Goal: Information Seeking & Learning: Learn about a topic

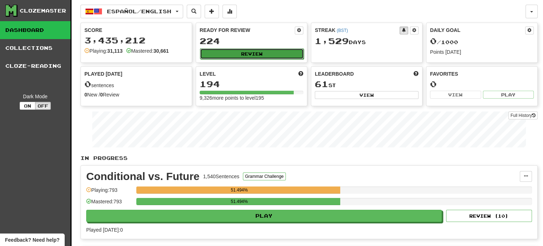
click at [247, 54] on button "Review" at bounding box center [252, 53] width 104 height 11
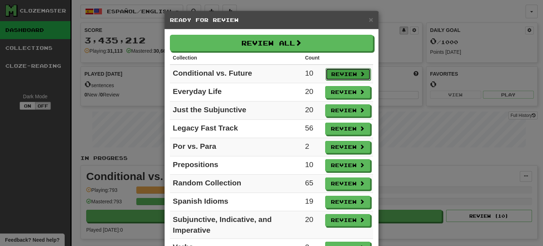
click at [350, 74] on button "Review" at bounding box center [348, 74] width 45 height 12
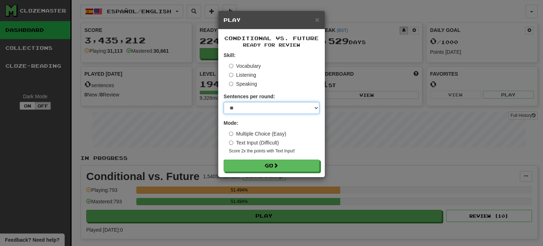
click at [249, 106] on select "* ** ** ** ** ** *** ********" at bounding box center [272, 108] width 96 height 12
select select "***"
click at [224, 102] on select "* ** ** ** ** ** *** ********" at bounding box center [272, 108] width 96 height 12
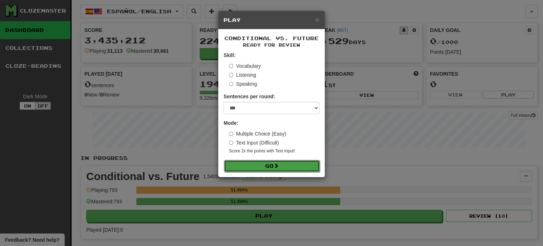
click at [267, 164] on button "Go" at bounding box center [272, 166] width 96 height 12
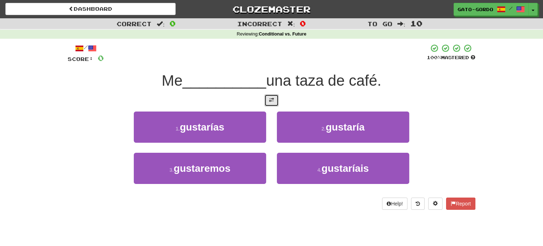
click at [270, 98] on span at bounding box center [271, 99] width 5 height 5
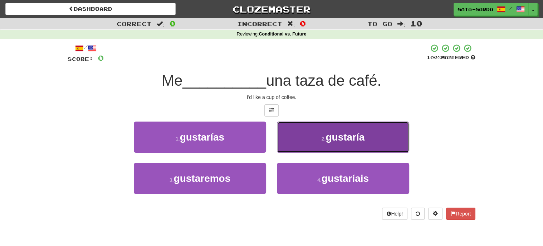
click at [347, 131] on span "gustaría" at bounding box center [345, 136] width 39 height 11
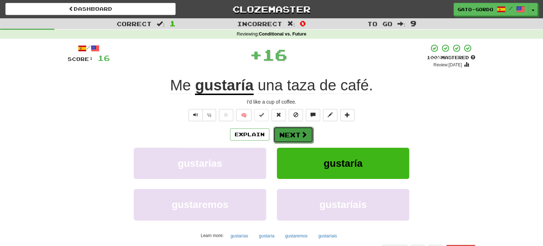
click at [290, 129] on button "Next" at bounding box center [293, 134] width 40 height 16
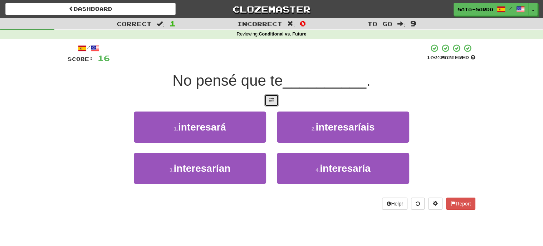
click at [271, 97] on span at bounding box center [271, 99] width 5 height 5
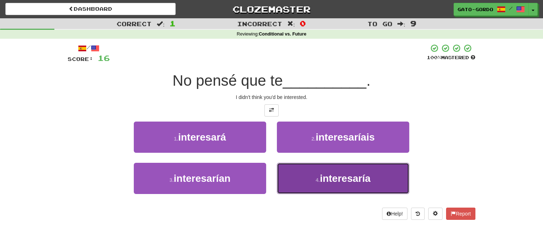
click at [344, 178] on span "interesaría" at bounding box center [345, 178] width 51 height 11
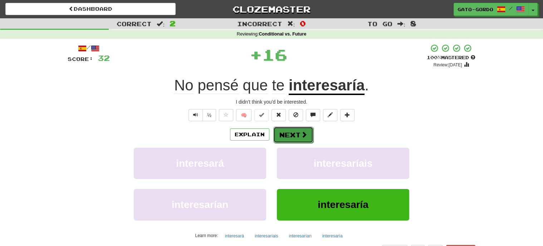
click at [292, 135] on button "Next" at bounding box center [293, 134] width 40 height 16
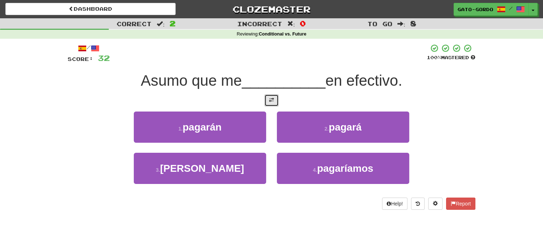
click at [273, 102] on button at bounding box center [272, 100] width 14 height 12
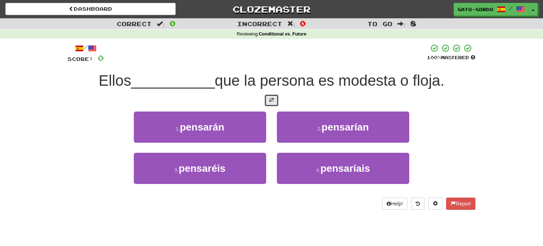
click at [277, 102] on button at bounding box center [272, 100] width 14 height 12
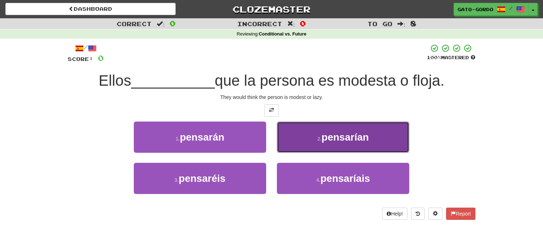
click at [321, 141] on button "2 . pensarían" at bounding box center [343, 136] width 132 height 31
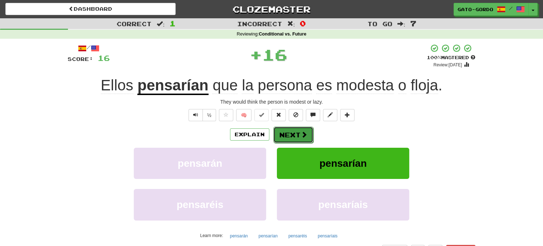
click at [305, 131] on span at bounding box center [304, 134] width 6 height 6
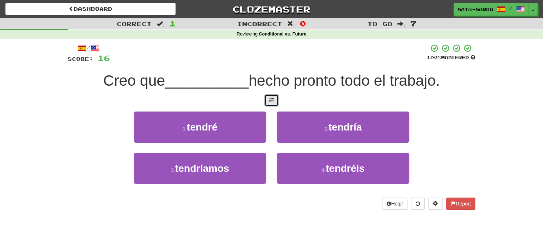
click at [273, 101] on span at bounding box center [271, 99] width 5 height 5
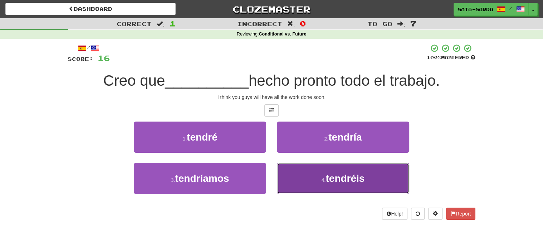
click at [314, 178] on button "4 . tendréis" at bounding box center [343, 178] width 132 height 31
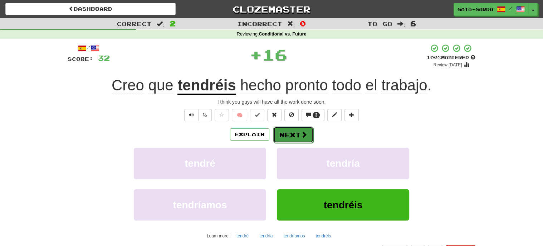
click at [296, 131] on button "Next" at bounding box center [293, 134] width 40 height 16
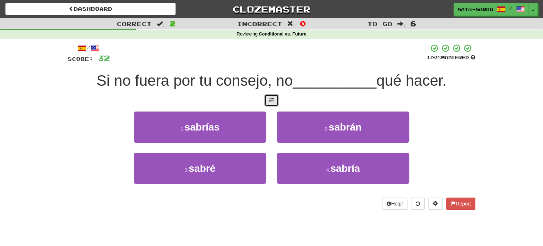
click at [271, 100] on span at bounding box center [271, 99] width 5 height 5
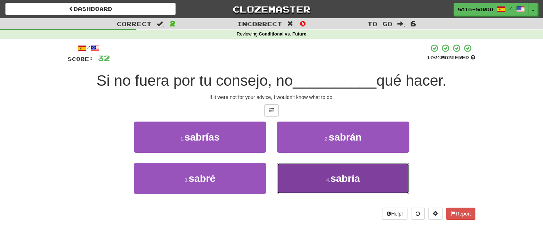
click at [335, 177] on span "sabría" at bounding box center [346, 178] width 30 height 11
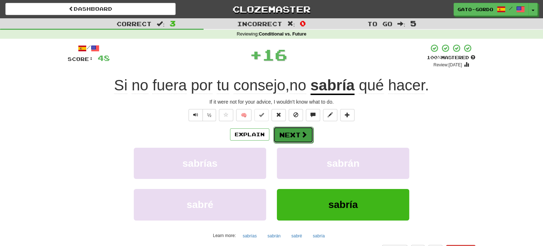
click at [296, 132] on button "Next" at bounding box center [293, 134] width 40 height 16
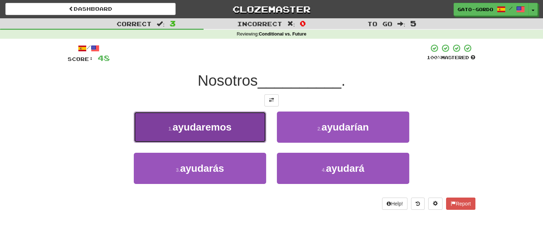
click at [209, 122] on span "ayudaremos" at bounding box center [202, 126] width 59 height 11
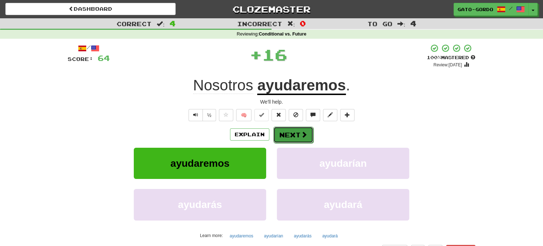
click at [295, 135] on button "Next" at bounding box center [293, 134] width 40 height 16
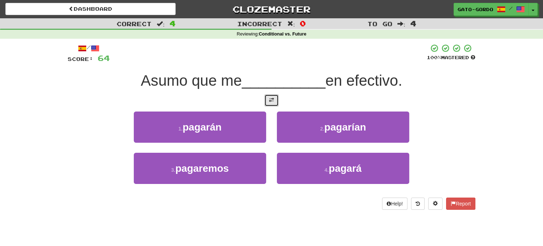
click at [275, 102] on button at bounding box center [272, 100] width 14 height 12
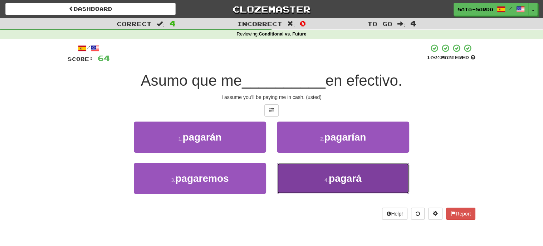
click at [325, 181] on button "4 . pagará" at bounding box center [343, 178] width 132 height 31
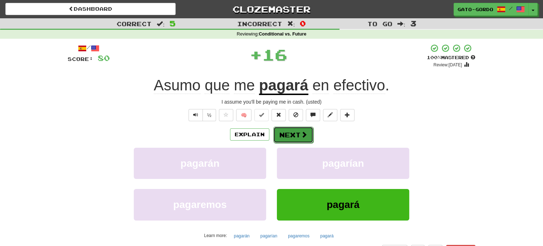
click at [292, 132] on button "Next" at bounding box center [293, 134] width 40 height 16
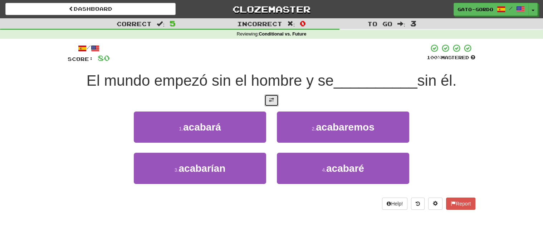
click at [271, 98] on span at bounding box center [271, 99] width 5 height 5
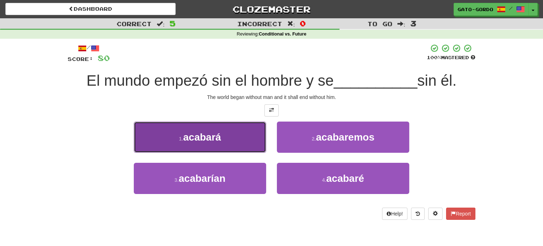
click at [197, 133] on span "acabará" at bounding box center [202, 136] width 38 height 11
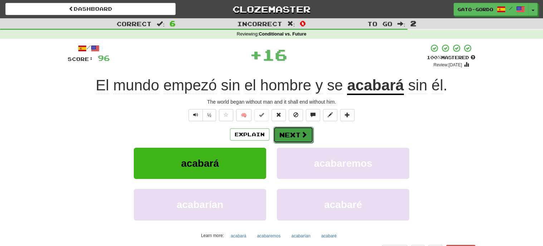
click at [290, 132] on button "Next" at bounding box center [293, 134] width 40 height 16
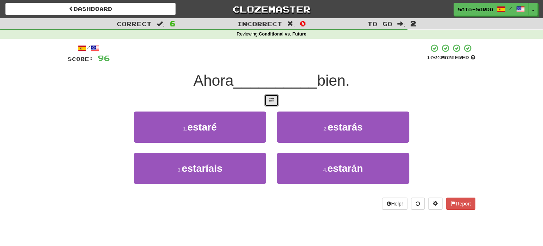
click at [271, 98] on span at bounding box center [271, 99] width 5 height 5
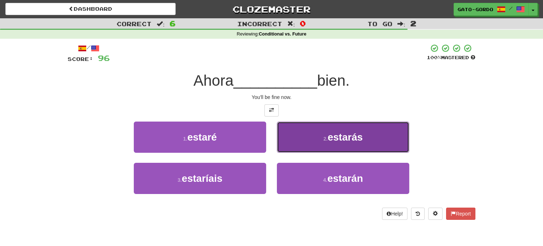
click at [329, 135] on span "estarás" at bounding box center [345, 136] width 35 height 11
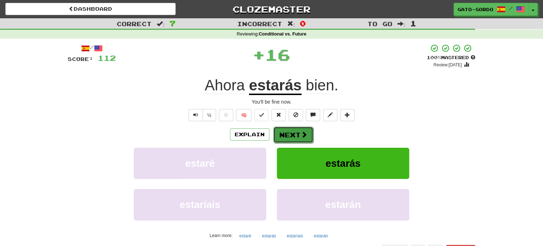
click at [295, 132] on button "Next" at bounding box center [293, 134] width 40 height 16
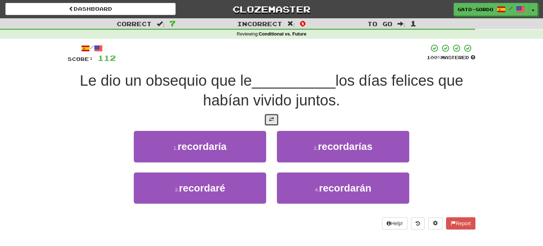
click at [271, 117] on span at bounding box center [271, 119] width 5 height 5
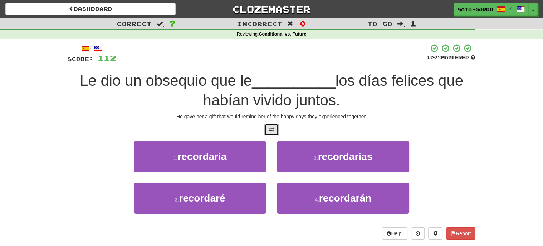
click at [271, 127] on span at bounding box center [271, 129] width 5 height 5
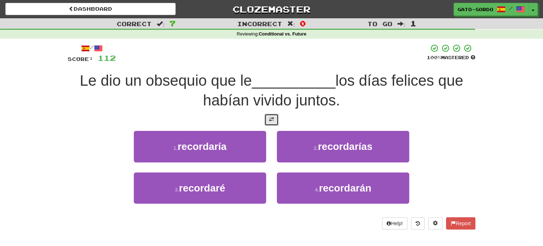
click at [271, 113] on button at bounding box center [272, 119] width 14 height 12
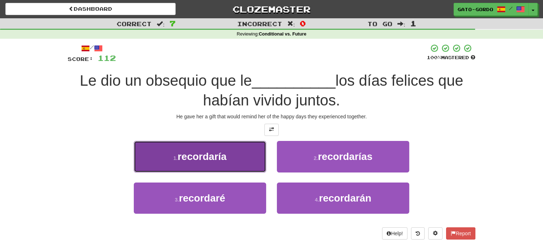
click at [184, 156] on span "recordaría" at bounding box center [202, 156] width 49 height 11
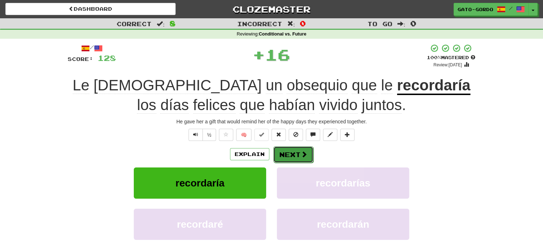
click at [286, 149] on button "Next" at bounding box center [293, 154] width 40 height 16
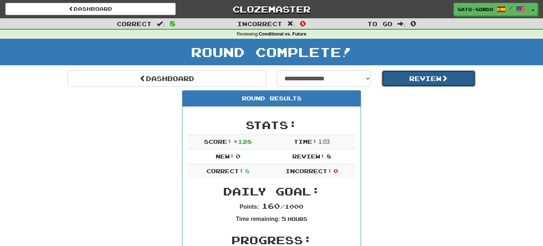
click at [414, 80] on button "Review" at bounding box center [429, 78] width 94 height 16
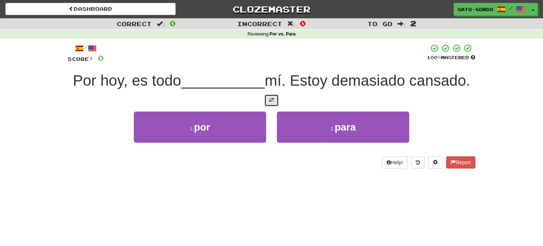
click at [274, 102] on span at bounding box center [271, 99] width 5 height 5
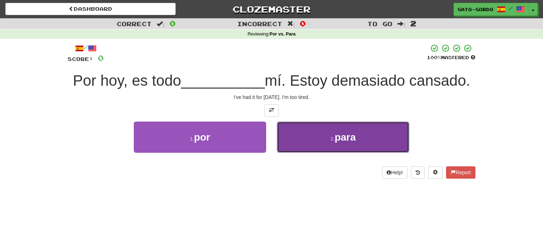
click at [324, 152] on button "2 . para" at bounding box center [343, 136] width 132 height 31
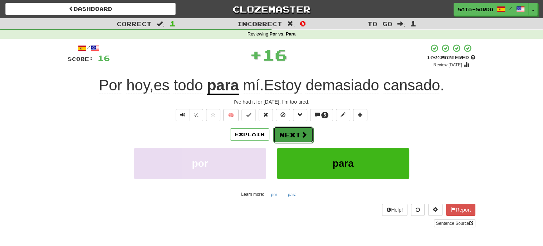
click at [289, 133] on button "Next" at bounding box center [293, 134] width 40 height 16
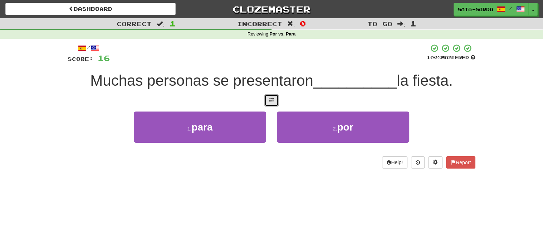
click at [275, 98] on button at bounding box center [272, 100] width 14 height 12
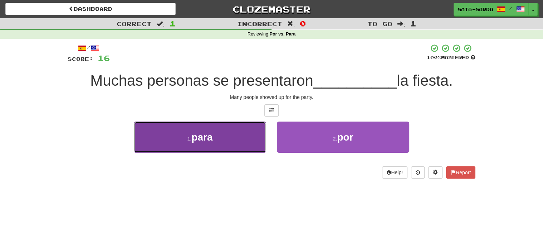
click at [176, 133] on button "1 . para" at bounding box center [200, 136] width 132 height 31
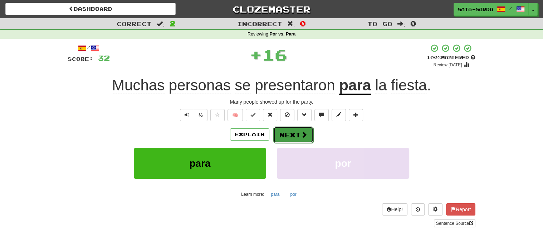
click at [293, 133] on button "Next" at bounding box center [293, 134] width 40 height 16
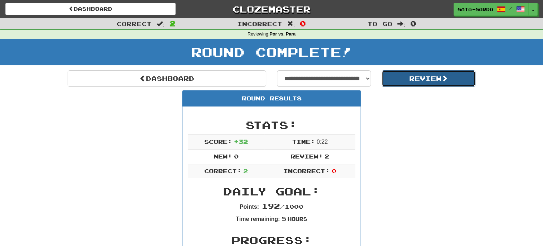
click at [412, 72] on button "Review" at bounding box center [429, 78] width 94 height 16
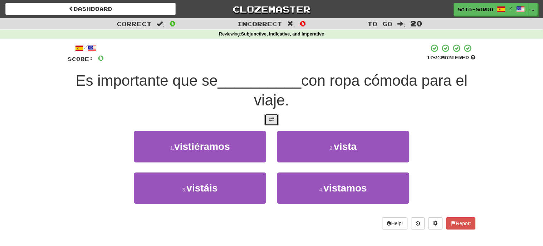
click at [272, 120] on span at bounding box center [271, 119] width 5 height 5
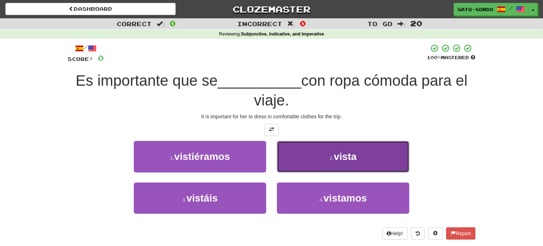
click at [322, 160] on button "2 . [GEOGRAPHIC_DATA]" at bounding box center [343, 156] width 132 height 31
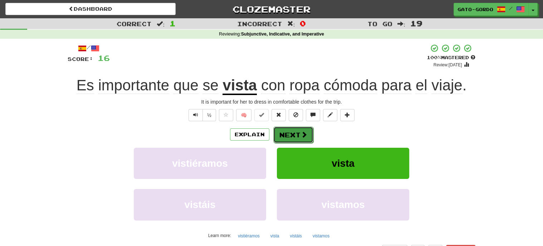
click at [291, 132] on button "Next" at bounding box center [293, 134] width 40 height 16
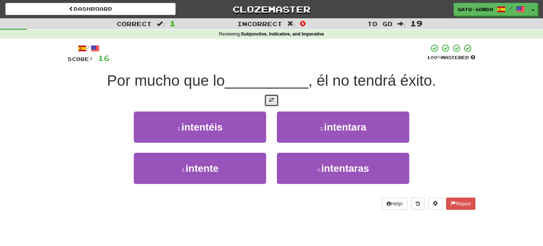
click at [271, 97] on span at bounding box center [271, 99] width 5 height 5
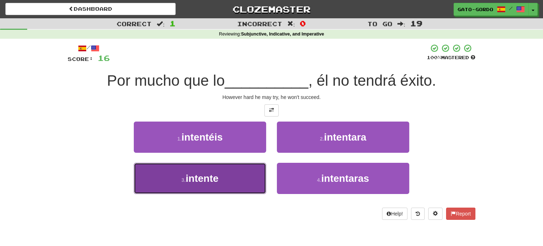
click at [188, 180] on span "intente" at bounding box center [202, 178] width 33 height 11
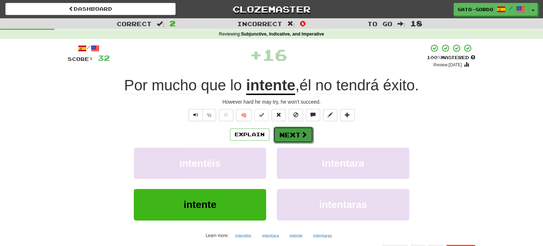
click at [290, 132] on button "Next" at bounding box center [293, 134] width 40 height 16
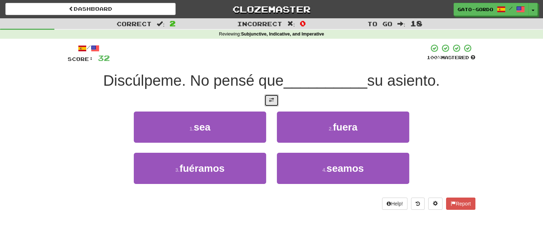
click at [268, 98] on button at bounding box center [272, 100] width 14 height 12
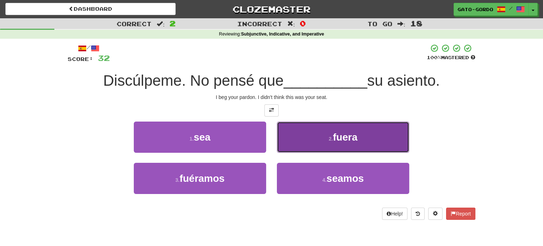
click at [330, 136] on small "2 ." at bounding box center [331, 139] width 4 height 6
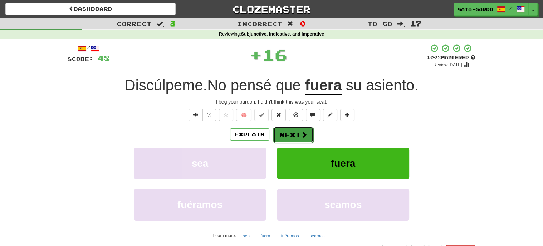
click at [288, 133] on button "Next" at bounding box center [293, 134] width 40 height 16
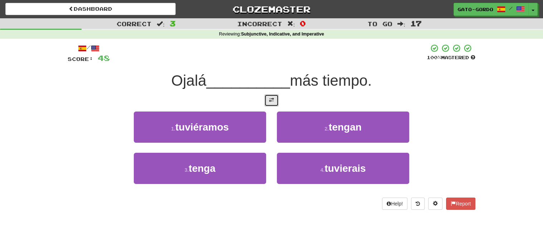
click at [276, 99] on button at bounding box center [272, 100] width 14 height 12
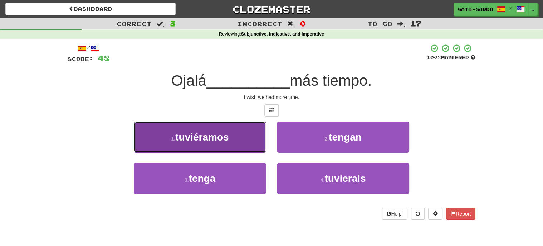
click at [205, 134] on span "tuviéramos" at bounding box center [201, 136] width 53 height 11
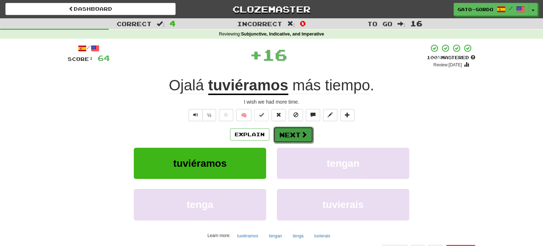
click at [291, 134] on button "Next" at bounding box center [293, 134] width 40 height 16
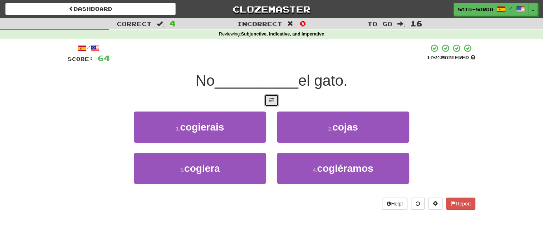
click at [274, 98] on span at bounding box center [271, 99] width 5 height 5
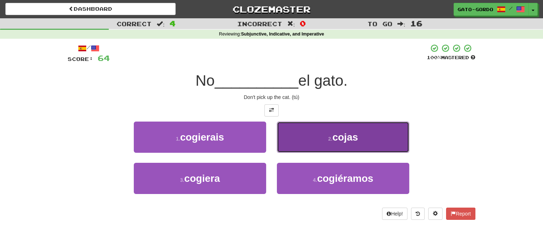
click at [331, 136] on small "2 ." at bounding box center [330, 139] width 4 height 6
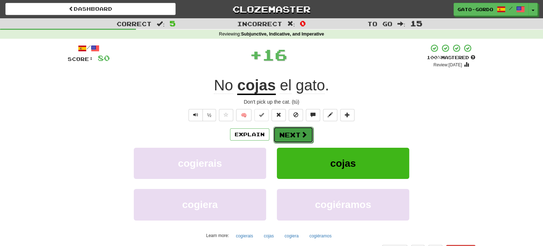
click at [285, 131] on button "Next" at bounding box center [293, 134] width 40 height 16
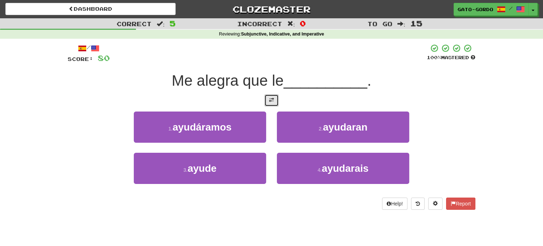
click at [272, 102] on button at bounding box center [272, 100] width 14 height 12
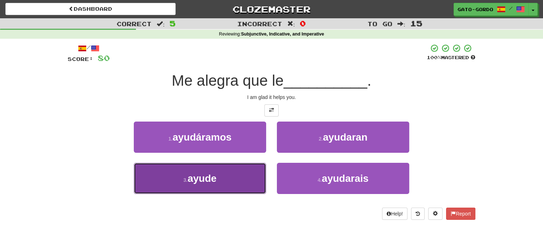
click at [209, 179] on span "ayude" at bounding box center [202, 178] width 29 height 11
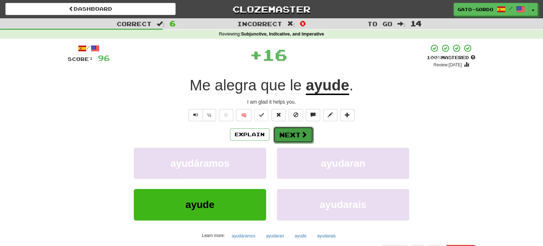
click at [295, 132] on button "Next" at bounding box center [293, 134] width 40 height 16
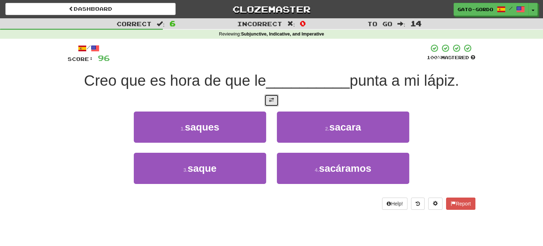
click at [271, 97] on span at bounding box center [271, 99] width 5 height 5
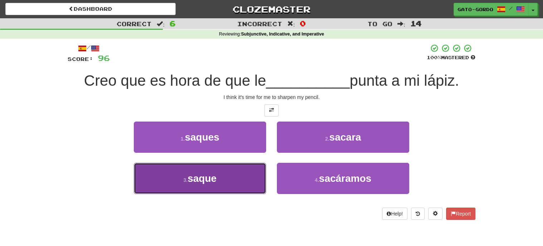
click at [183, 184] on button "3 . saque" at bounding box center [200, 178] width 132 height 31
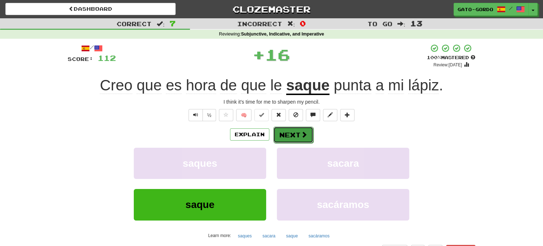
click at [290, 132] on button "Next" at bounding box center [293, 134] width 40 height 16
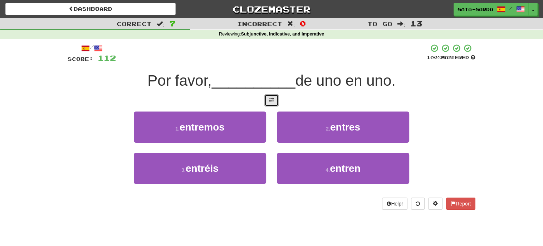
click at [273, 100] on span at bounding box center [271, 99] width 5 height 5
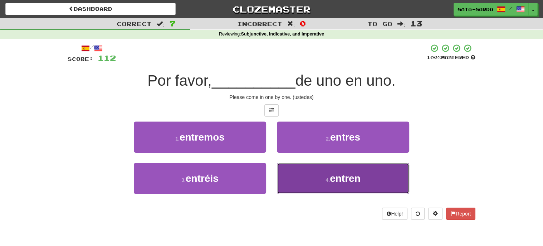
click at [335, 179] on span "entren" at bounding box center [345, 178] width 31 height 11
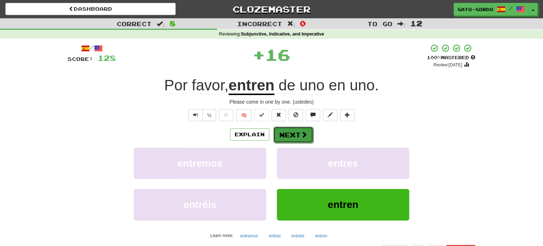
click at [283, 134] on button "Next" at bounding box center [293, 134] width 40 height 16
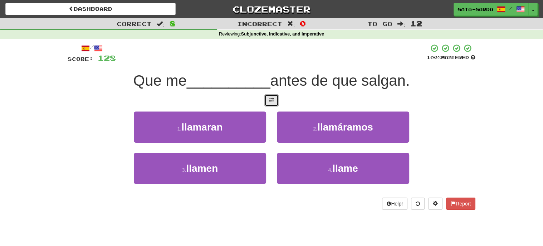
click at [272, 101] on span at bounding box center [271, 99] width 5 height 5
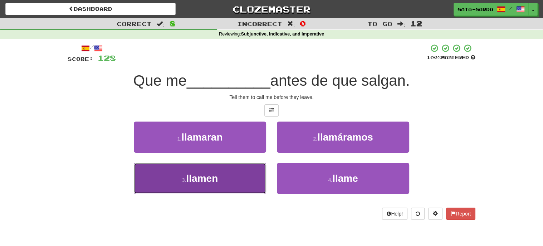
click at [151, 182] on button "3 . llamen" at bounding box center [200, 178] width 132 height 31
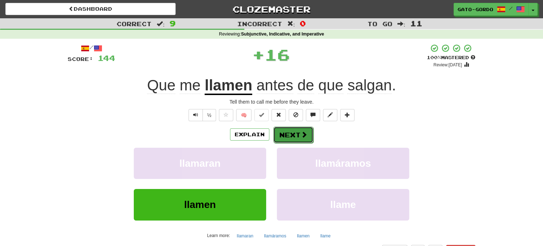
click at [301, 134] on span at bounding box center [304, 134] width 6 height 6
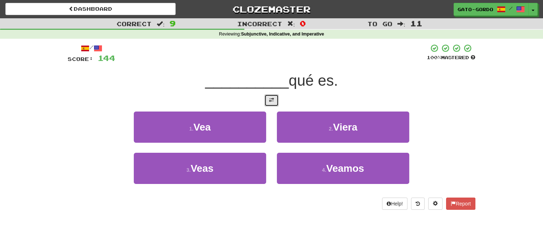
click at [271, 101] on span at bounding box center [271, 99] width 5 height 5
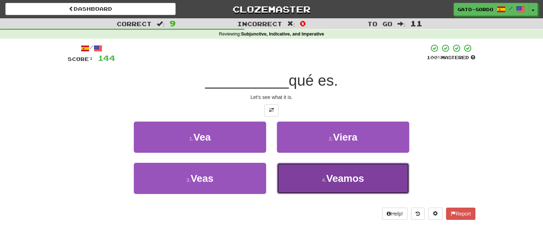
click at [328, 184] on button "4 . Veamos" at bounding box center [343, 178] width 132 height 31
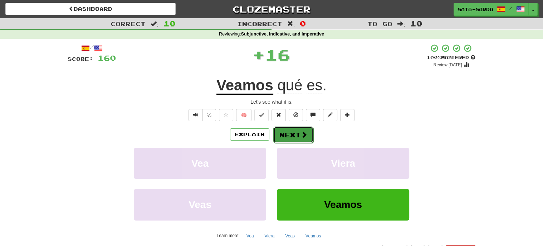
click at [288, 131] on button "Next" at bounding box center [293, 134] width 40 height 16
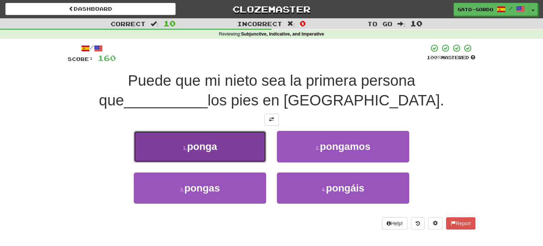
click at [186, 148] on small "1 ." at bounding box center [185, 148] width 4 height 6
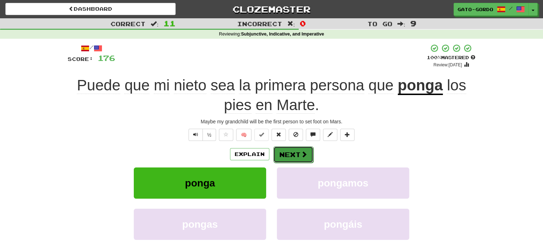
click at [297, 152] on button "Next" at bounding box center [293, 154] width 40 height 16
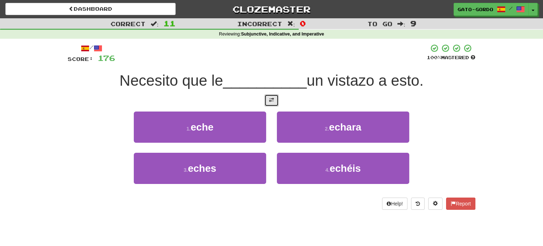
click at [268, 98] on button at bounding box center [272, 100] width 14 height 12
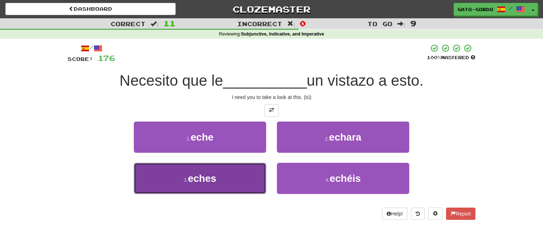
click at [204, 175] on span "eches" at bounding box center [202, 178] width 28 height 11
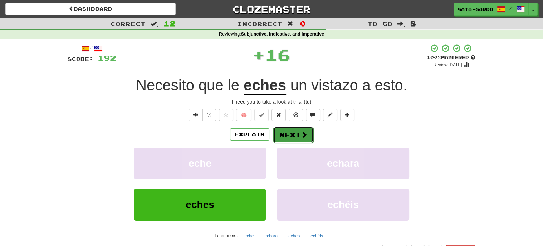
click at [297, 134] on button "Next" at bounding box center [293, 134] width 40 height 16
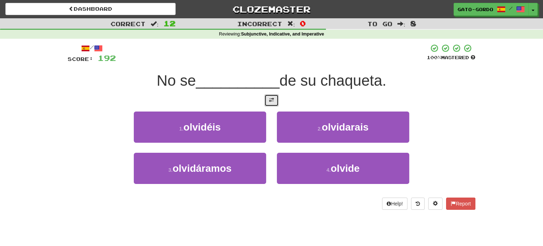
click at [270, 97] on span at bounding box center [271, 99] width 5 height 5
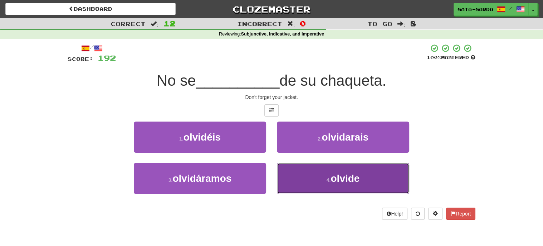
click at [331, 175] on span "olvide" at bounding box center [345, 178] width 29 height 11
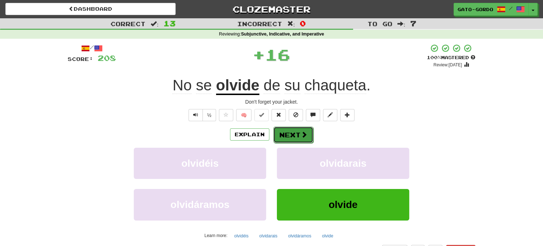
click at [287, 132] on button "Next" at bounding box center [293, 134] width 40 height 16
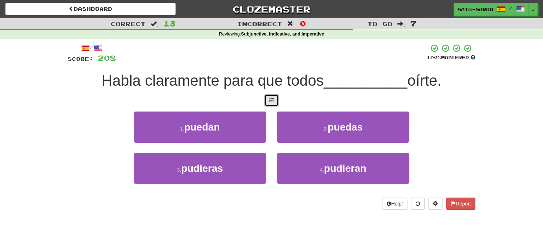
click at [271, 101] on span at bounding box center [271, 99] width 5 height 5
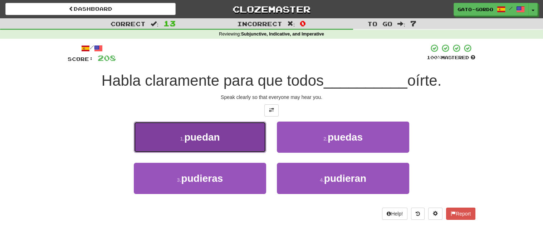
click at [177, 131] on button "1 . puedan" at bounding box center [200, 136] width 132 height 31
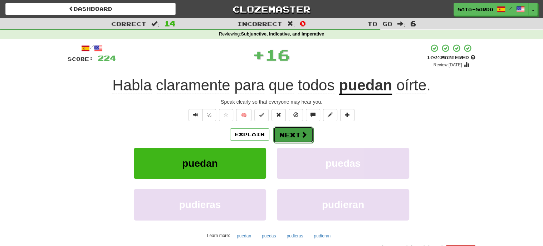
click at [296, 132] on button "Next" at bounding box center [293, 134] width 40 height 16
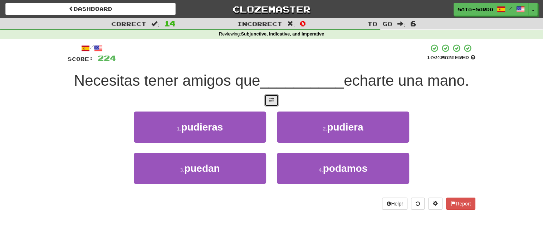
click at [271, 97] on span at bounding box center [271, 99] width 5 height 5
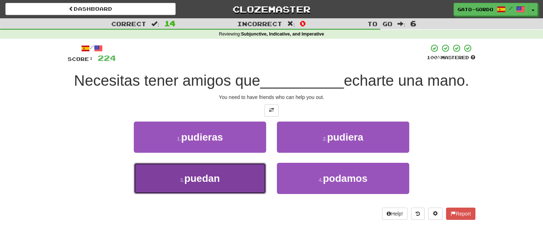
click at [188, 179] on span "puedan" at bounding box center [202, 178] width 36 height 11
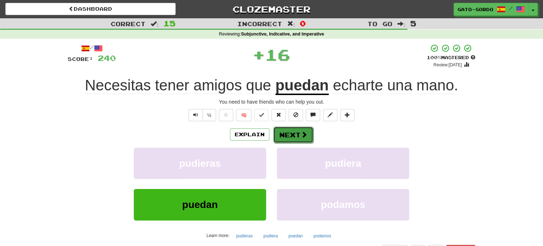
click at [294, 133] on button "Next" at bounding box center [293, 134] width 40 height 16
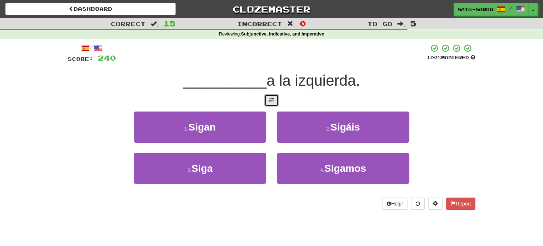
click at [272, 98] on span at bounding box center [271, 99] width 5 height 5
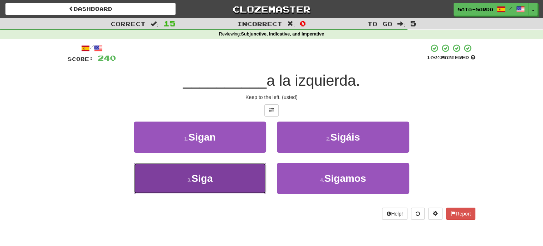
click at [179, 177] on button "3 . Siga" at bounding box center [200, 178] width 132 height 31
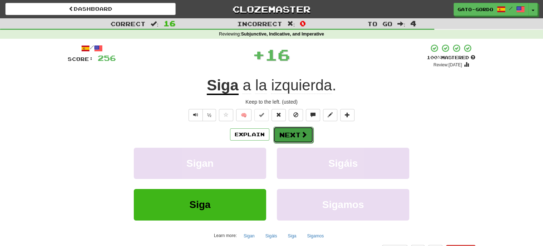
click at [296, 132] on button "Next" at bounding box center [293, 134] width 40 height 16
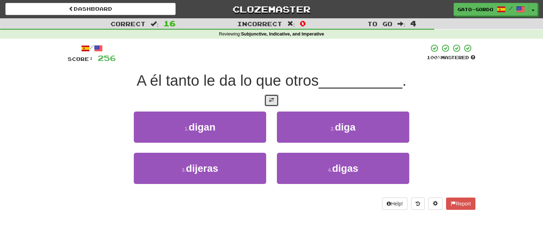
click at [270, 98] on span at bounding box center [271, 99] width 5 height 5
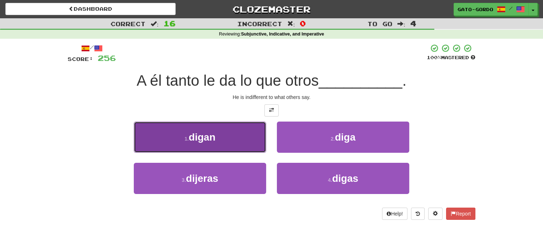
click at [186, 133] on button "1 . digan" at bounding box center [200, 136] width 132 height 31
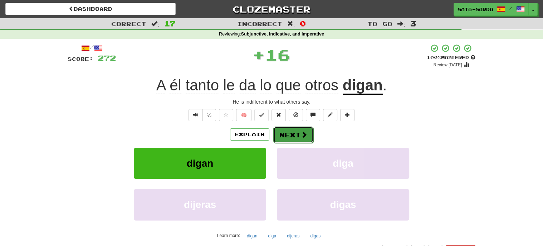
click at [296, 132] on button "Next" at bounding box center [293, 134] width 40 height 16
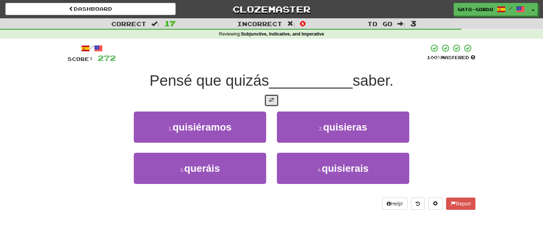
click at [271, 100] on span at bounding box center [271, 99] width 5 height 5
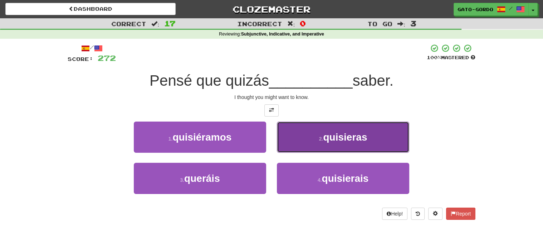
click at [331, 137] on span "quisieras" at bounding box center [345, 136] width 44 height 11
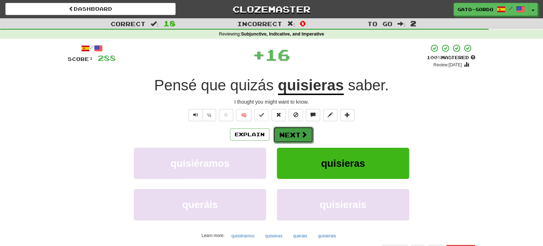
click at [289, 131] on button "Next" at bounding box center [293, 134] width 40 height 16
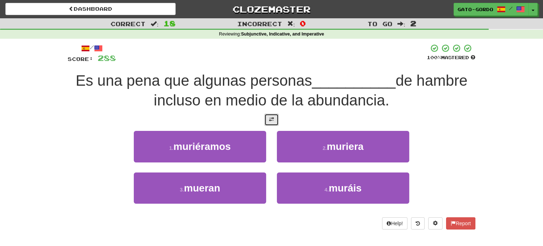
click at [271, 117] on span at bounding box center [271, 119] width 5 height 5
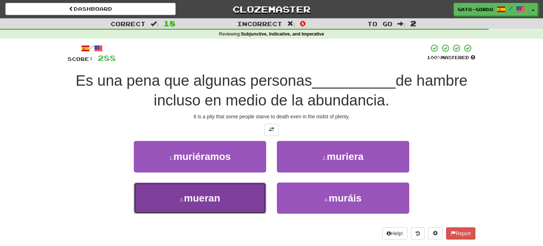
click at [184, 197] on small "3 ." at bounding box center [182, 200] width 4 height 6
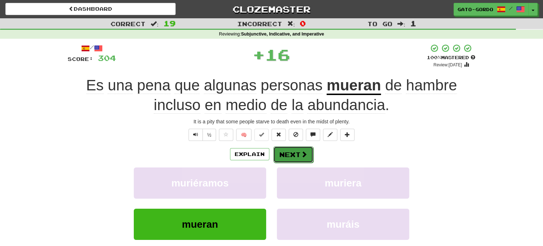
click at [289, 156] on button "Next" at bounding box center [293, 154] width 40 height 16
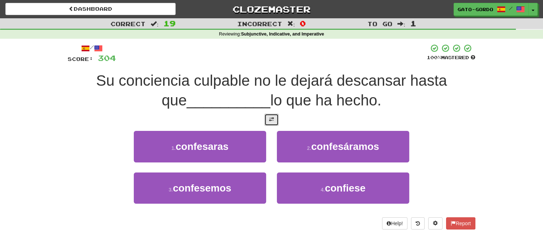
click at [275, 113] on button at bounding box center [272, 119] width 14 height 12
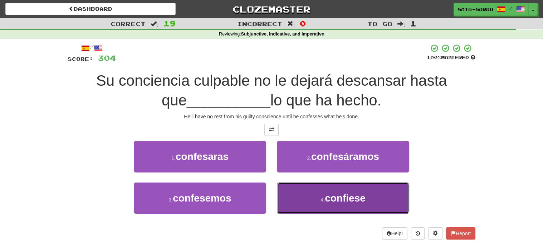
click at [329, 192] on span "confiese" at bounding box center [345, 197] width 41 height 11
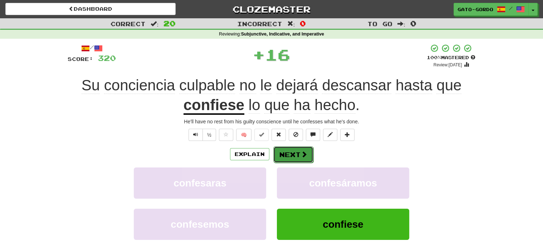
click at [282, 152] on button "Next" at bounding box center [293, 154] width 40 height 16
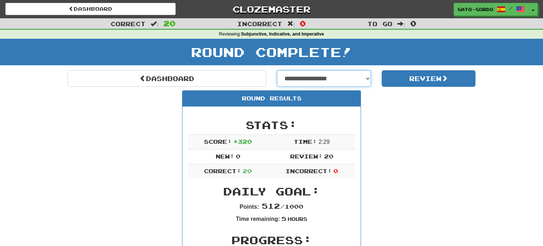
click at [321, 75] on select "**********" at bounding box center [324, 78] width 94 height 16
select select "**********"
click at [277, 70] on select "**********" at bounding box center [324, 78] width 94 height 16
select select "**********"
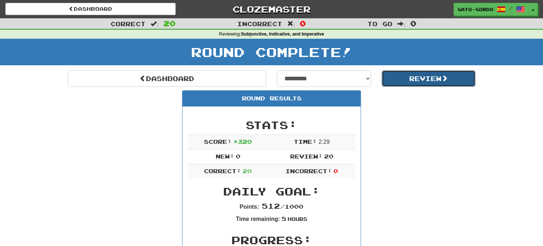
click at [434, 75] on button "Review" at bounding box center [429, 78] width 94 height 16
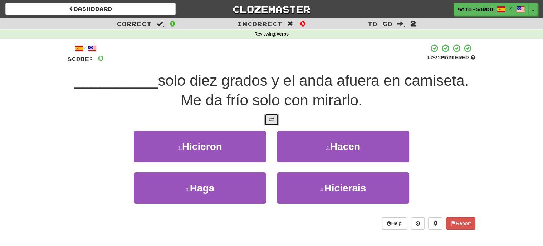
click at [268, 121] on button at bounding box center [272, 119] width 14 height 12
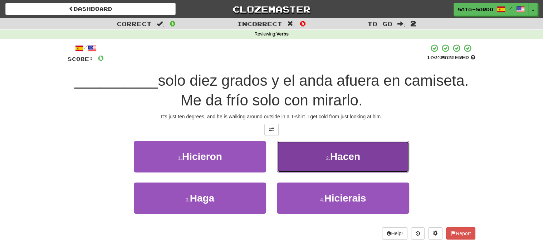
click at [323, 154] on button "2 . Hacen" at bounding box center [343, 156] width 132 height 31
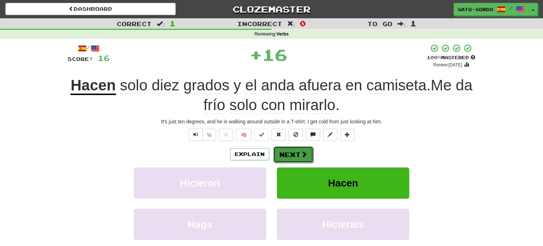
click at [288, 151] on button "Next" at bounding box center [293, 154] width 40 height 16
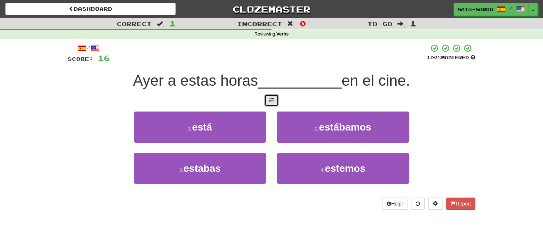
click at [271, 98] on span at bounding box center [271, 99] width 5 height 5
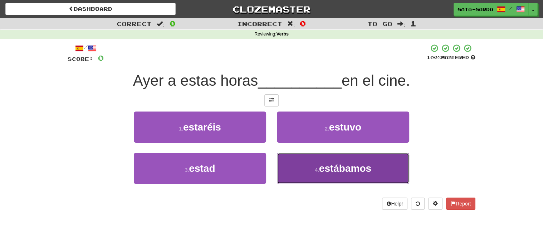
click at [344, 173] on button "4 . [GEOGRAPHIC_DATA]" at bounding box center [343, 167] width 132 height 31
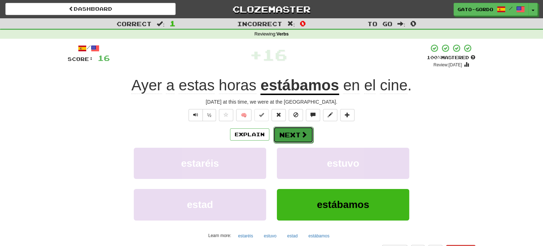
click at [291, 130] on button "Next" at bounding box center [293, 134] width 40 height 16
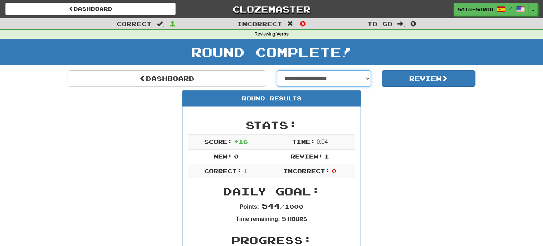
click at [333, 74] on select "**********" at bounding box center [324, 78] width 94 height 16
select select "**********"
click at [277, 70] on select "**********" at bounding box center [324, 78] width 94 height 16
select select "**********"
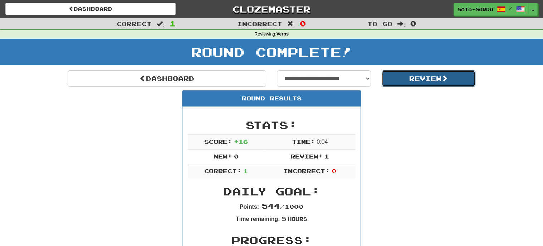
click at [427, 74] on button "Review" at bounding box center [429, 78] width 94 height 16
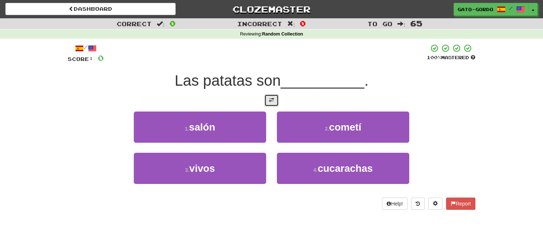
click at [275, 97] on button at bounding box center [272, 100] width 14 height 12
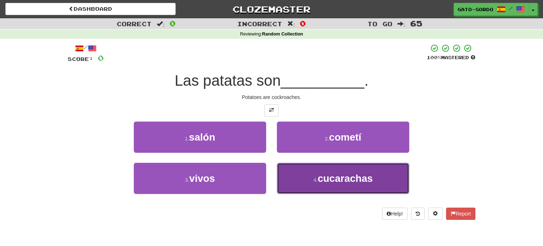
click at [331, 174] on span "cucarachas" at bounding box center [345, 178] width 55 height 11
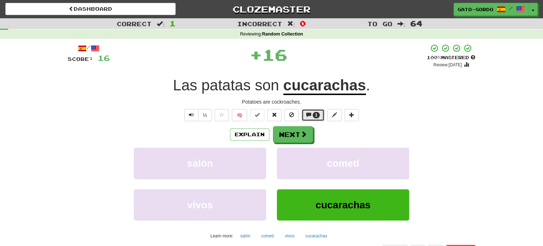
click at [317, 113] on span "1" at bounding box center [316, 114] width 3 height 5
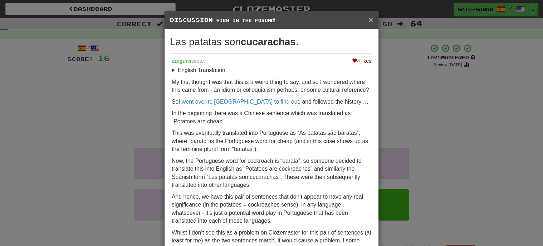
click at [372, 21] on span "×" at bounding box center [371, 19] width 4 height 8
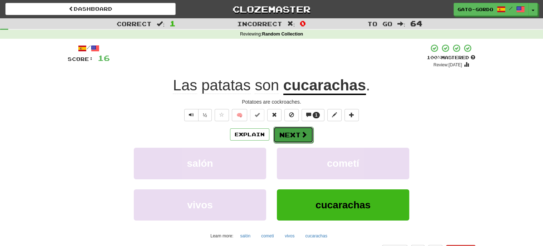
click at [295, 132] on button "Next" at bounding box center [293, 134] width 40 height 16
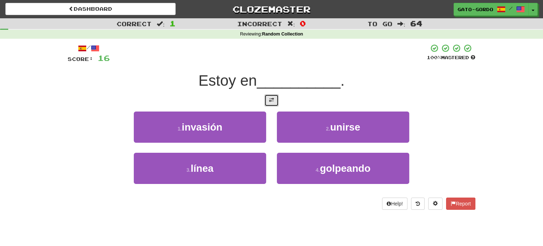
click at [273, 97] on span at bounding box center [271, 99] width 5 height 5
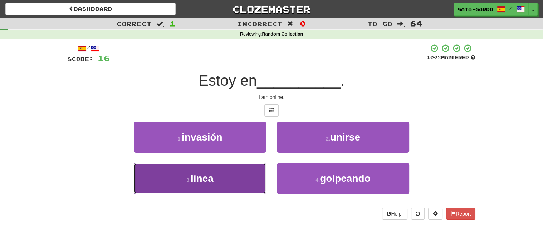
click at [210, 181] on span "línea" at bounding box center [202, 178] width 23 height 11
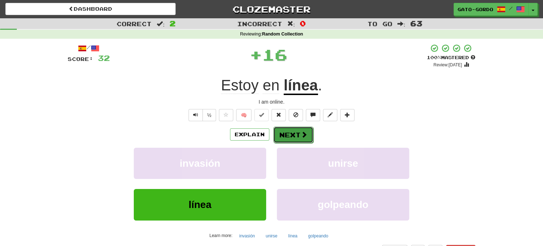
click at [294, 134] on button "Next" at bounding box center [293, 134] width 40 height 16
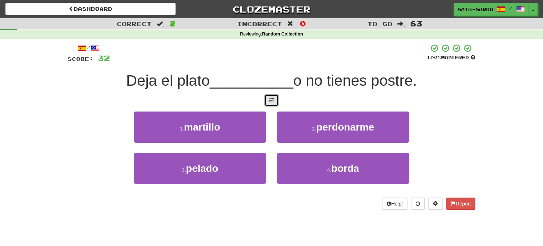
click at [273, 98] on span at bounding box center [271, 99] width 5 height 5
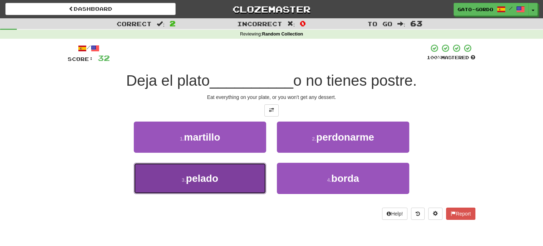
click at [187, 178] on span "pelado" at bounding box center [202, 178] width 32 height 11
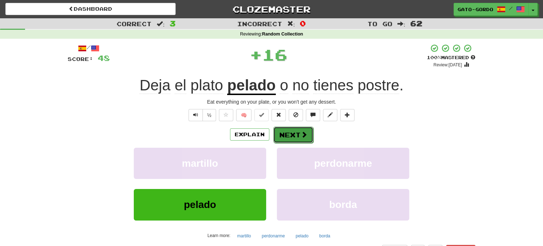
click at [295, 132] on button "Next" at bounding box center [293, 134] width 40 height 16
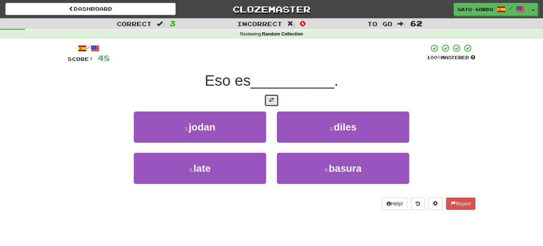
click at [274, 98] on button at bounding box center [272, 100] width 14 height 12
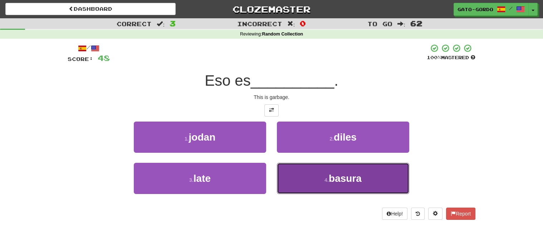
click at [333, 178] on span "basura" at bounding box center [345, 178] width 33 height 11
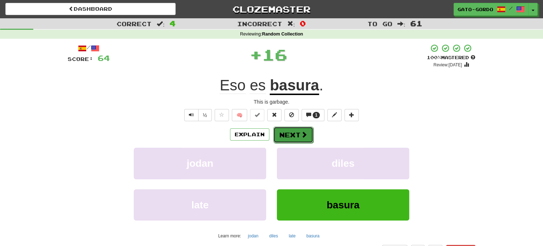
click at [294, 131] on button "Next" at bounding box center [293, 134] width 40 height 16
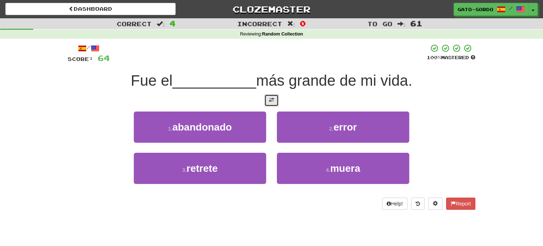
click at [272, 99] on span at bounding box center [271, 99] width 5 height 5
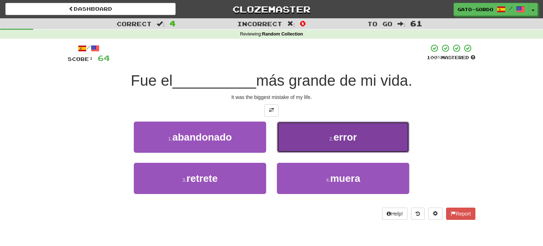
click at [335, 134] on span "error" at bounding box center [345, 136] width 23 height 11
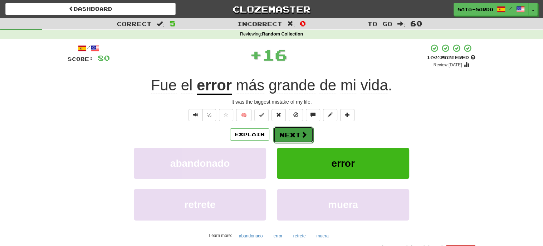
click at [305, 135] on span at bounding box center [304, 134] width 6 height 6
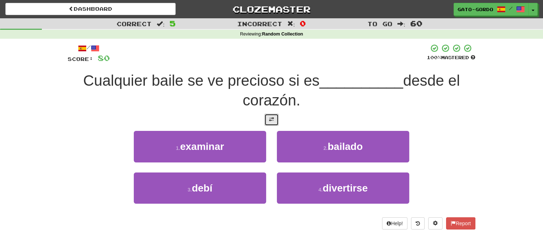
click at [272, 120] on span at bounding box center [271, 119] width 5 height 5
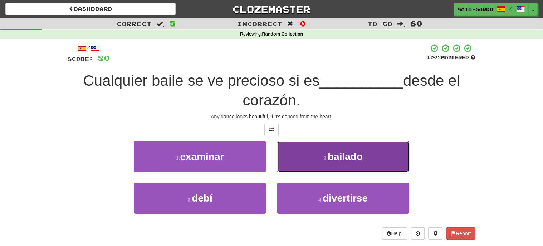
click at [328, 156] on small "2 ." at bounding box center [326, 158] width 4 height 6
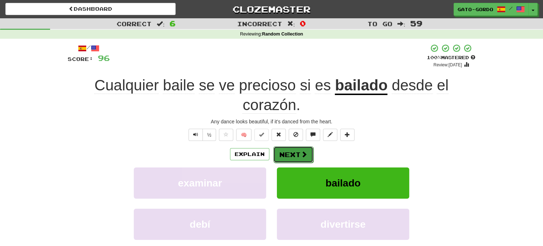
click at [290, 155] on button "Next" at bounding box center [293, 154] width 40 height 16
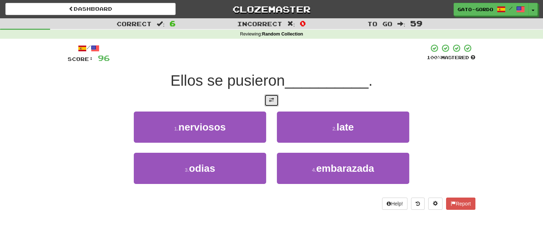
click at [275, 98] on button at bounding box center [272, 100] width 14 height 12
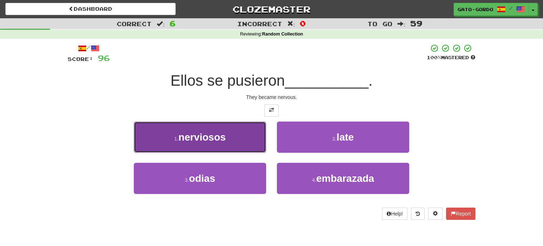
click at [198, 136] on span "nerviosos" at bounding box center [202, 136] width 47 height 11
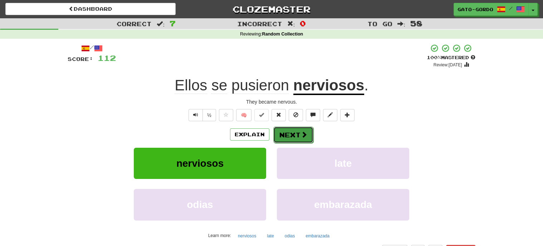
click at [292, 132] on button "Next" at bounding box center [293, 134] width 40 height 16
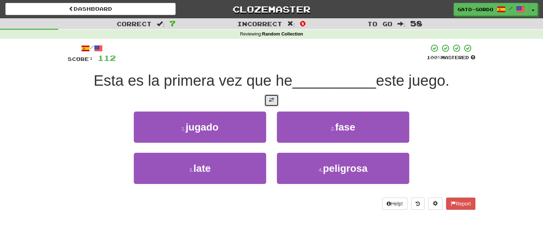
click at [272, 98] on span at bounding box center [271, 99] width 5 height 5
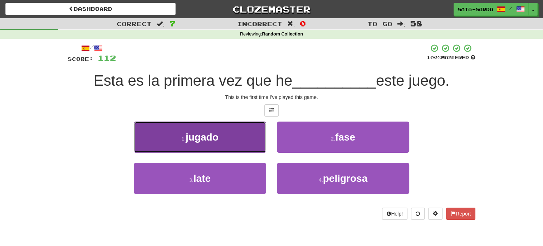
click at [204, 131] on span "jugado" at bounding box center [202, 136] width 33 height 11
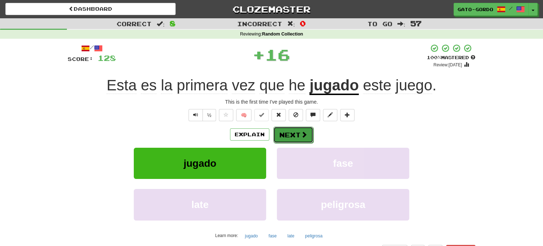
click at [292, 131] on button "Next" at bounding box center [293, 134] width 40 height 16
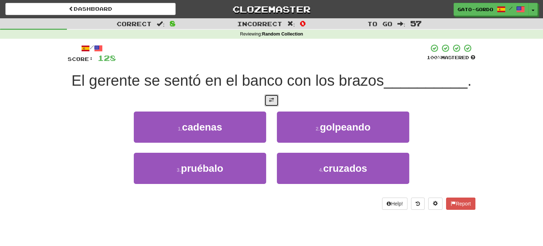
click at [268, 94] on button at bounding box center [272, 100] width 14 height 12
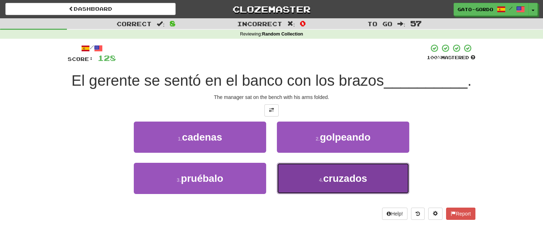
click at [350, 174] on span "cruzados" at bounding box center [345, 178] width 44 height 11
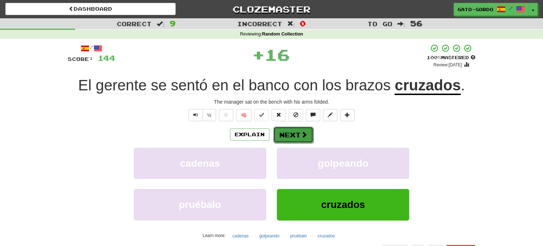
click at [289, 132] on button "Next" at bounding box center [293, 134] width 40 height 16
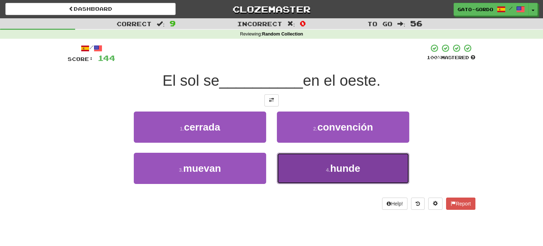
click at [325, 172] on button "4 . hunde" at bounding box center [343, 167] width 132 height 31
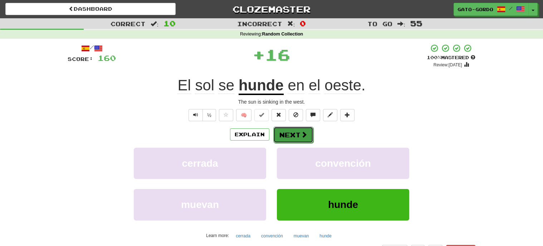
click at [287, 134] on button "Next" at bounding box center [293, 134] width 40 height 16
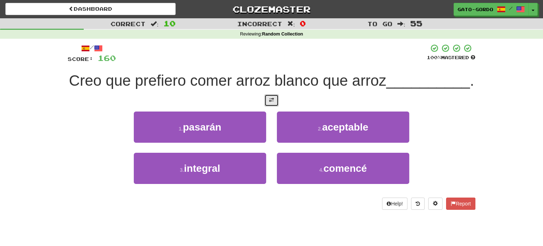
click at [269, 102] on span at bounding box center [271, 99] width 5 height 5
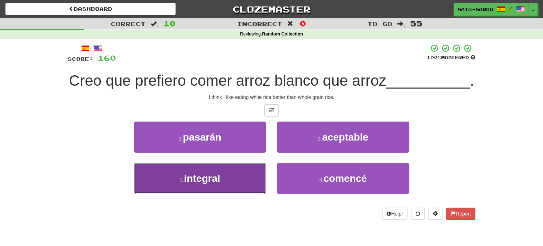
click at [187, 184] on span "integral" at bounding box center [202, 178] width 36 height 11
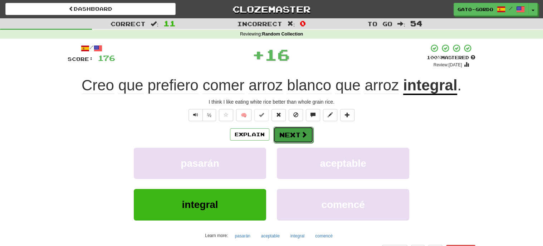
click at [285, 134] on button "Next" at bounding box center [293, 134] width 40 height 16
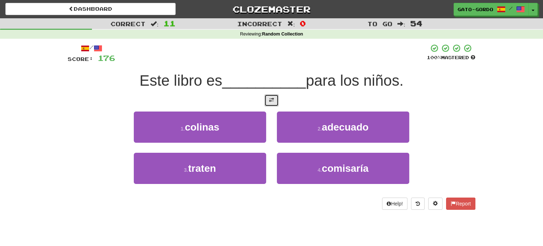
click at [270, 98] on span at bounding box center [271, 99] width 5 height 5
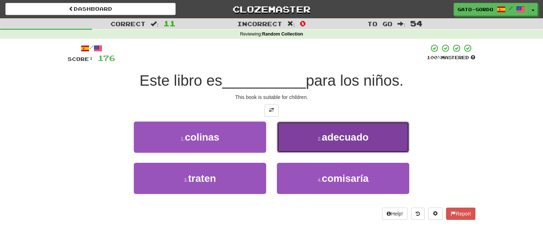
click at [353, 136] on span "adecuado" at bounding box center [345, 136] width 47 height 11
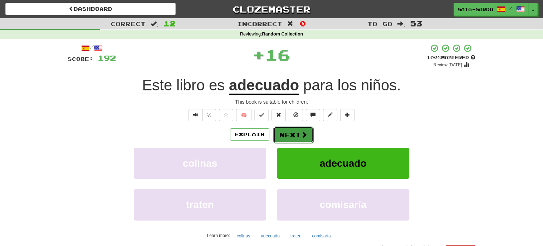
click at [287, 132] on button "Next" at bounding box center [293, 134] width 40 height 16
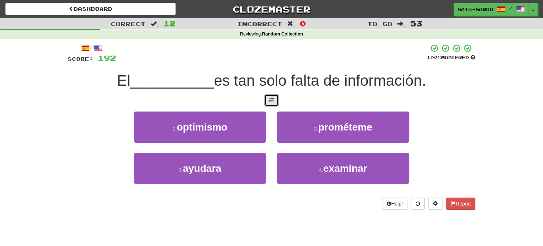
click at [273, 100] on span at bounding box center [271, 99] width 5 height 5
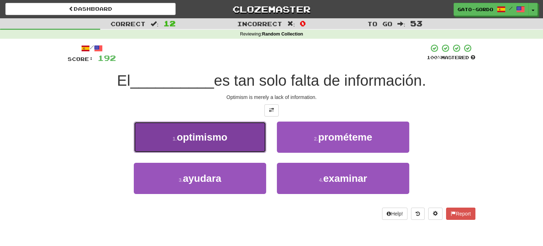
click at [190, 136] on span "optimismo" at bounding box center [202, 136] width 51 height 11
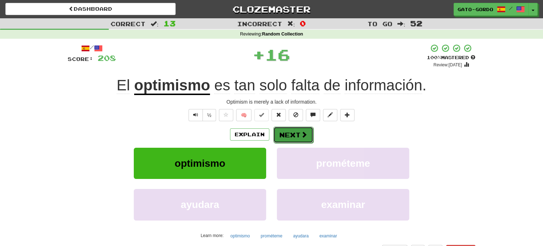
click at [294, 136] on button "Next" at bounding box center [293, 134] width 40 height 16
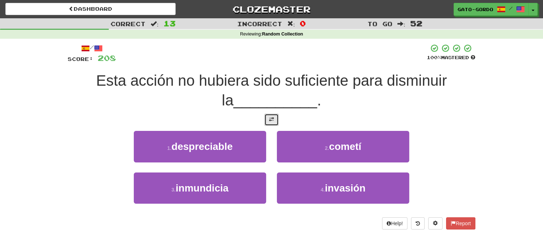
click at [275, 115] on button at bounding box center [272, 119] width 14 height 12
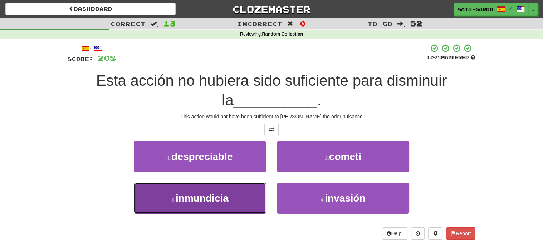
click at [207, 194] on span "inmundicia" at bounding box center [202, 197] width 53 height 11
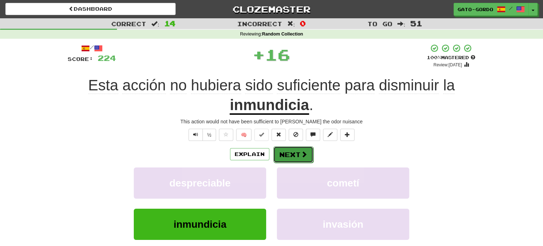
click at [293, 150] on button "Next" at bounding box center [293, 154] width 40 height 16
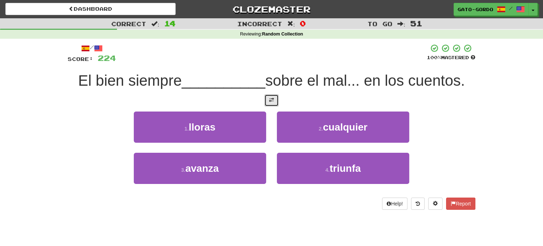
click at [270, 100] on span at bounding box center [271, 99] width 5 height 5
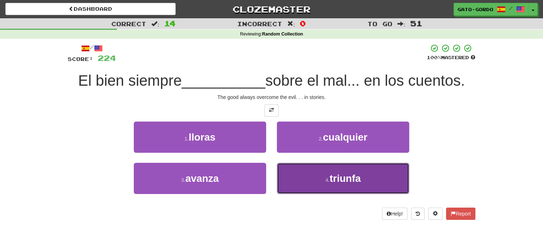
click at [335, 180] on span "triunfa" at bounding box center [345, 178] width 31 height 11
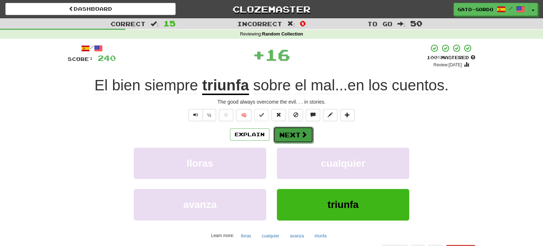
click at [282, 134] on button "Next" at bounding box center [293, 134] width 40 height 16
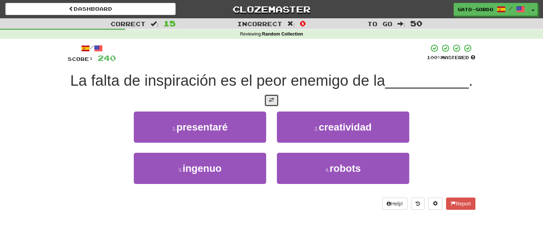
click at [267, 106] on button at bounding box center [272, 100] width 14 height 12
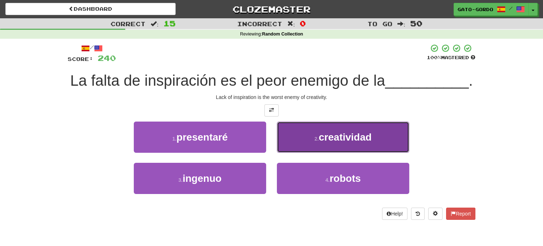
click at [338, 142] on span "creatividad" at bounding box center [345, 136] width 53 height 11
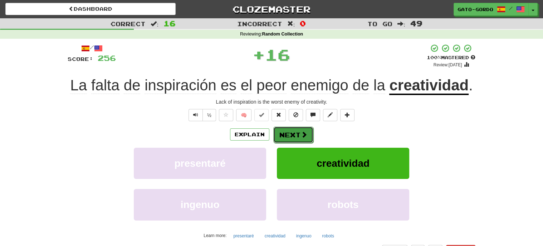
click at [295, 131] on button "Next" at bounding box center [293, 134] width 40 height 16
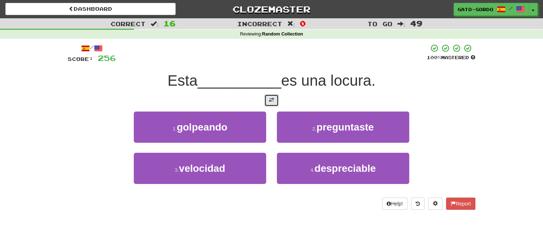
click at [274, 98] on span at bounding box center [271, 99] width 5 height 5
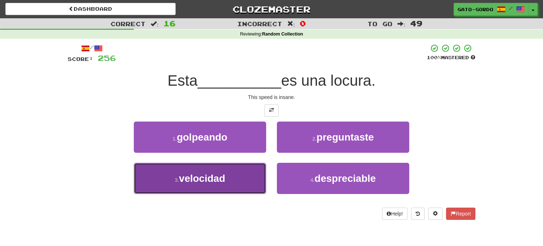
click at [176, 173] on button "3 . velocidad" at bounding box center [200, 178] width 132 height 31
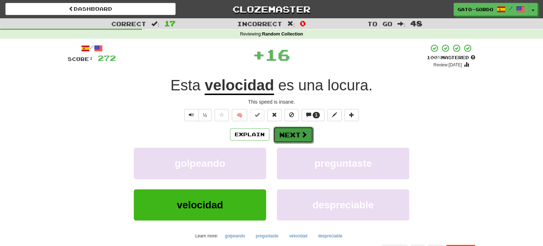
click at [293, 134] on button "Next" at bounding box center [293, 134] width 40 height 16
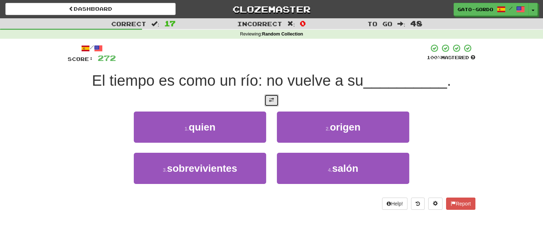
click at [270, 101] on span at bounding box center [271, 99] width 5 height 5
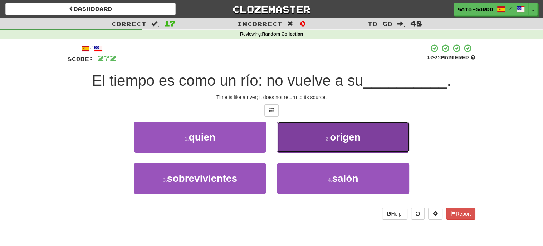
click at [309, 133] on button "2 . origen" at bounding box center [343, 136] width 132 height 31
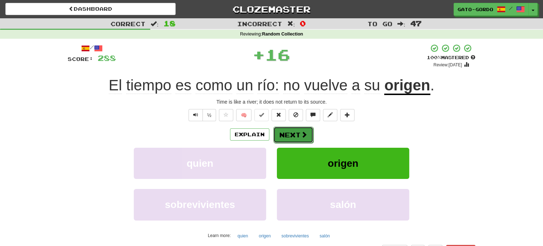
click at [295, 133] on button "Next" at bounding box center [293, 134] width 40 height 16
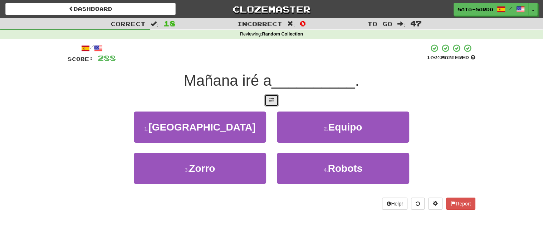
click at [270, 97] on span at bounding box center [271, 99] width 5 height 5
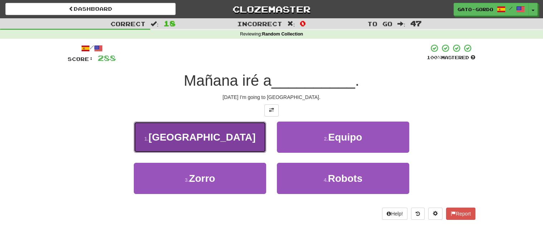
click at [179, 135] on button "1 . París" at bounding box center [200, 136] width 132 height 31
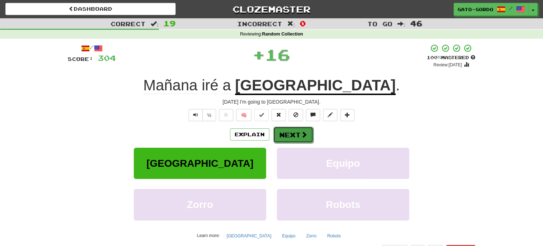
click at [291, 131] on button "Next" at bounding box center [293, 134] width 40 height 16
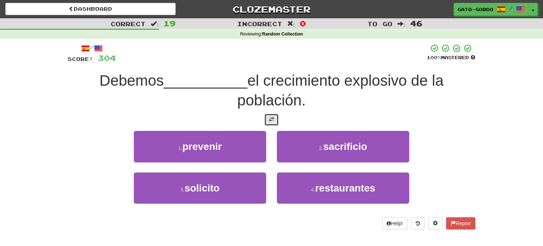
click at [269, 121] on button at bounding box center [272, 119] width 14 height 12
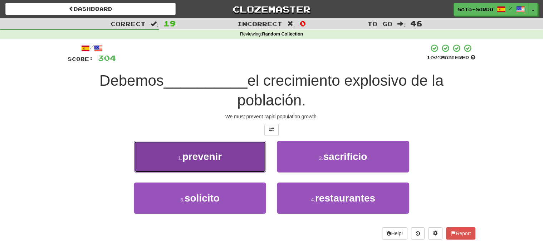
click at [190, 152] on span "prevenir" at bounding box center [203, 156] width 40 height 11
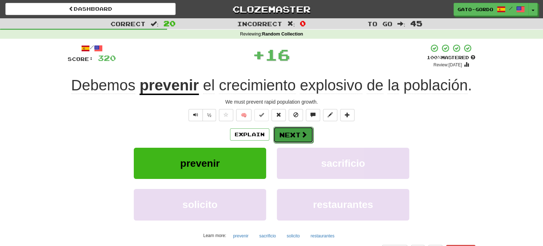
click at [293, 129] on button "Next" at bounding box center [293, 134] width 40 height 16
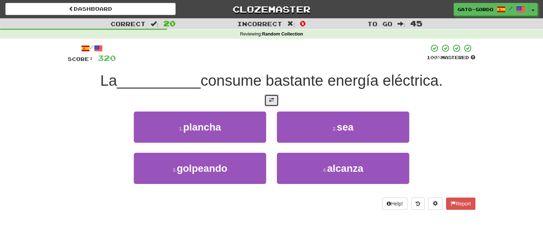
click at [273, 95] on button at bounding box center [272, 100] width 14 height 12
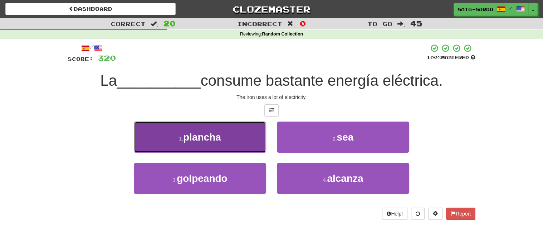
click at [195, 134] on span "plancha" at bounding box center [202, 136] width 38 height 11
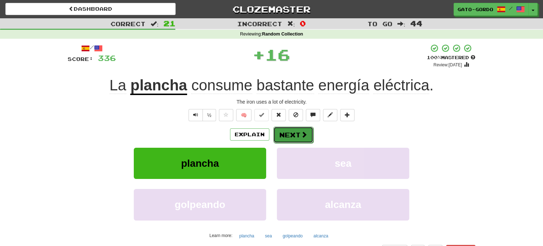
click at [291, 134] on button "Next" at bounding box center [293, 134] width 40 height 16
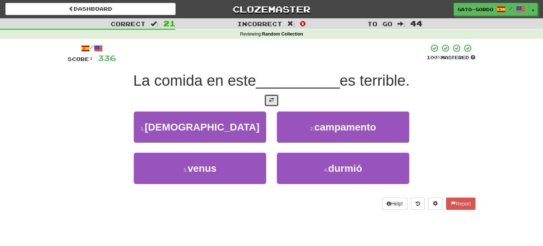
click at [267, 99] on button at bounding box center [272, 100] width 14 height 12
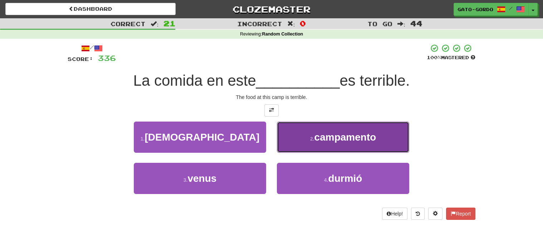
click at [326, 137] on span "campamento" at bounding box center [345, 136] width 62 height 11
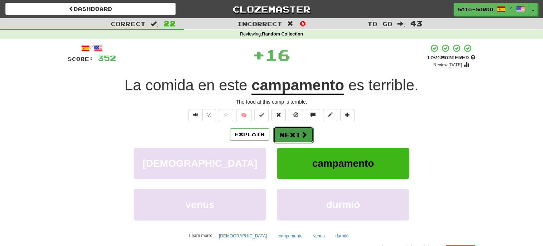
click at [291, 133] on button "Next" at bounding box center [293, 134] width 40 height 16
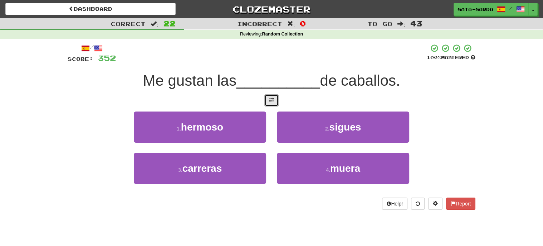
click at [273, 97] on span at bounding box center [271, 99] width 5 height 5
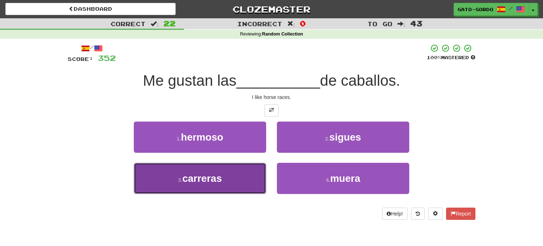
click at [196, 179] on span "carreras" at bounding box center [203, 178] width 40 height 11
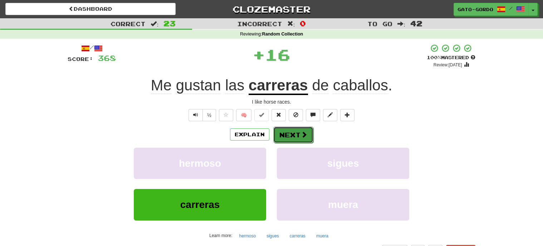
click at [293, 131] on button "Next" at bounding box center [293, 134] width 40 height 16
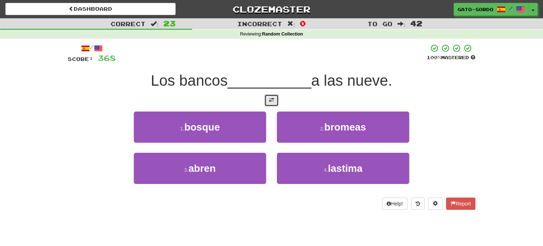
click at [275, 101] on button at bounding box center [272, 100] width 14 height 12
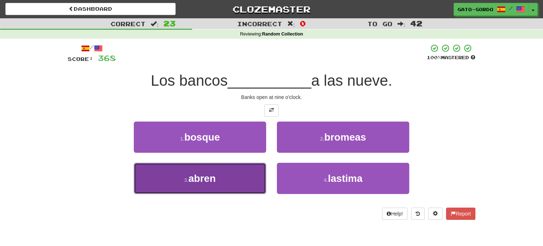
click at [195, 174] on span "abren" at bounding box center [202, 178] width 27 height 11
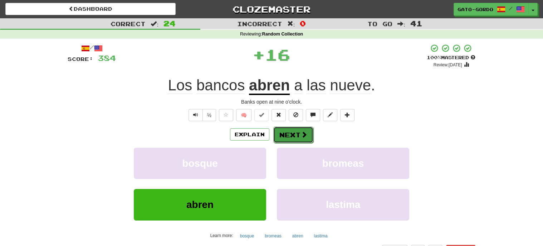
click at [282, 134] on button "Next" at bounding box center [293, 134] width 40 height 16
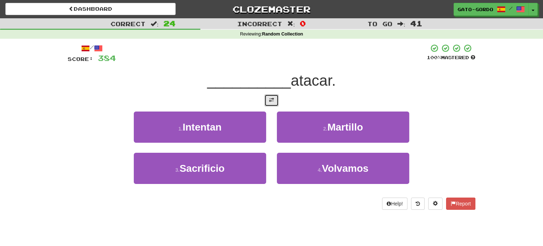
click at [273, 99] on span at bounding box center [271, 99] width 5 height 5
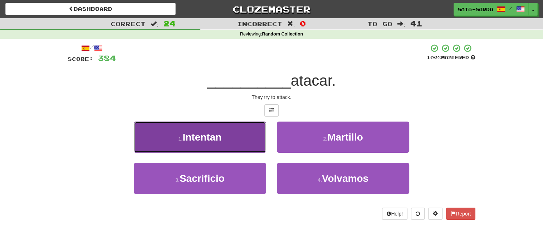
click at [187, 135] on span "Intentan" at bounding box center [202, 136] width 39 height 11
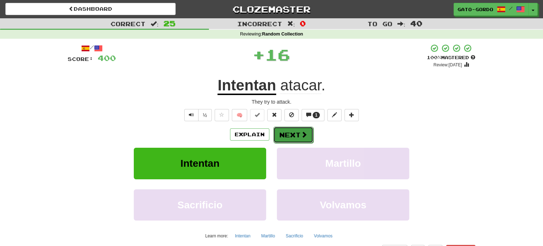
click at [286, 133] on button "Next" at bounding box center [293, 134] width 40 height 16
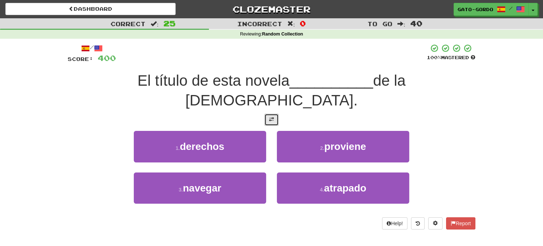
click at [271, 117] on span at bounding box center [271, 119] width 5 height 5
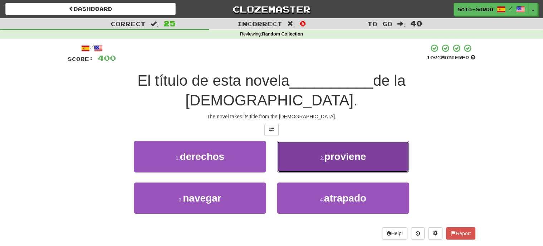
click at [361, 151] on span "proviene" at bounding box center [345, 156] width 42 height 11
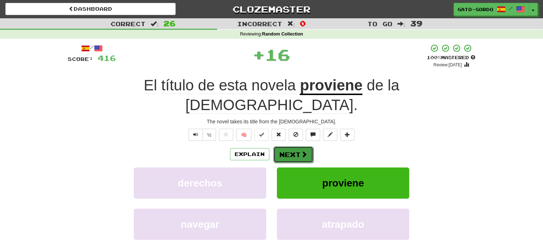
click at [286, 146] on button "Next" at bounding box center [293, 154] width 40 height 16
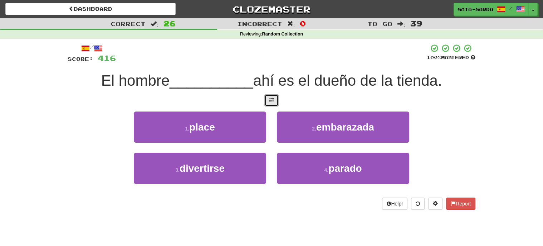
click at [268, 97] on button at bounding box center [272, 100] width 14 height 12
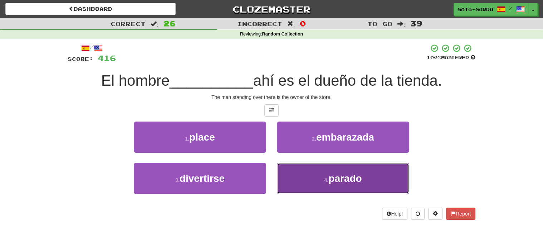
click at [338, 175] on span "parado" at bounding box center [345, 178] width 33 height 11
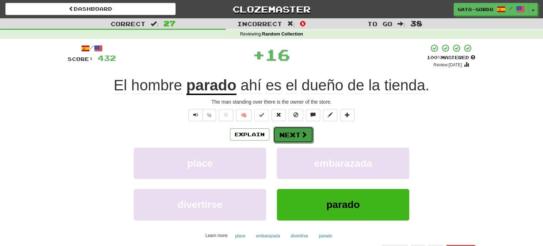
click at [296, 132] on button "Next" at bounding box center [293, 134] width 40 height 16
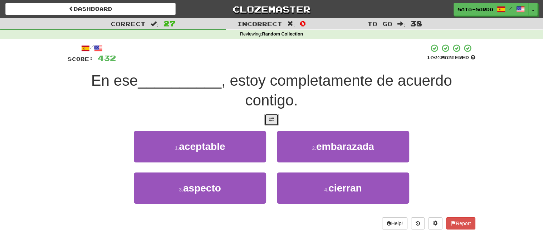
click at [274, 120] on button at bounding box center [272, 119] width 14 height 12
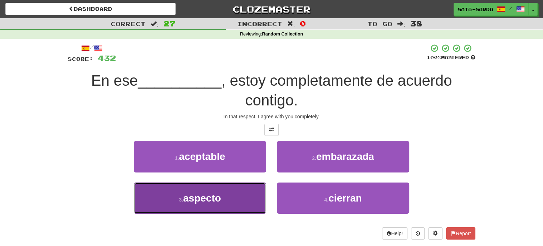
click at [212, 194] on span "aspecto" at bounding box center [202, 197] width 38 height 11
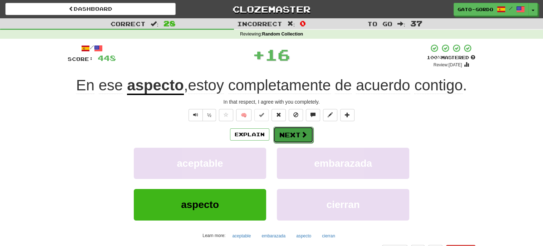
click at [287, 135] on button "Next" at bounding box center [293, 134] width 40 height 16
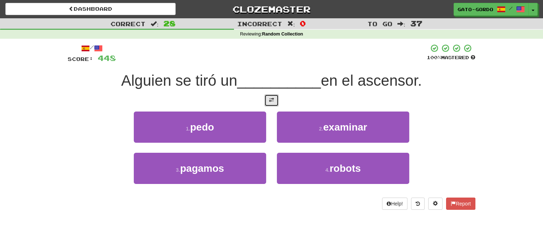
click at [274, 100] on span at bounding box center [271, 99] width 5 height 5
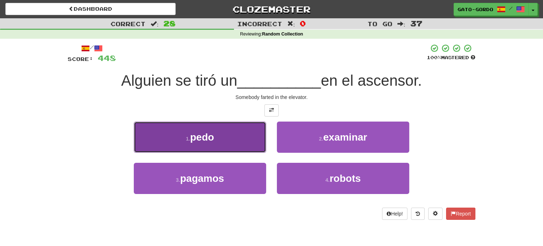
click at [186, 136] on small "1 ." at bounding box center [188, 139] width 4 height 6
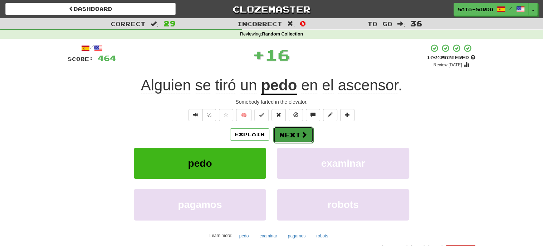
click at [292, 130] on button "Next" at bounding box center [293, 134] width 40 height 16
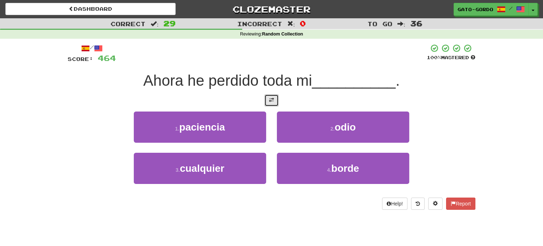
click at [270, 98] on span at bounding box center [271, 99] width 5 height 5
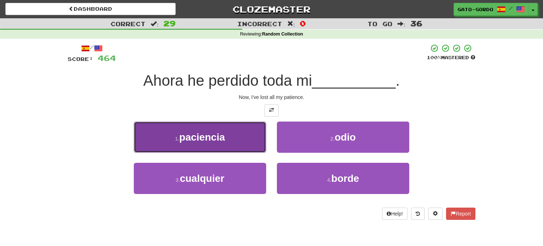
click at [197, 134] on span "paciencia" at bounding box center [202, 136] width 46 height 11
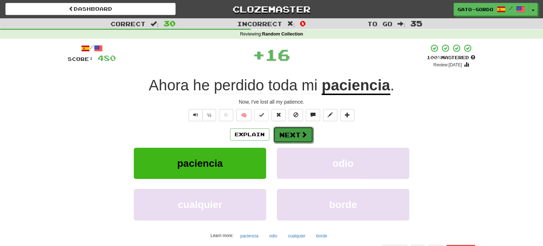
click at [289, 134] on button "Next" at bounding box center [293, 134] width 40 height 16
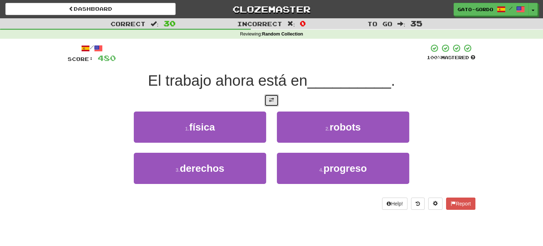
click at [270, 100] on span at bounding box center [271, 99] width 5 height 5
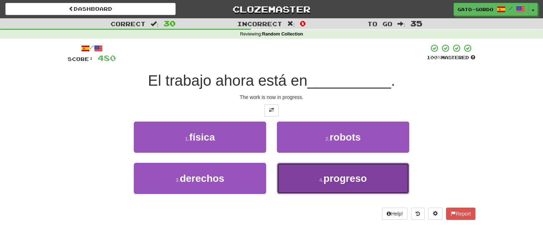
click at [345, 175] on span "progreso" at bounding box center [345, 178] width 43 height 11
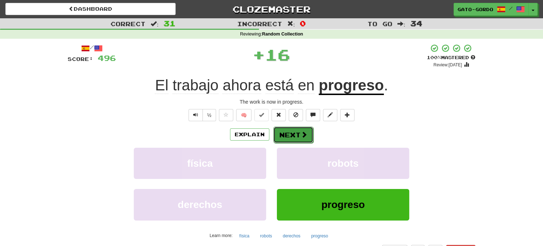
click at [289, 131] on button "Next" at bounding box center [293, 134] width 40 height 16
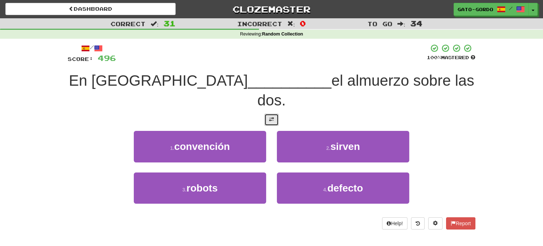
click at [273, 117] on span at bounding box center [271, 119] width 5 height 5
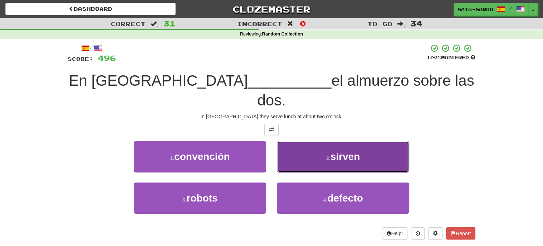
click at [340, 151] on span "sirven" at bounding box center [346, 156] width 30 height 11
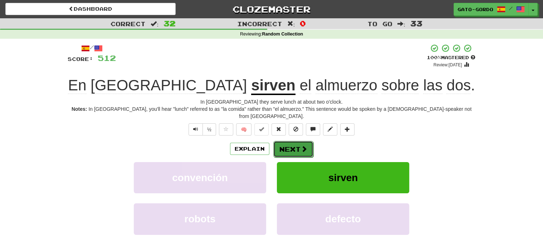
click at [290, 141] on button "Next" at bounding box center [293, 149] width 40 height 16
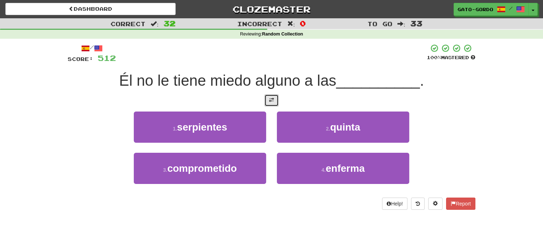
click at [275, 98] on button at bounding box center [272, 100] width 14 height 12
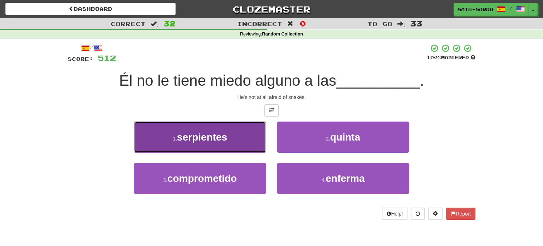
click at [202, 134] on span "serpientes" at bounding box center [202, 136] width 50 height 11
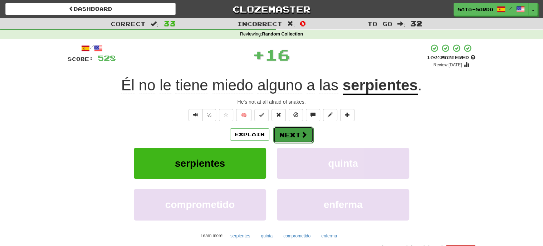
click at [290, 131] on button "Next" at bounding box center [293, 134] width 40 height 16
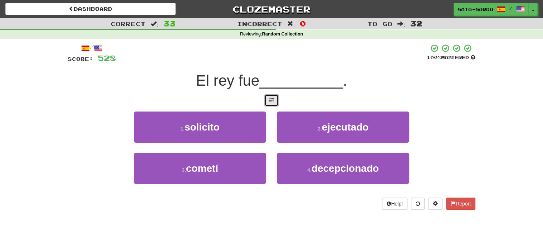
click at [270, 97] on span at bounding box center [271, 99] width 5 height 5
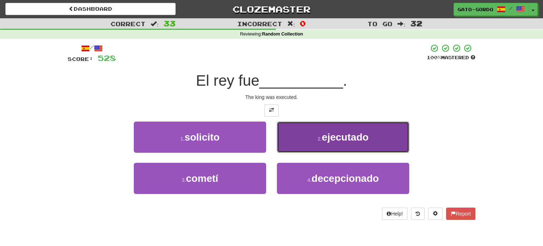
click at [364, 132] on span "ejecutado" at bounding box center [345, 136] width 47 height 11
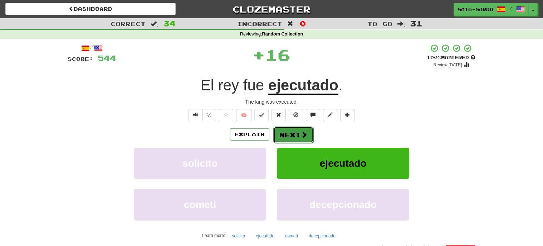
click at [299, 134] on button "Next" at bounding box center [293, 134] width 40 height 16
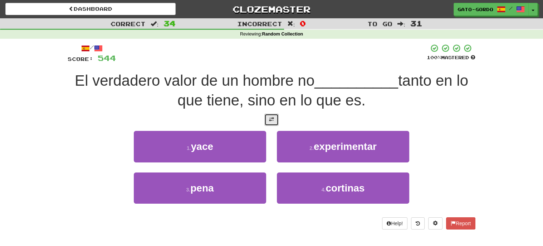
click at [272, 119] on span at bounding box center [271, 119] width 5 height 5
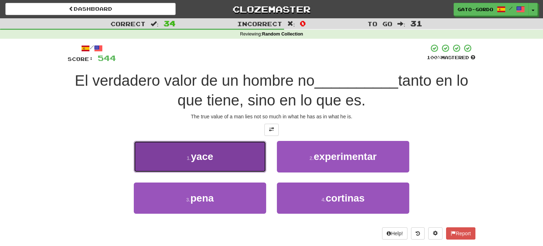
click at [211, 152] on span "yace" at bounding box center [202, 156] width 22 height 11
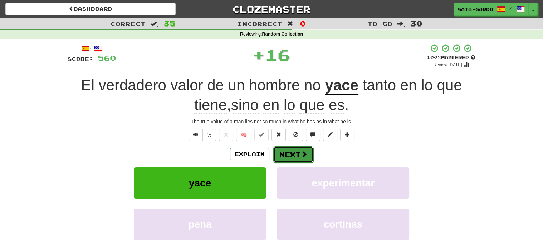
click at [294, 155] on button "Next" at bounding box center [293, 154] width 40 height 16
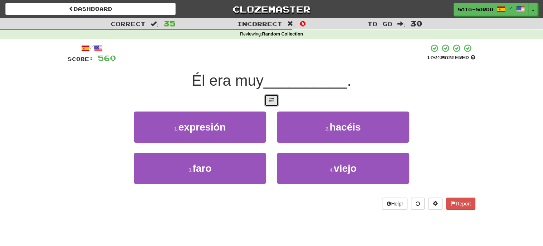
click at [272, 100] on span at bounding box center [271, 99] width 5 height 5
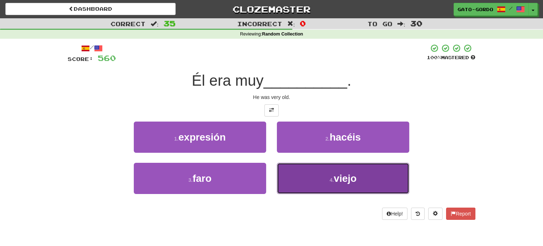
click at [331, 177] on small "4 ." at bounding box center [332, 180] width 4 height 6
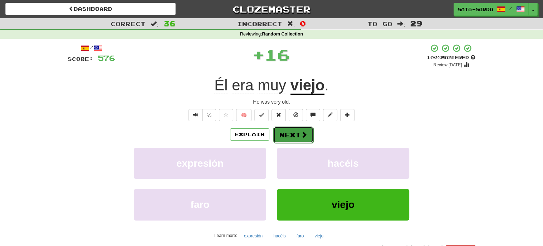
click at [291, 131] on button "Next" at bounding box center [293, 134] width 40 height 16
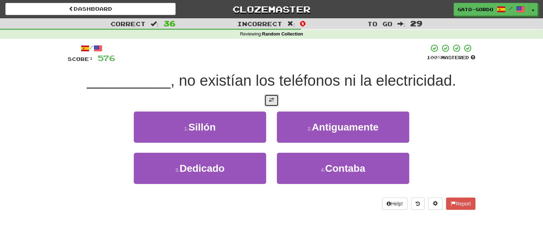
click at [274, 97] on span at bounding box center [271, 99] width 5 height 5
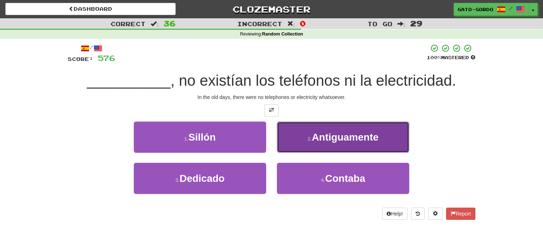
click at [348, 133] on span "Antiguamente" at bounding box center [345, 136] width 67 height 11
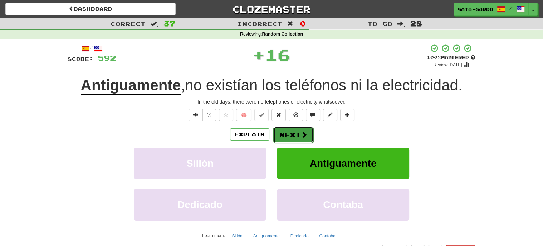
click at [284, 133] on button "Next" at bounding box center [293, 134] width 40 height 16
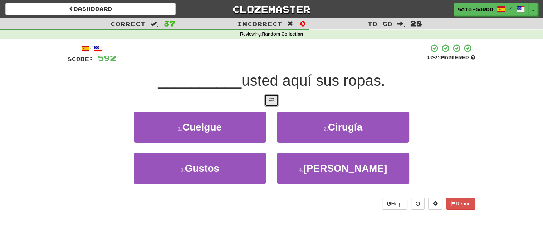
click at [273, 97] on span at bounding box center [271, 99] width 5 height 5
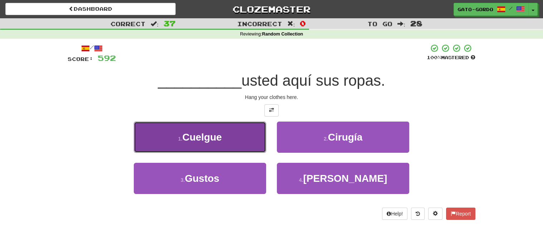
click at [180, 129] on button "1 . Cuelgue" at bounding box center [200, 136] width 132 height 31
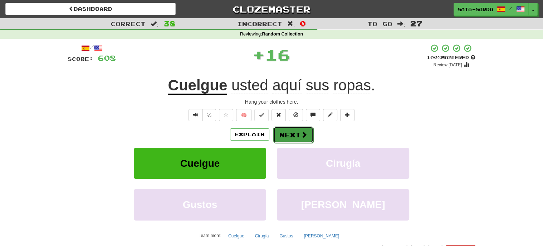
click at [301, 131] on span at bounding box center [304, 134] width 6 height 6
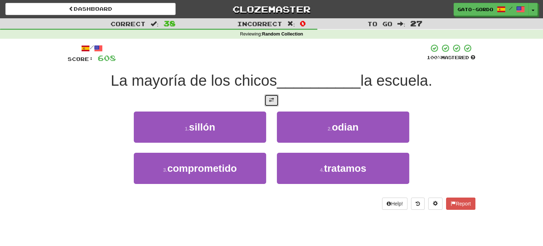
click at [270, 99] on span at bounding box center [271, 99] width 5 height 5
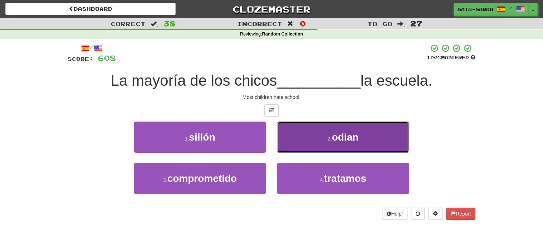
click at [320, 130] on button "2 . odian" at bounding box center [343, 136] width 132 height 31
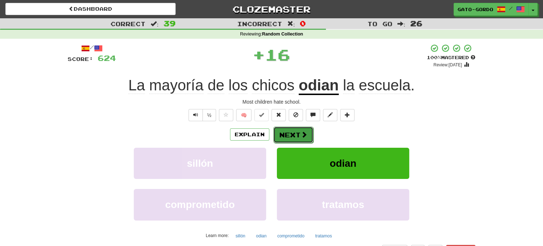
click at [290, 132] on button "Next" at bounding box center [293, 134] width 40 height 16
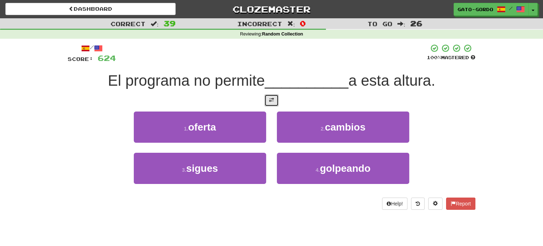
click at [273, 97] on span at bounding box center [271, 99] width 5 height 5
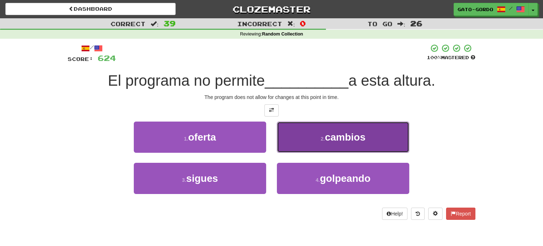
click at [340, 135] on span "cambios" at bounding box center [345, 136] width 41 height 11
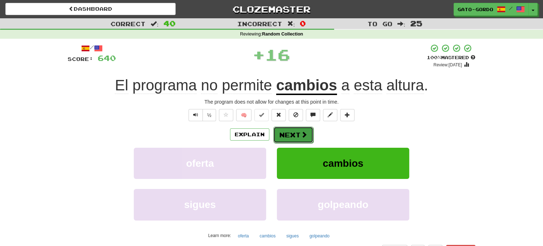
click at [287, 131] on button "Next" at bounding box center [293, 134] width 40 height 16
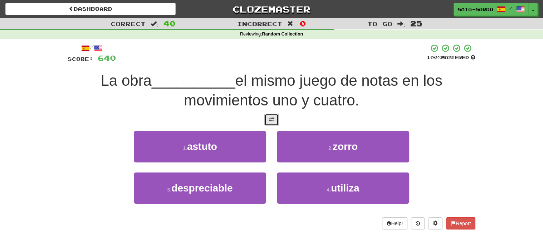
click at [270, 117] on span at bounding box center [271, 119] width 5 height 5
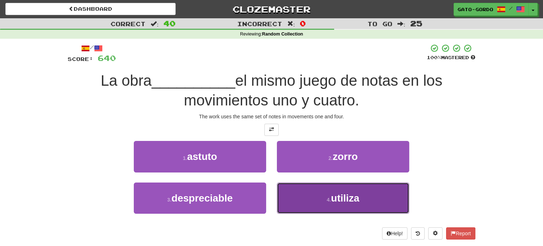
click at [333, 195] on span "utiliza" at bounding box center [345, 197] width 28 height 11
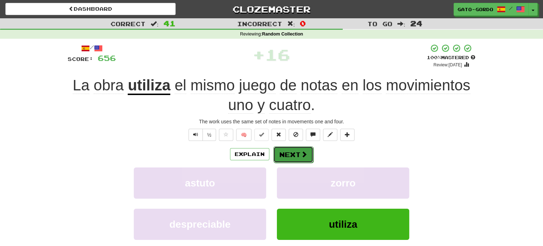
click at [296, 154] on button "Next" at bounding box center [293, 154] width 40 height 16
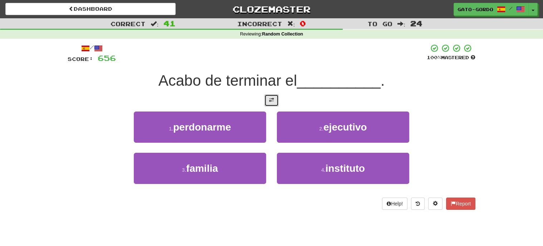
click at [271, 99] on span at bounding box center [271, 99] width 5 height 5
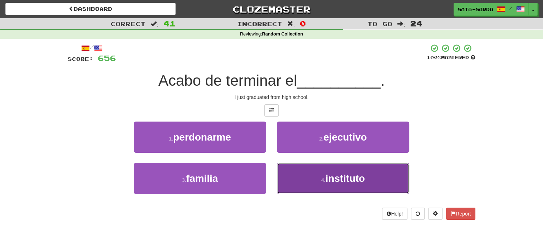
click at [339, 179] on span "instituto" at bounding box center [345, 178] width 39 height 11
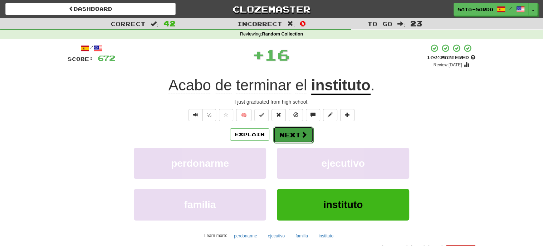
click at [294, 132] on button "Next" at bounding box center [293, 134] width 40 height 16
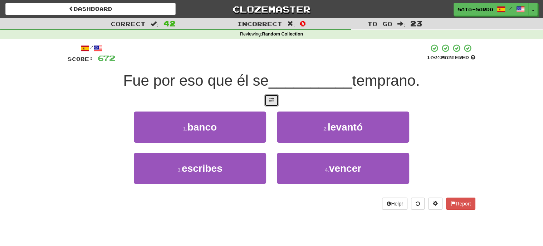
click at [270, 98] on span at bounding box center [271, 99] width 5 height 5
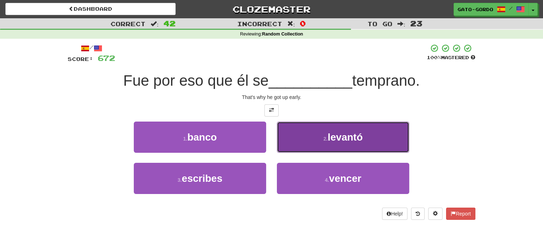
click at [338, 135] on span "levantó" at bounding box center [345, 136] width 35 height 11
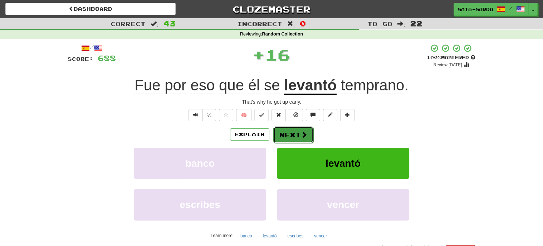
click at [296, 133] on button "Next" at bounding box center [293, 134] width 40 height 16
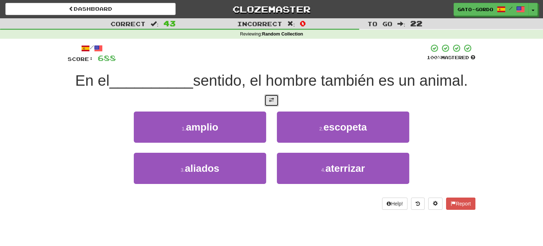
click at [272, 99] on span at bounding box center [271, 99] width 5 height 5
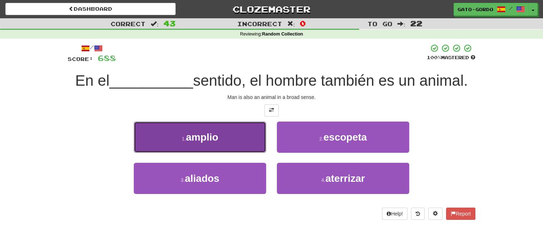
click at [194, 134] on span "amplio" at bounding box center [202, 136] width 32 height 11
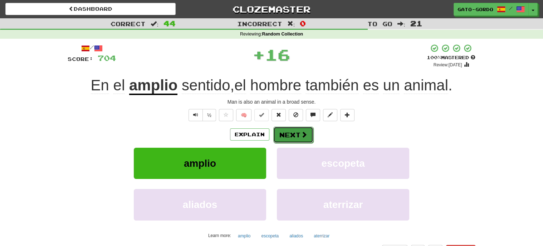
click at [291, 134] on button "Next" at bounding box center [293, 134] width 40 height 16
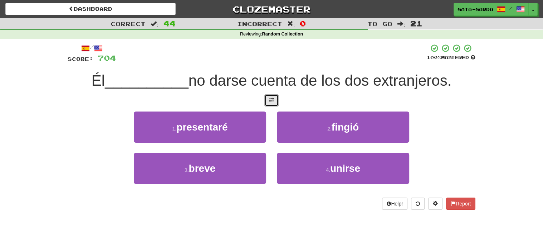
click at [275, 96] on button at bounding box center [272, 100] width 14 height 12
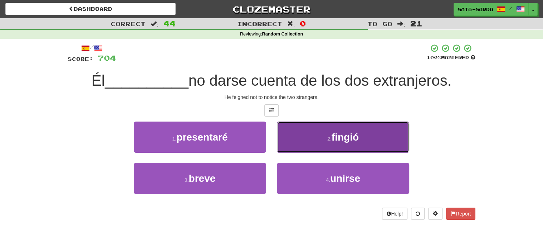
click at [355, 131] on span "fingió" at bounding box center [345, 136] width 27 height 11
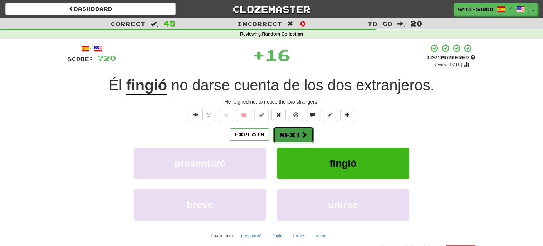
click at [290, 133] on button "Next" at bounding box center [293, 134] width 40 height 16
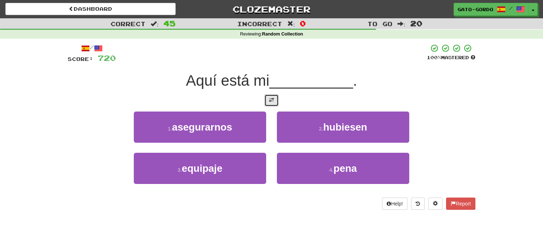
click at [269, 100] on span at bounding box center [271, 99] width 5 height 5
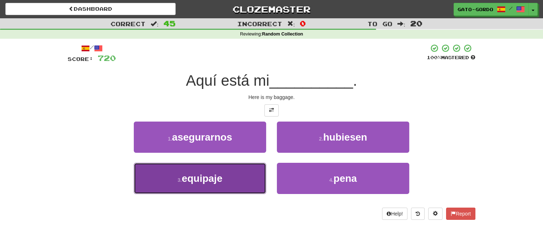
click at [195, 179] on span "equipaje" at bounding box center [202, 178] width 41 height 11
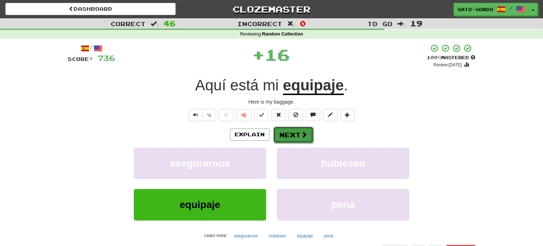
click at [283, 133] on button "Next" at bounding box center [293, 134] width 40 height 16
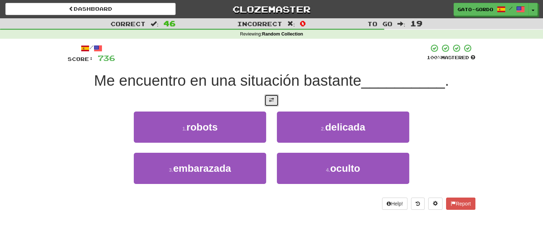
click at [271, 100] on span at bounding box center [271, 99] width 5 height 5
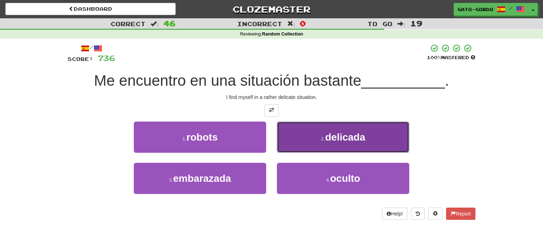
click at [334, 134] on span "delicada" at bounding box center [345, 136] width 40 height 11
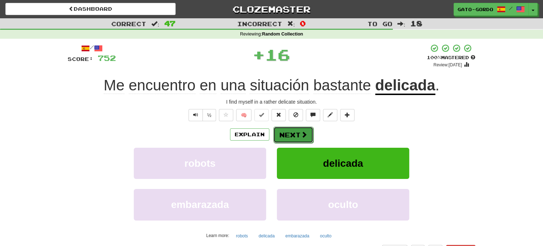
click at [283, 131] on button "Next" at bounding box center [293, 134] width 40 height 16
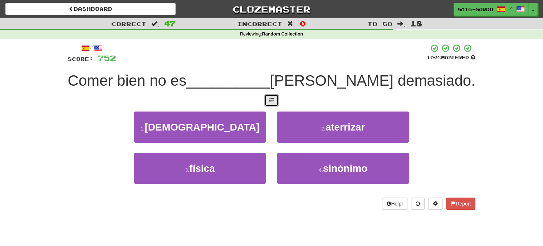
click at [270, 100] on span at bounding box center [271, 99] width 5 height 5
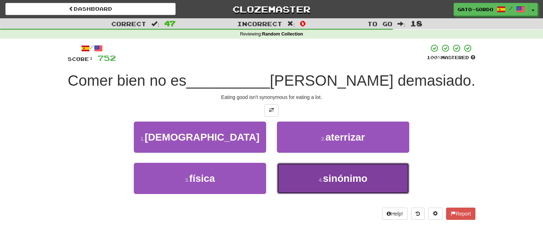
click at [347, 175] on span "sinónimo" at bounding box center [345, 178] width 44 height 11
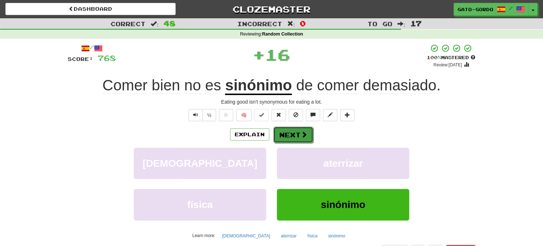
click at [287, 130] on button "Next" at bounding box center [293, 134] width 40 height 16
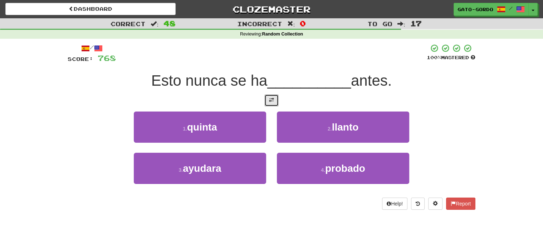
click at [273, 98] on span at bounding box center [271, 99] width 5 height 5
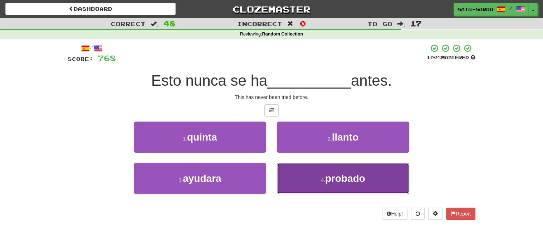
click at [338, 182] on span "probado" at bounding box center [345, 178] width 40 height 11
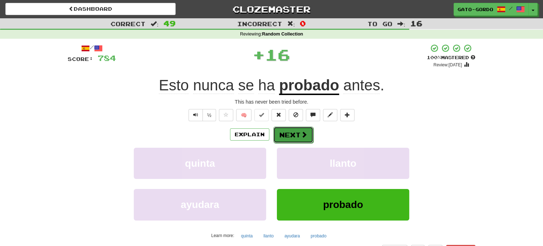
click at [287, 131] on button "Next" at bounding box center [293, 134] width 40 height 16
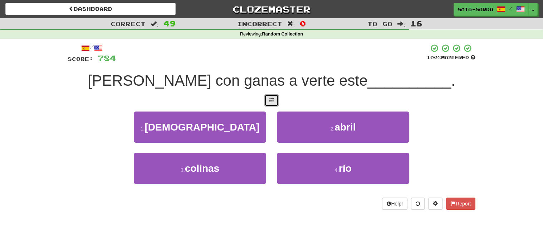
click at [270, 101] on span at bounding box center [271, 99] width 5 height 5
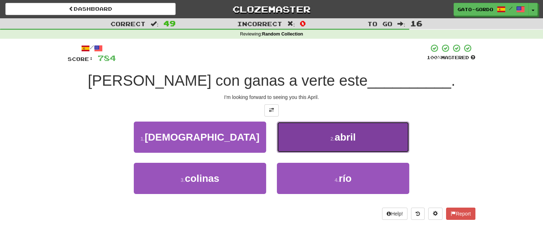
click at [329, 131] on button "2 . abril" at bounding box center [343, 136] width 132 height 31
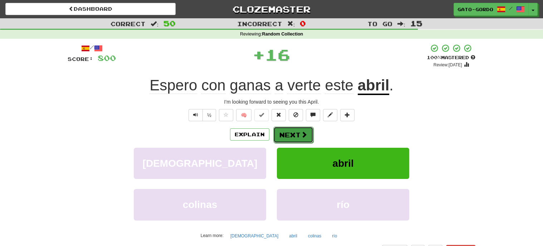
click at [291, 131] on button "Next" at bounding box center [293, 134] width 40 height 16
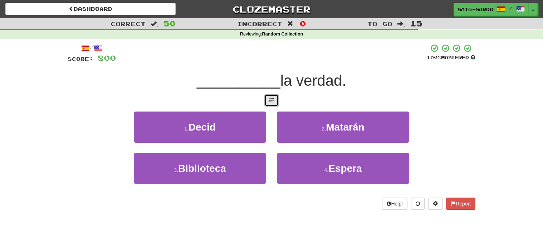
click at [269, 98] on span at bounding box center [271, 99] width 5 height 5
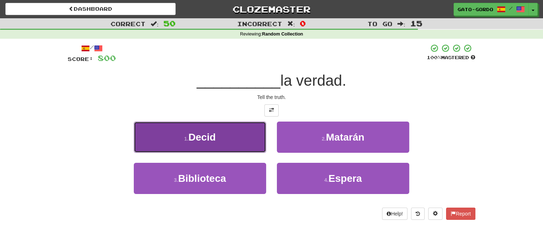
click at [199, 131] on span "Decid" at bounding box center [202, 136] width 27 height 11
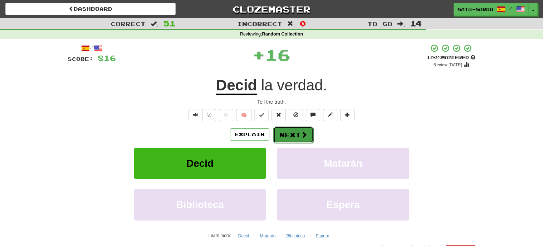
click at [286, 135] on button "Next" at bounding box center [293, 134] width 40 height 16
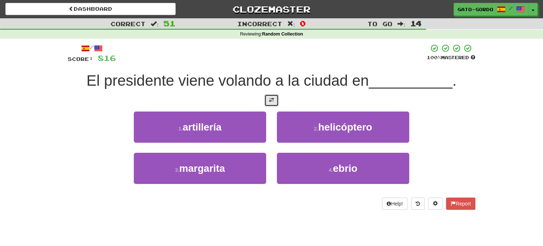
click at [272, 99] on span at bounding box center [271, 99] width 5 height 5
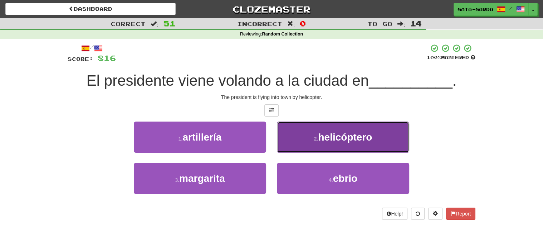
click at [336, 136] on span "helicóptero" at bounding box center [345, 136] width 54 height 11
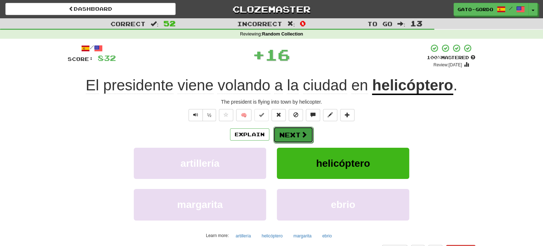
click at [303, 131] on span at bounding box center [304, 134] width 6 height 6
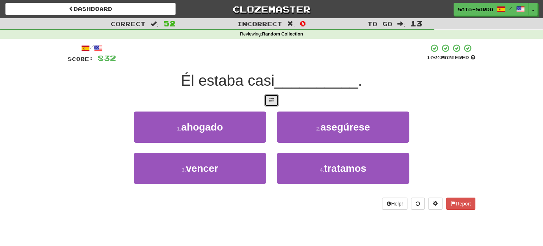
click at [273, 102] on button at bounding box center [272, 100] width 14 height 12
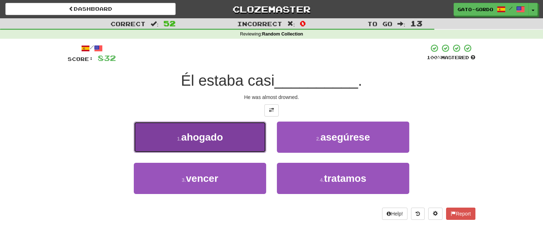
click at [184, 137] on span "ahogado" at bounding box center [202, 136] width 42 height 11
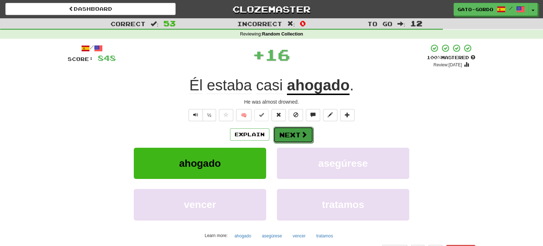
click at [287, 132] on button "Next" at bounding box center [293, 134] width 40 height 16
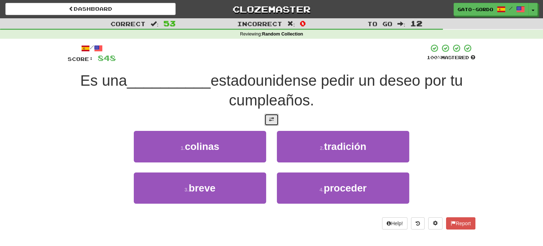
click at [269, 117] on span at bounding box center [271, 119] width 5 height 5
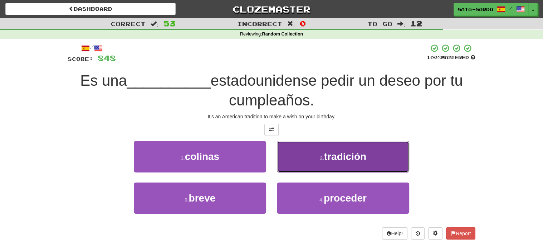
click at [314, 151] on button "2 . tradición" at bounding box center [343, 156] width 132 height 31
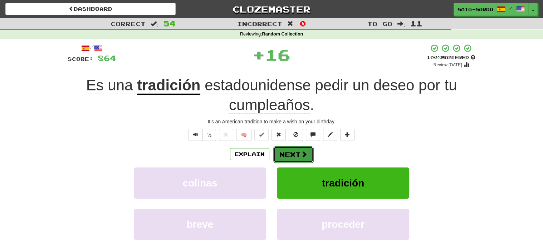
click at [291, 151] on button "Next" at bounding box center [293, 154] width 40 height 16
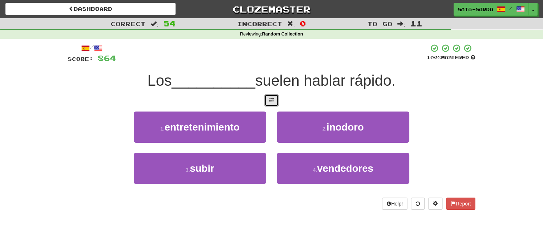
click at [272, 97] on span at bounding box center [271, 99] width 5 height 5
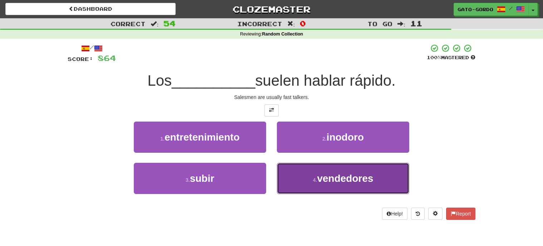
click at [325, 176] on span "vendedores" at bounding box center [345, 178] width 56 height 11
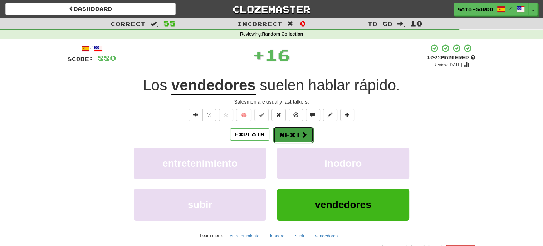
click at [288, 130] on button "Next" at bounding box center [293, 134] width 40 height 16
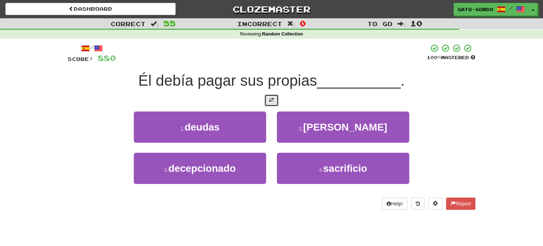
click at [273, 101] on span at bounding box center [271, 99] width 5 height 5
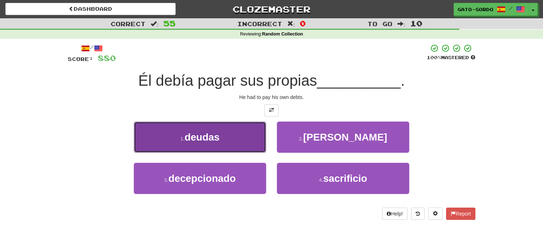
click at [193, 131] on span "deudas" at bounding box center [202, 136] width 35 height 11
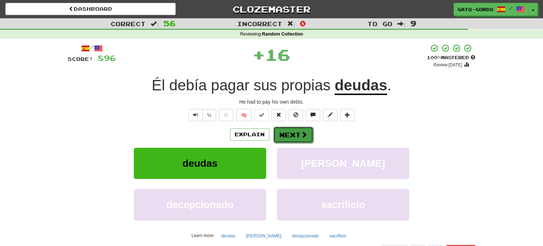
click at [287, 132] on button "Next" at bounding box center [293, 134] width 40 height 16
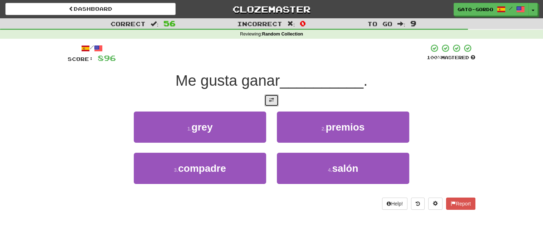
click at [271, 97] on span at bounding box center [271, 99] width 5 height 5
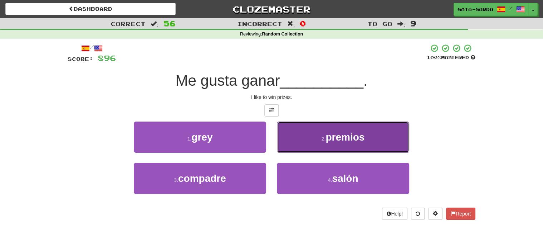
click at [344, 139] on span "premios" at bounding box center [345, 136] width 39 height 11
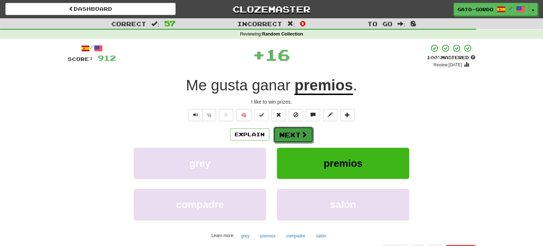
click at [297, 134] on button "Next" at bounding box center [293, 134] width 40 height 16
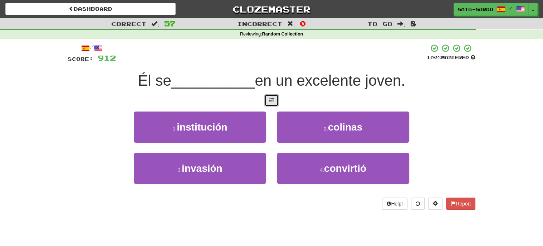
click at [274, 97] on span at bounding box center [271, 99] width 5 height 5
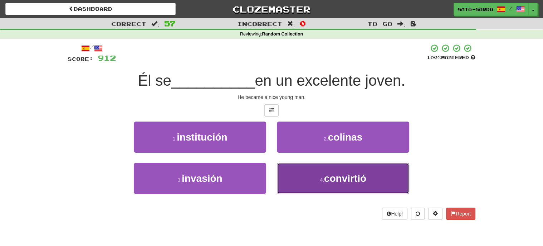
click at [319, 174] on button "4 . convirtió" at bounding box center [343, 178] width 132 height 31
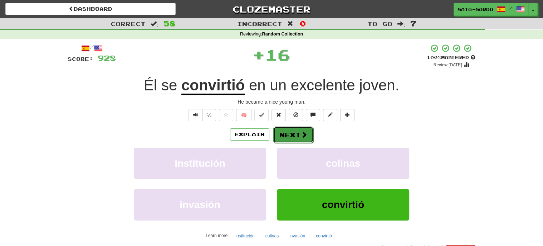
click at [286, 131] on button "Next" at bounding box center [293, 134] width 40 height 16
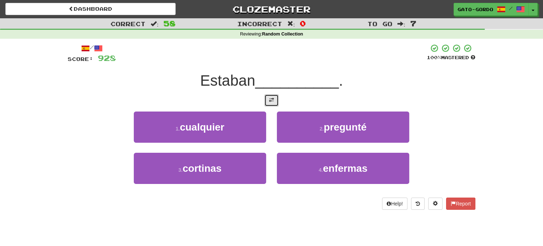
click at [272, 101] on span at bounding box center [271, 99] width 5 height 5
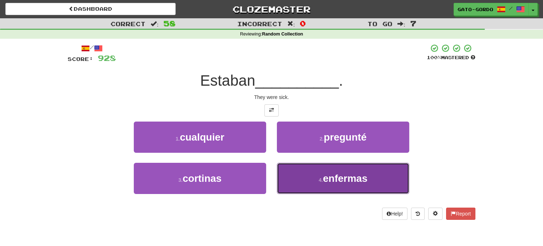
click at [326, 177] on span "enfermas" at bounding box center [345, 178] width 45 height 11
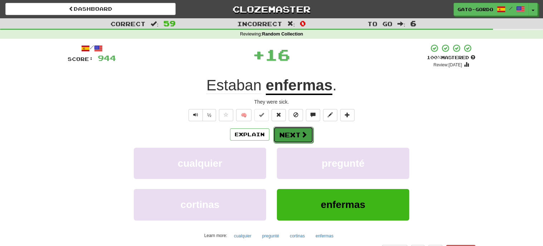
click at [290, 132] on button "Next" at bounding box center [293, 134] width 40 height 16
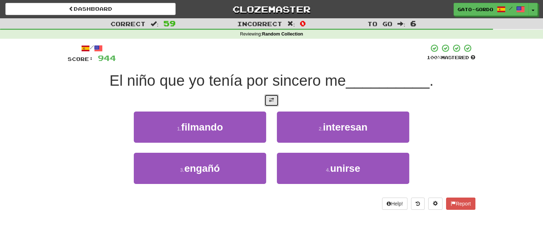
click at [268, 96] on button at bounding box center [272, 100] width 14 height 12
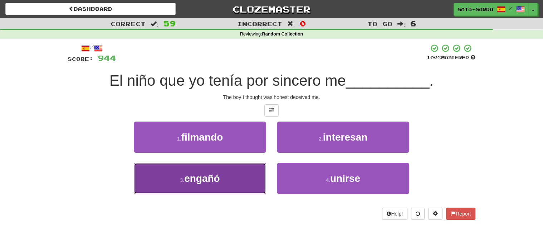
click at [187, 175] on span "engañó" at bounding box center [202, 178] width 36 height 11
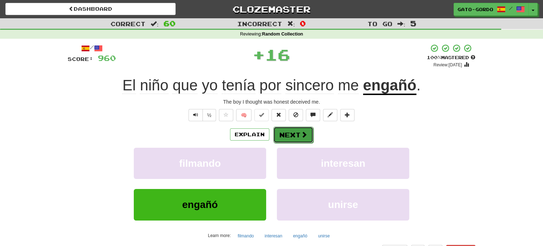
click at [293, 133] on button "Next" at bounding box center [293, 134] width 40 height 16
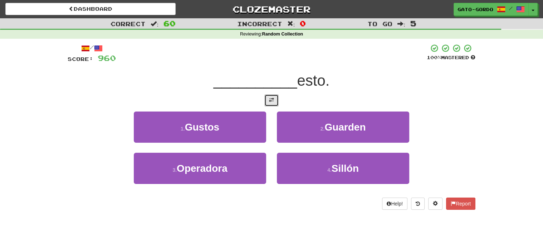
click at [276, 97] on button at bounding box center [272, 100] width 14 height 12
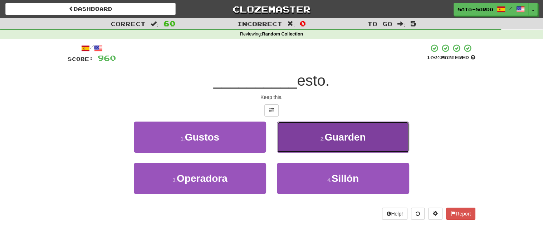
click at [337, 131] on span "Guarden" at bounding box center [345, 136] width 41 height 11
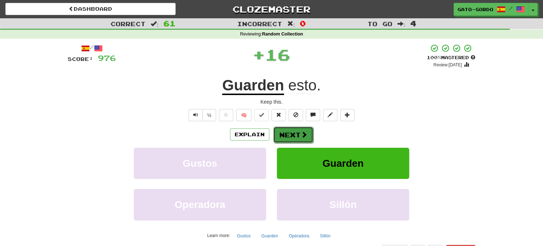
click at [292, 135] on button "Next" at bounding box center [293, 134] width 40 height 16
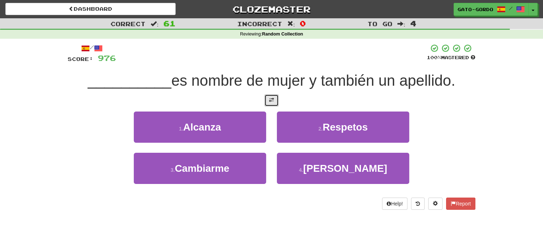
click at [272, 99] on span at bounding box center [271, 99] width 5 height 5
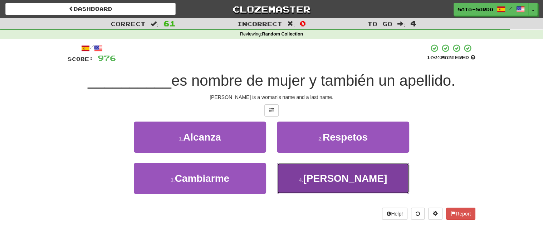
click at [337, 174] on span "Allende" at bounding box center [345, 178] width 84 height 11
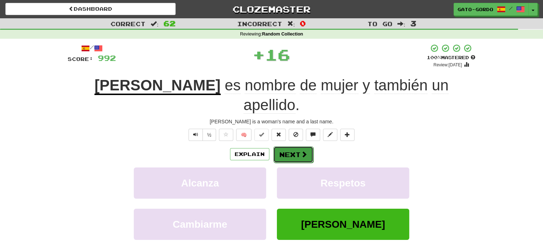
click at [287, 146] on button "Next" at bounding box center [293, 154] width 40 height 16
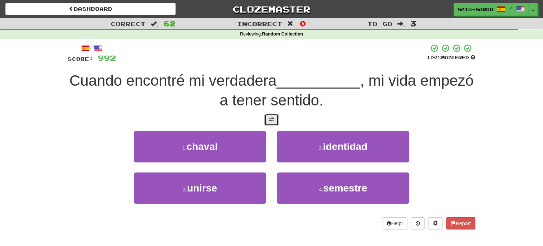
click at [272, 117] on span at bounding box center [271, 119] width 5 height 5
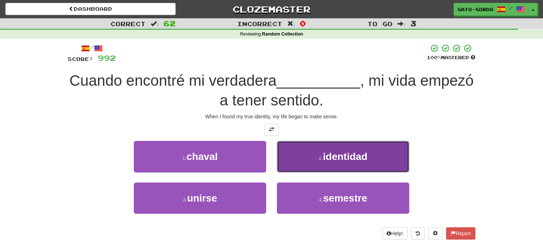
click at [369, 156] on button "2 . identidad" at bounding box center [343, 156] width 132 height 31
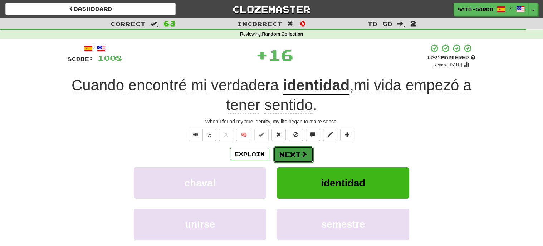
click at [291, 148] on button "Next" at bounding box center [293, 154] width 40 height 16
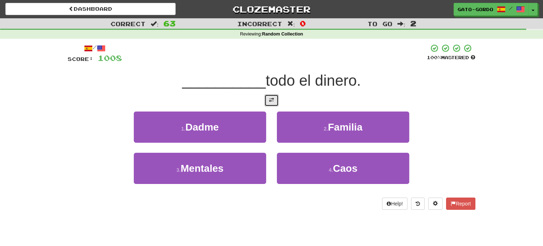
click at [272, 99] on span at bounding box center [271, 99] width 5 height 5
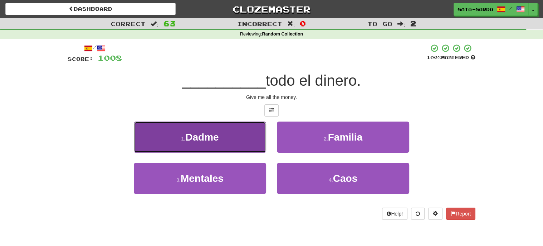
click at [171, 139] on button "1 . Dadme" at bounding box center [200, 136] width 132 height 31
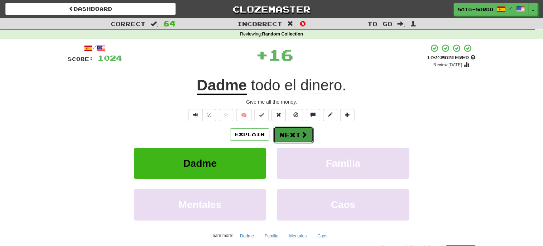
click at [295, 132] on button "Next" at bounding box center [293, 134] width 40 height 16
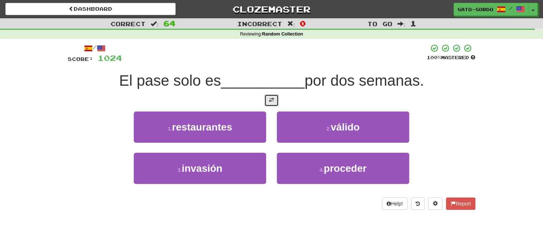
click at [270, 98] on span at bounding box center [271, 99] width 5 height 5
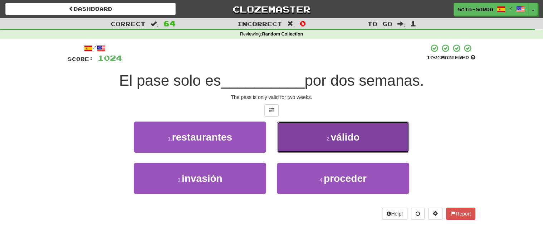
click at [372, 127] on button "2 . válido" at bounding box center [343, 136] width 132 height 31
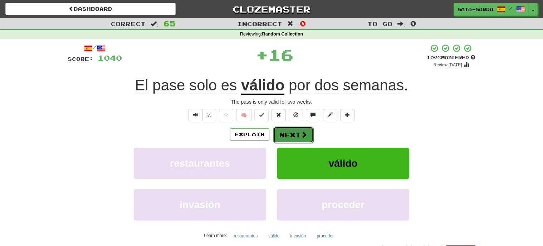
click at [286, 131] on button "Next" at bounding box center [293, 134] width 40 height 16
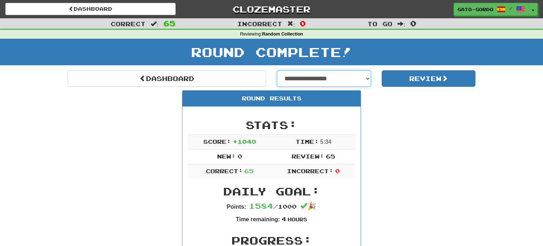
click at [307, 74] on select "**********" at bounding box center [324, 78] width 94 height 16
click at [269, 6] on link "Clozemaster" at bounding box center [271, 9] width 170 height 13
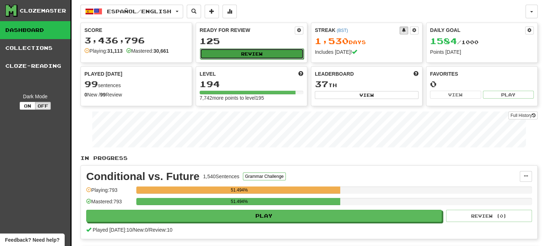
click at [242, 52] on button "Review" at bounding box center [252, 53] width 104 height 11
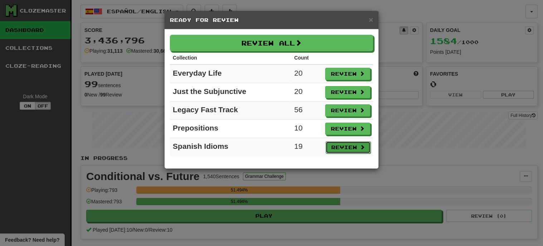
click at [341, 145] on button "Review" at bounding box center [348, 147] width 45 height 12
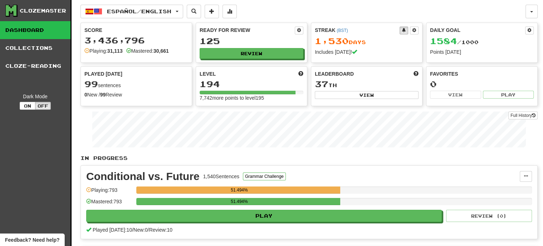
select select "***"
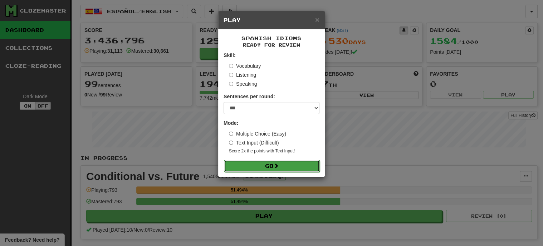
click at [266, 160] on button "Go" at bounding box center [272, 166] width 96 height 12
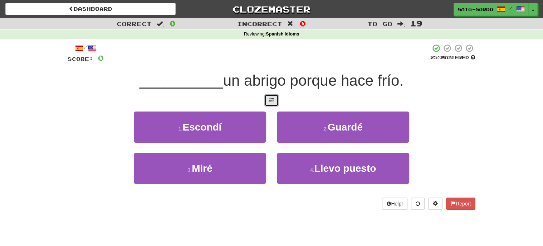
click at [271, 97] on span at bounding box center [271, 99] width 5 height 5
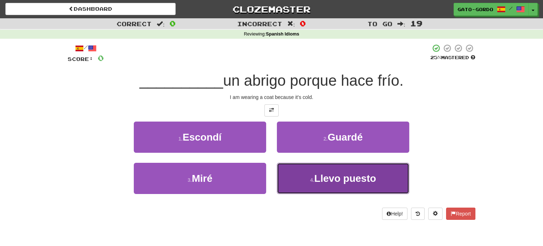
click at [325, 179] on span "Llevo puesto" at bounding box center [345, 178] width 62 height 11
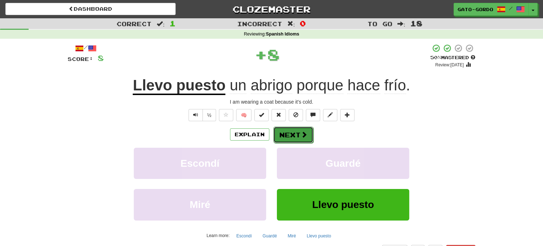
click at [283, 129] on button "Next" at bounding box center [293, 134] width 40 height 16
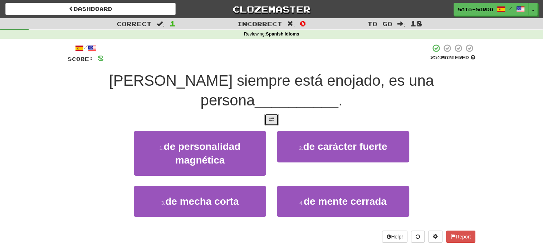
click at [277, 113] on button at bounding box center [272, 119] width 14 height 12
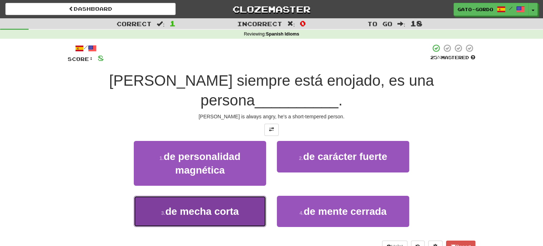
click at [173, 205] on span "de mecha corta" at bounding box center [201, 210] width 73 height 11
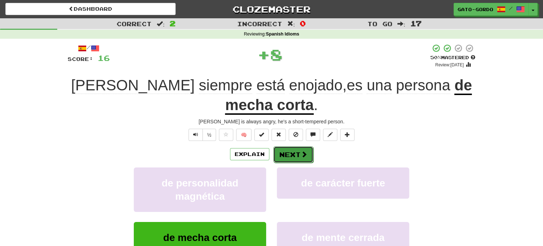
click at [293, 155] on button "Next" at bounding box center [293, 154] width 40 height 16
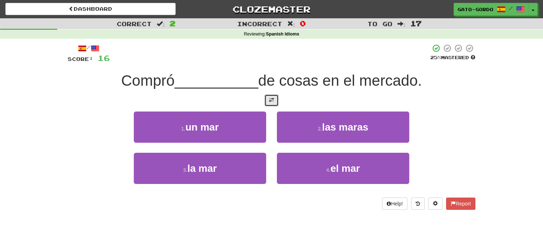
click at [276, 96] on button at bounding box center [272, 100] width 14 height 12
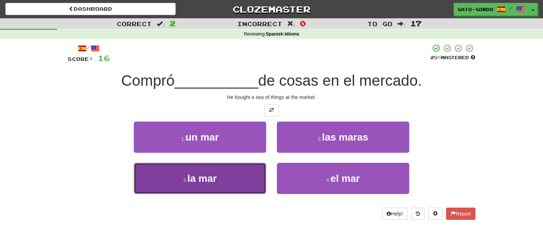
click at [167, 178] on button "3 . la mar" at bounding box center [200, 178] width 132 height 31
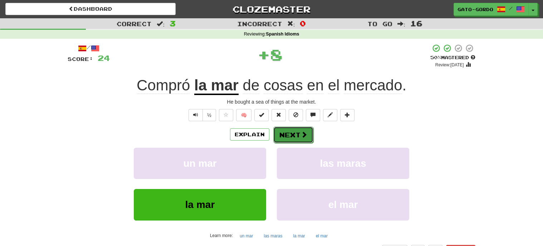
click at [287, 131] on button "Next" at bounding box center [293, 134] width 40 height 16
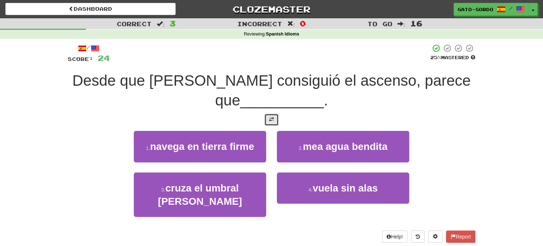
click at [268, 117] on button at bounding box center [272, 119] width 14 height 12
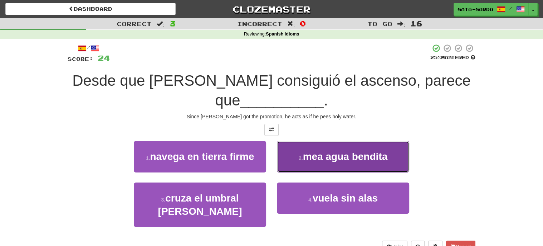
click at [349, 156] on span "mea agua bendita" at bounding box center [345, 156] width 85 height 11
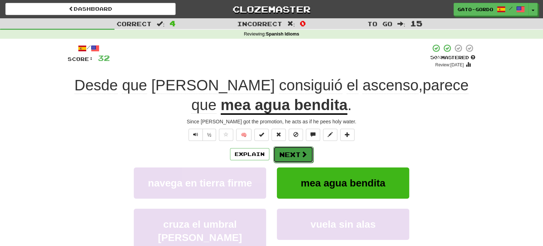
click at [292, 152] on button "Next" at bounding box center [293, 154] width 40 height 16
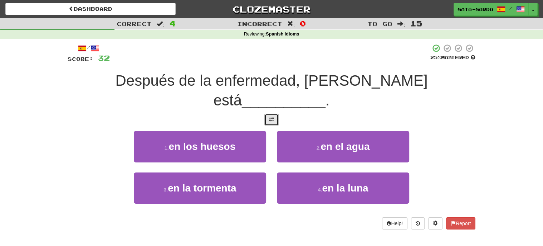
click at [269, 117] on span at bounding box center [271, 119] width 5 height 5
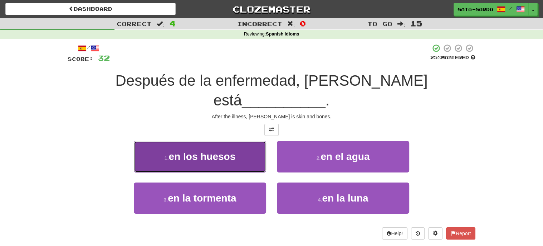
click at [177, 151] on span "en los huesos" at bounding box center [202, 156] width 67 height 11
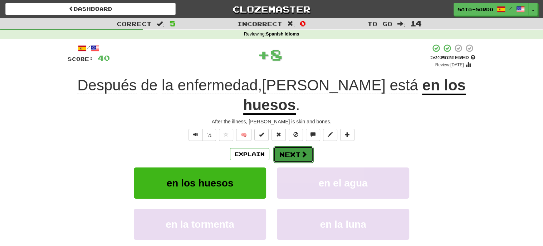
click at [288, 146] on button "Next" at bounding box center [293, 154] width 40 height 16
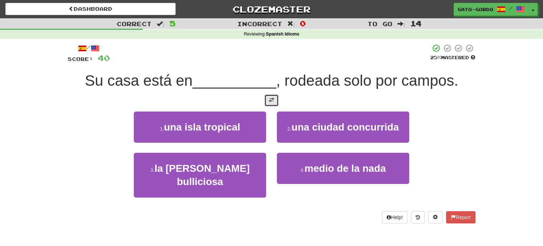
click at [275, 101] on button at bounding box center [272, 100] width 14 height 12
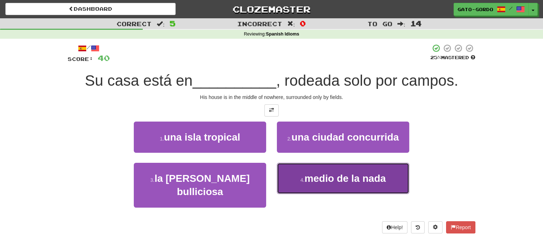
click at [364, 174] on span "medio de la nada" at bounding box center [345, 178] width 81 height 11
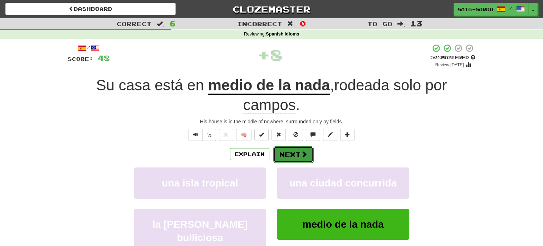
click at [288, 154] on button "Next" at bounding box center [293, 154] width 40 height 16
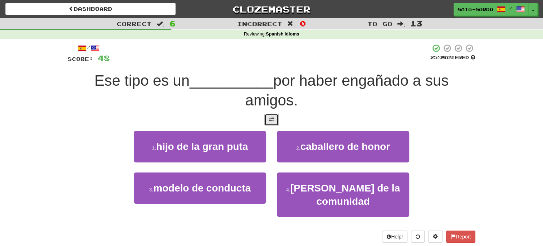
click at [270, 117] on span at bounding box center [271, 119] width 5 height 5
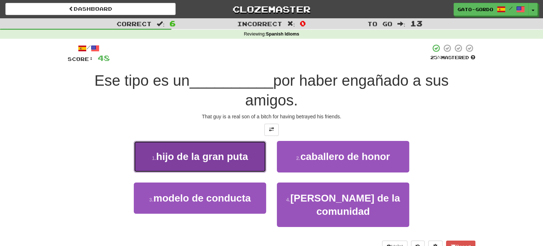
click at [188, 153] on span "hijo de la gran puta" at bounding box center [202, 156] width 92 height 11
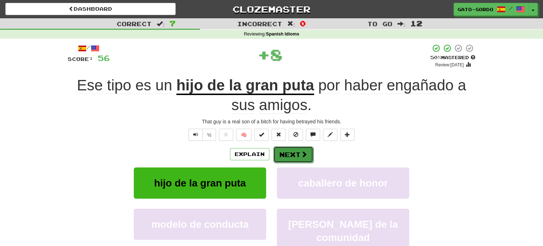
click at [294, 150] on button "Next" at bounding box center [293, 154] width 40 height 16
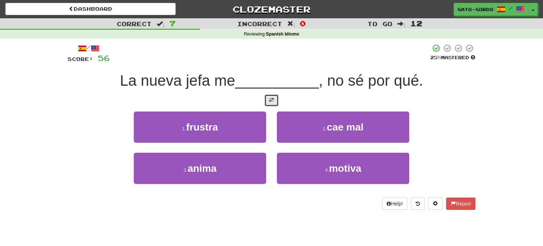
click at [268, 95] on button at bounding box center [272, 100] width 14 height 12
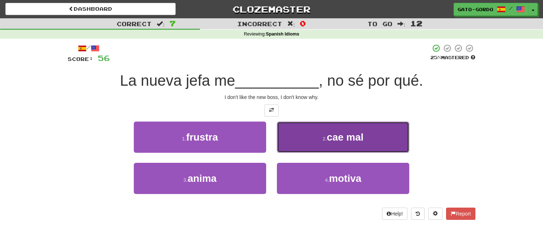
click at [334, 134] on span "cae mal" at bounding box center [345, 136] width 37 height 11
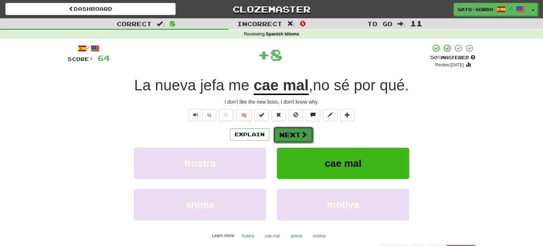
click at [291, 134] on button "Next" at bounding box center [293, 134] width 40 height 16
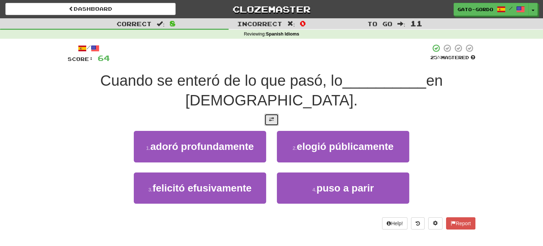
click at [269, 117] on span at bounding box center [271, 119] width 5 height 5
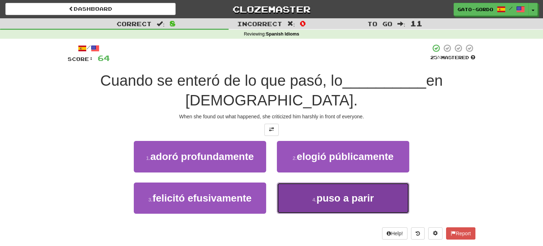
click at [352, 195] on span "puso a parir" at bounding box center [345, 197] width 57 height 11
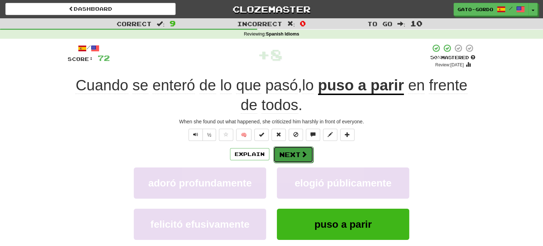
click at [292, 151] on button "Next" at bounding box center [293, 154] width 40 height 16
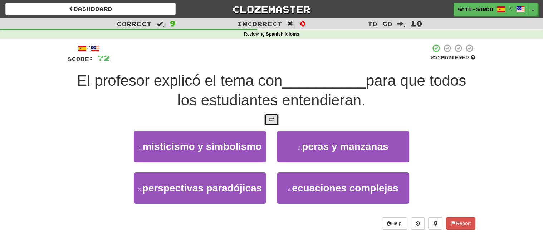
click at [267, 121] on button at bounding box center [272, 119] width 14 height 12
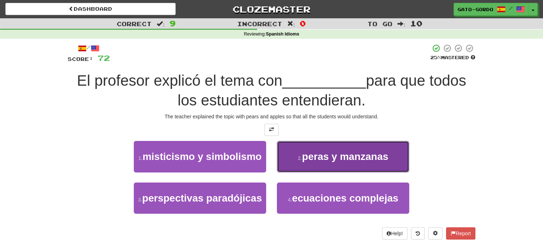
click at [316, 156] on span "peras y manzanas" at bounding box center [345, 156] width 86 height 11
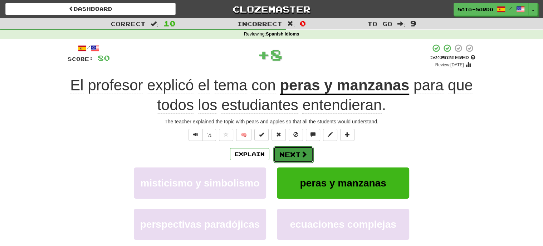
click at [289, 152] on button "Next" at bounding box center [293, 154] width 40 height 16
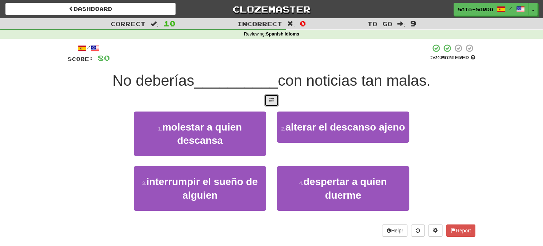
click at [276, 98] on button at bounding box center [272, 100] width 14 height 12
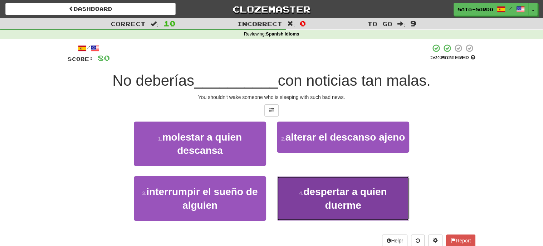
click at [323, 202] on button "4 . despertar a quien duerme" at bounding box center [343, 198] width 132 height 45
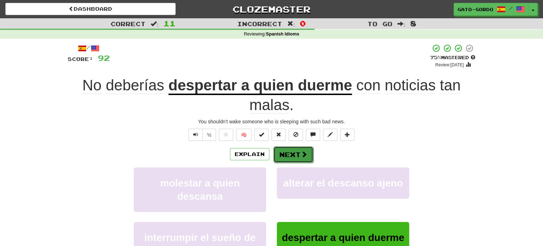
click at [289, 152] on button "Next" at bounding box center [293, 154] width 40 height 16
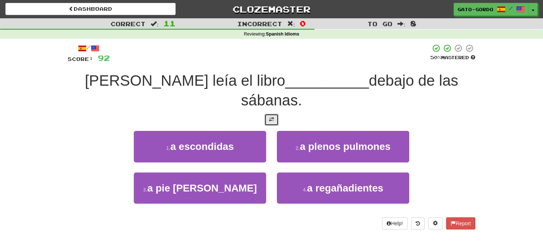
click at [275, 113] on button at bounding box center [272, 119] width 14 height 12
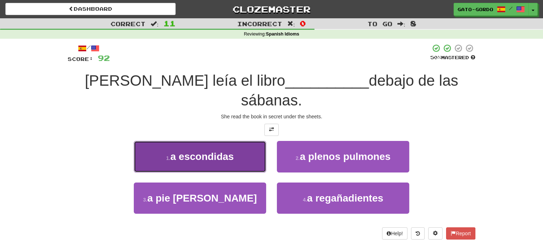
click at [187, 151] on span "a escondidas" at bounding box center [201, 156] width 63 height 11
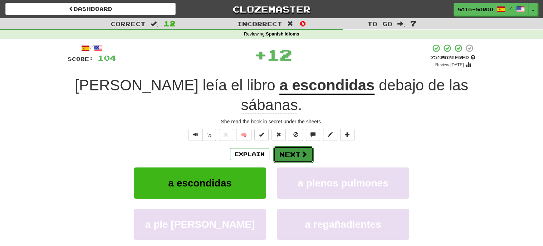
click at [294, 146] on button "Next" at bounding box center [293, 154] width 40 height 16
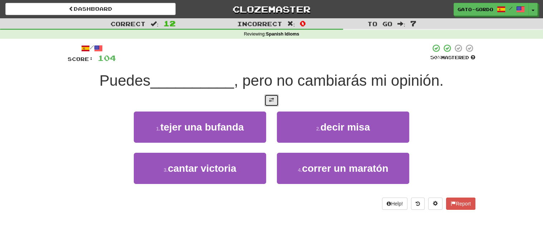
click at [273, 99] on span at bounding box center [271, 99] width 5 height 5
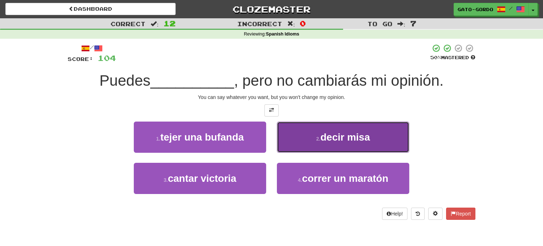
click at [312, 136] on button "2 . decir misa" at bounding box center [343, 136] width 132 height 31
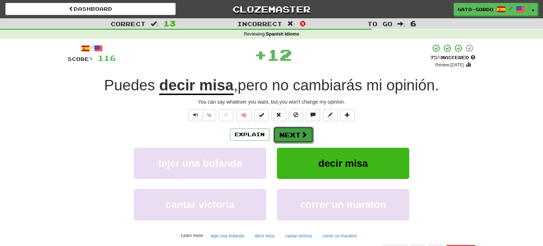
click at [292, 131] on button "Next" at bounding box center [293, 134] width 40 height 16
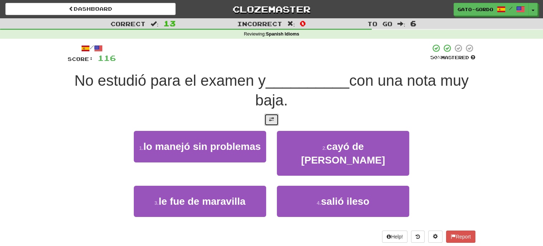
click at [272, 118] on span at bounding box center [271, 119] width 5 height 5
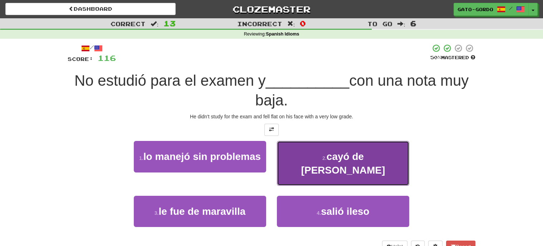
click at [296, 155] on button "2 . cayó de bruces" at bounding box center [343, 163] width 132 height 45
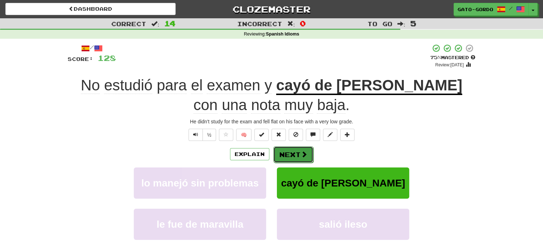
click at [292, 155] on button "Next" at bounding box center [293, 154] width 40 height 16
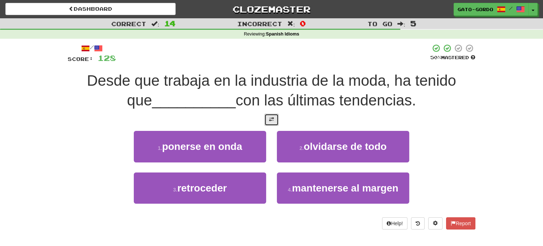
click at [271, 121] on button at bounding box center [272, 119] width 14 height 12
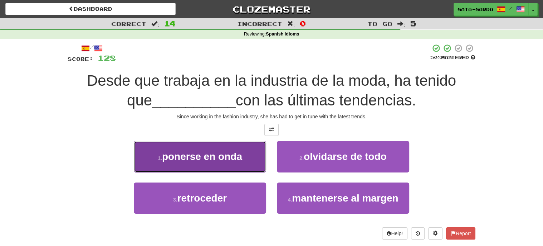
click at [189, 156] on span "ponerse en onda" at bounding box center [202, 156] width 80 height 11
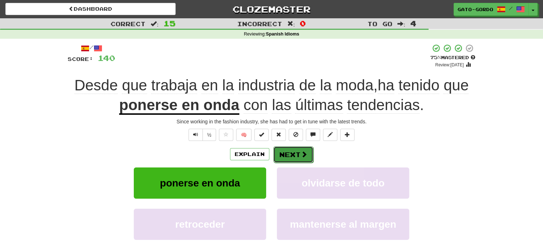
click at [287, 152] on button "Next" at bounding box center [293, 154] width 40 height 16
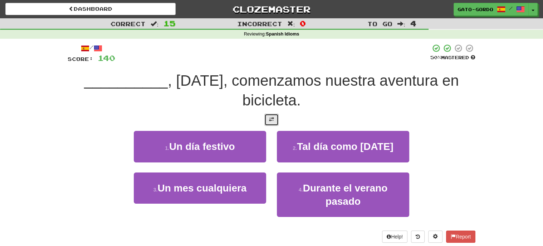
click at [272, 118] on span at bounding box center [271, 119] width 5 height 5
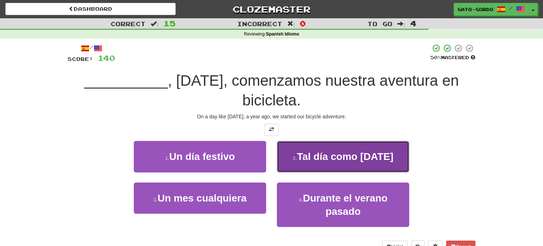
click at [340, 152] on span "Tal día como hoy" at bounding box center [345, 156] width 97 height 11
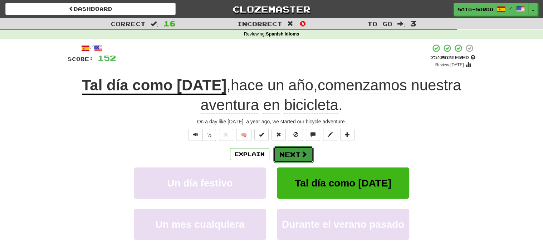
click at [294, 151] on button "Next" at bounding box center [293, 154] width 40 height 16
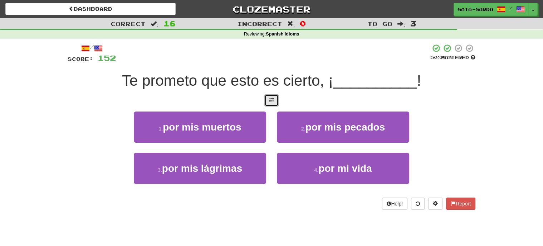
click at [270, 99] on span at bounding box center [271, 99] width 5 height 5
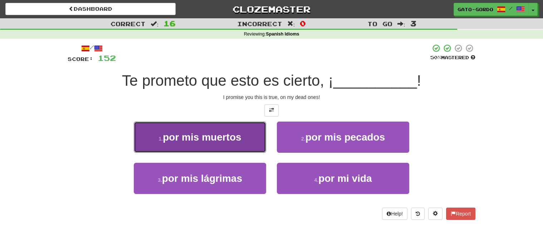
click at [168, 141] on button "1 . por mis muertos" at bounding box center [200, 136] width 132 height 31
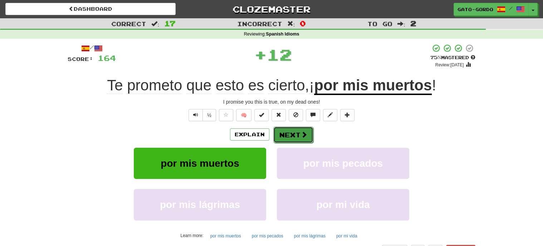
click at [298, 133] on button "Next" at bounding box center [293, 134] width 40 height 16
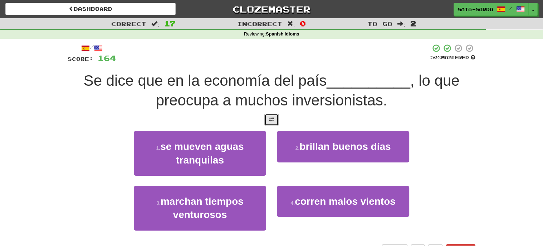
click at [270, 113] on button at bounding box center [272, 119] width 14 height 12
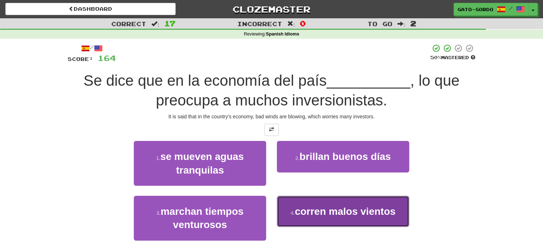
click at [338, 211] on span "corren malos vientos" at bounding box center [345, 210] width 101 height 11
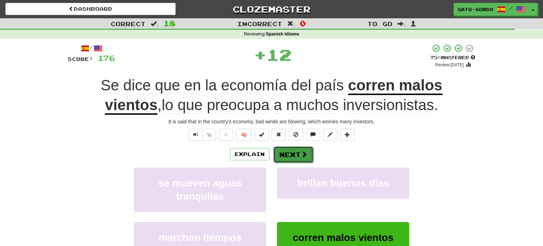
click at [291, 154] on button "Next" at bounding box center [293, 154] width 40 height 16
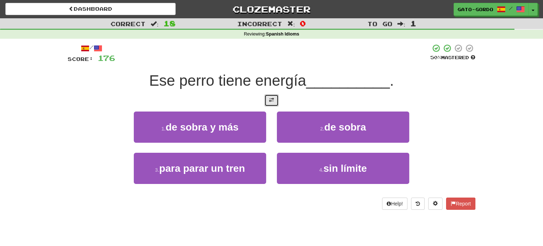
click at [275, 100] on button at bounding box center [272, 100] width 14 height 12
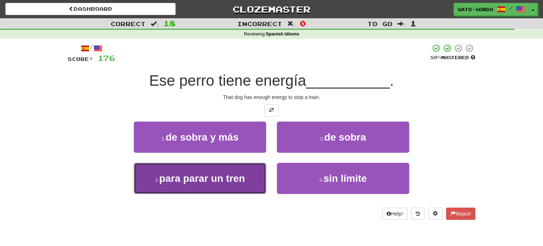
click at [173, 176] on span "para parar un tren" at bounding box center [202, 178] width 86 height 11
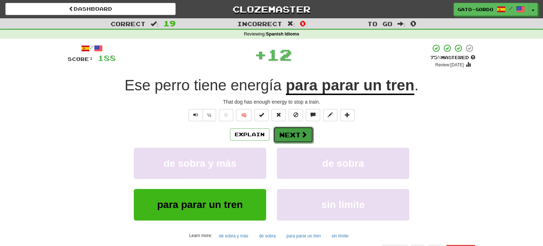
click at [289, 133] on button "Next" at bounding box center [293, 134] width 40 height 16
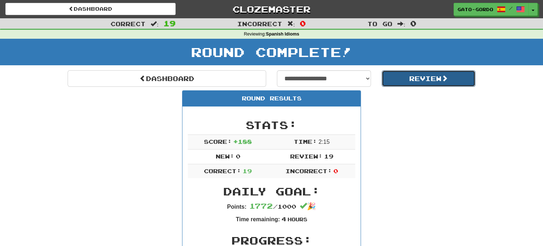
click at [428, 78] on button "Review" at bounding box center [429, 78] width 94 height 16
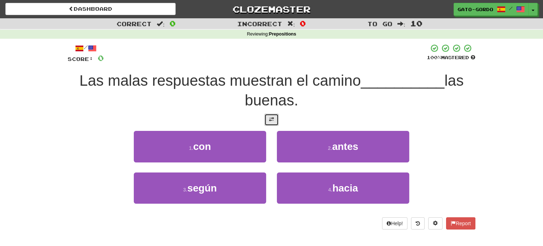
click at [277, 113] on button at bounding box center [272, 119] width 14 height 12
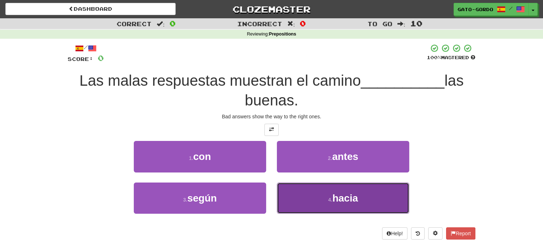
click at [319, 193] on button "4 . hacia" at bounding box center [343, 197] width 132 height 31
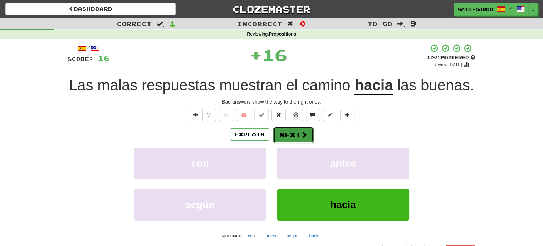
click at [296, 134] on button "Next" at bounding box center [293, 134] width 40 height 16
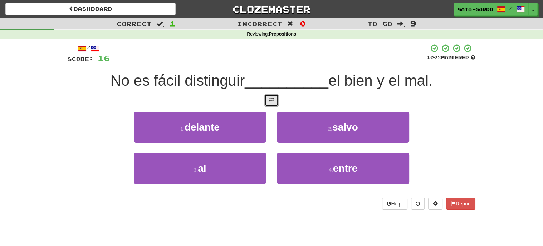
click at [272, 101] on span at bounding box center [271, 99] width 5 height 5
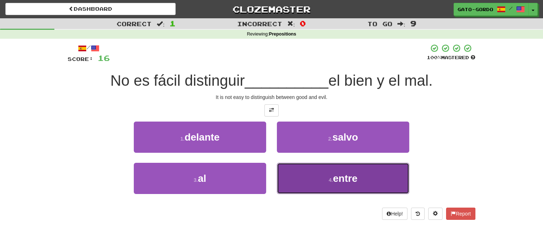
click at [323, 174] on button "4 . entre" at bounding box center [343, 178] width 132 height 31
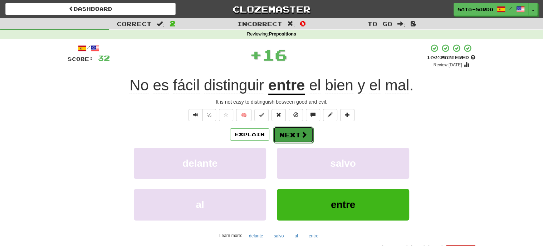
click at [294, 130] on button "Next" at bounding box center [293, 134] width 40 height 16
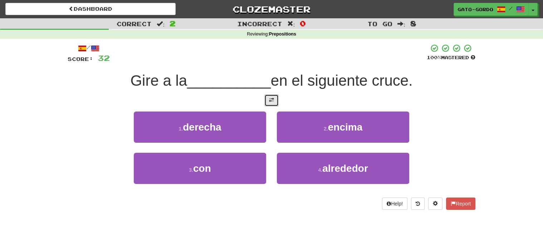
click at [272, 101] on span at bounding box center [271, 99] width 5 height 5
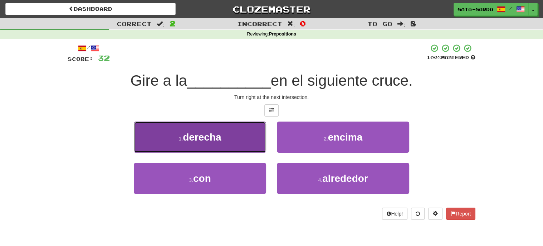
click at [165, 130] on button "1 . derecha" at bounding box center [200, 136] width 132 height 31
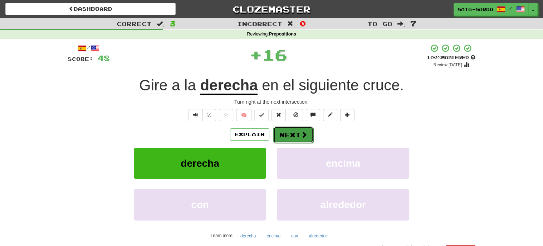
click at [292, 133] on button "Next" at bounding box center [293, 134] width 40 height 16
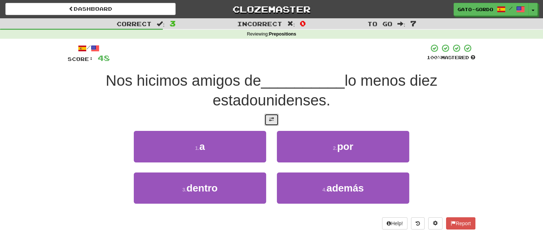
click at [269, 117] on span at bounding box center [271, 119] width 5 height 5
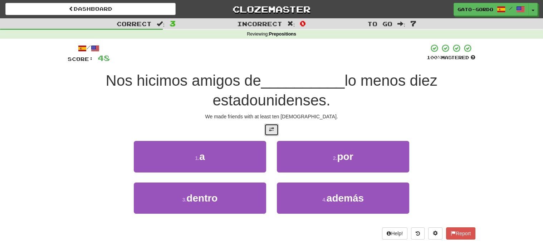
click at [271, 127] on span at bounding box center [271, 129] width 5 height 5
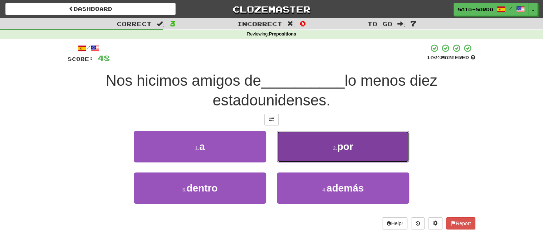
click at [309, 146] on button "2 . por" at bounding box center [343, 146] width 132 height 31
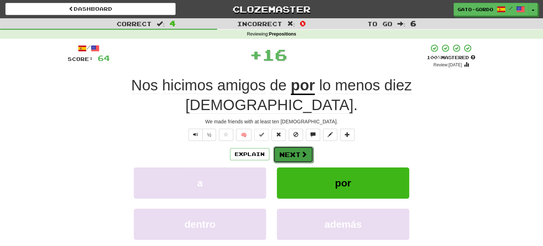
click at [294, 146] on button "Next" at bounding box center [293, 154] width 40 height 16
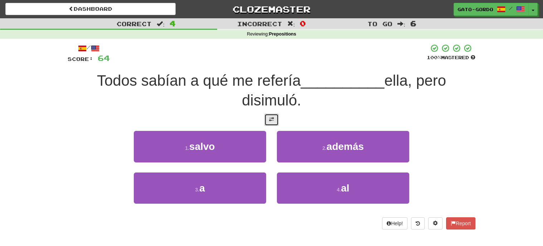
click at [275, 115] on button at bounding box center [272, 119] width 14 height 12
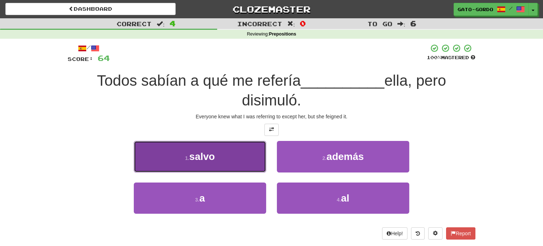
click at [185, 156] on small "1 ." at bounding box center [187, 158] width 4 height 6
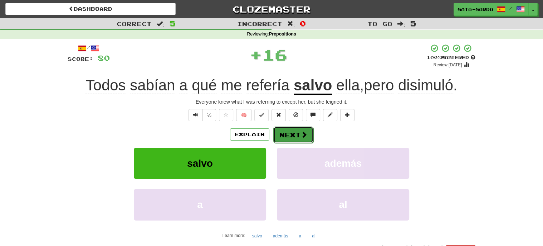
click at [286, 132] on button "Next" at bounding box center [293, 134] width 40 height 16
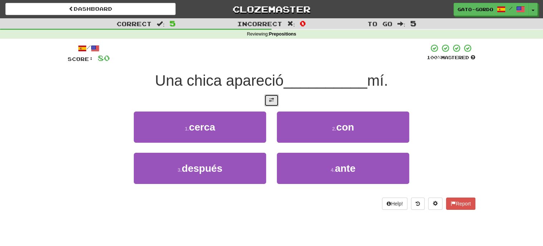
click at [275, 97] on button at bounding box center [272, 100] width 14 height 12
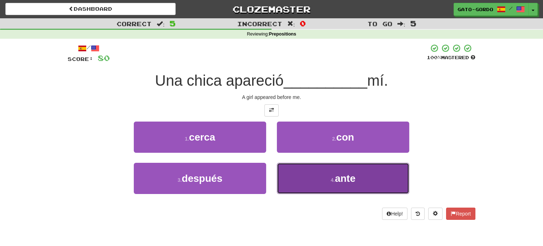
click at [331, 177] on small "4 ." at bounding box center [333, 180] width 4 height 6
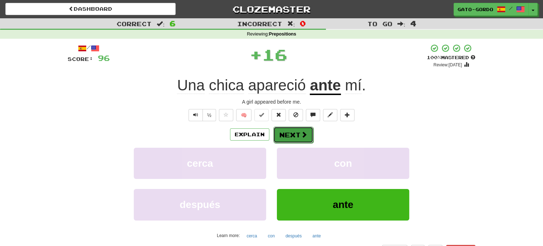
click at [290, 129] on button "Next" at bounding box center [293, 134] width 40 height 16
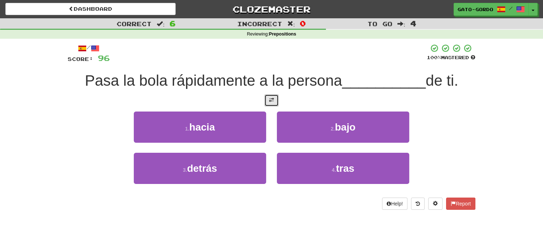
click at [270, 100] on span at bounding box center [271, 99] width 5 height 5
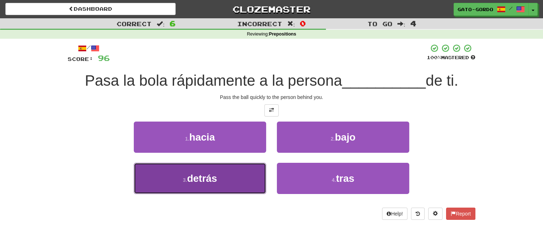
click at [181, 173] on button "3 . detrás" at bounding box center [200, 178] width 132 height 31
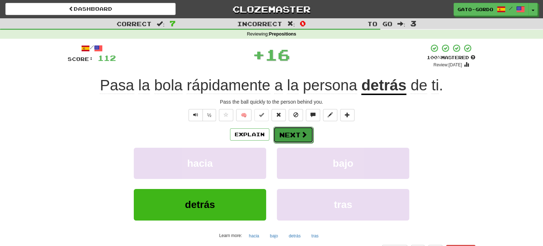
click at [295, 133] on button "Next" at bounding box center [293, 134] width 40 height 16
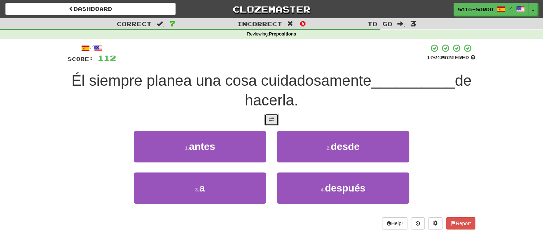
click at [272, 119] on span at bounding box center [271, 119] width 5 height 5
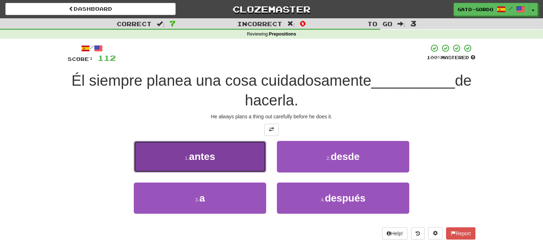
click at [182, 159] on button "1 . antes" at bounding box center [200, 156] width 132 height 31
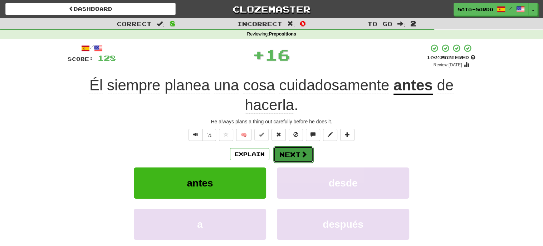
click at [302, 152] on span at bounding box center [304, 154] width 6 height 6
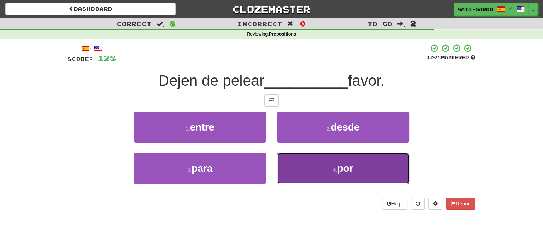
click at [314, 175] on button "4 . por" at bounding box center [343, 167] width 132 height 31
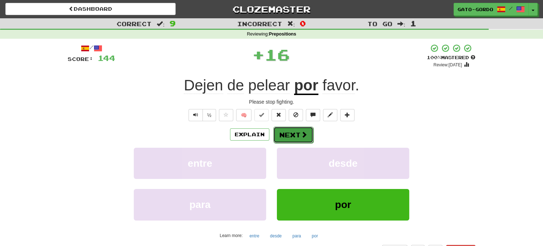
click at [287, 131] on button "Next" at bounding box center [293, 134] width 40 height 16
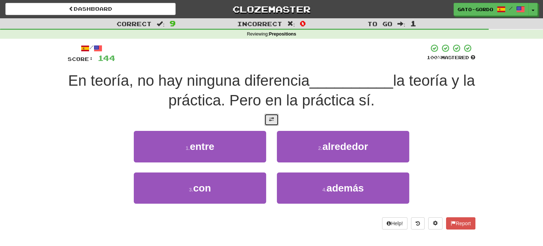
click at [270, 118] on span at bounding box center [271, 119] width 5 height 5
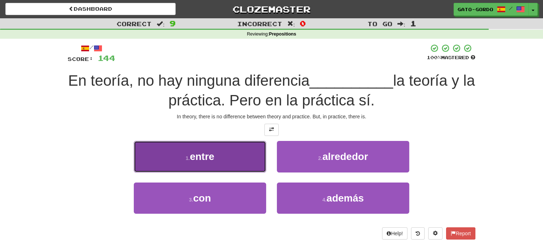
click at [203, 151] on span "entre" at bounding box center [202, 156] width 24 height 11
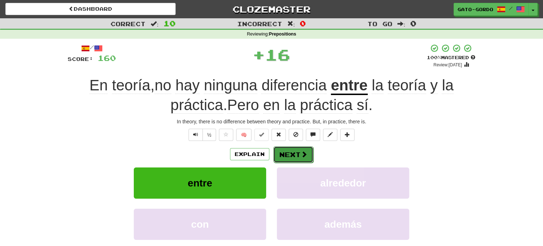
click at [288, 154] on button "Next" at bounding box center [293, 154] width 40 height 16
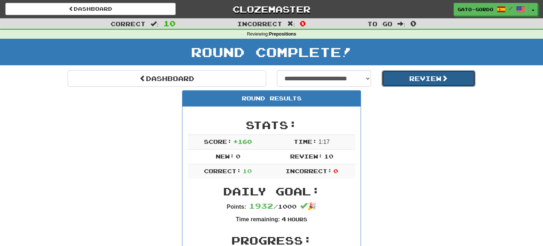
click at [440, 77] on button "Review" at bounding box center [429, 78] width 94 height 16
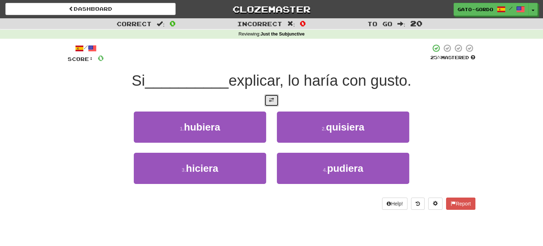
click at [270, 99] on span at bounding box center [271, 99] width 5 height 5
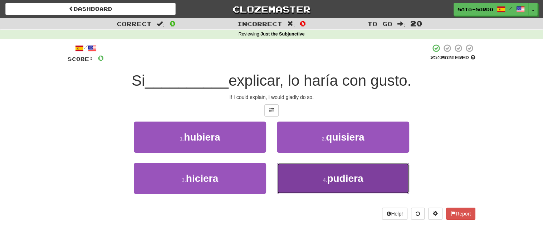
click at [347, 173] on span "pudiera" at bounding box center [345, 178] width 36 height 11
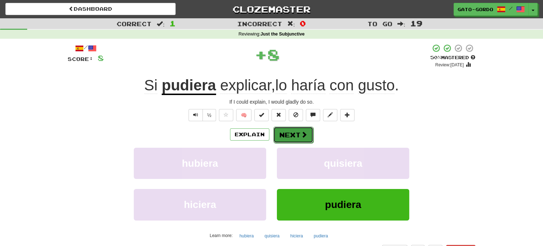
click at [294, 133] on button "Next" at bounding box center [293, 134] width 40 height 16
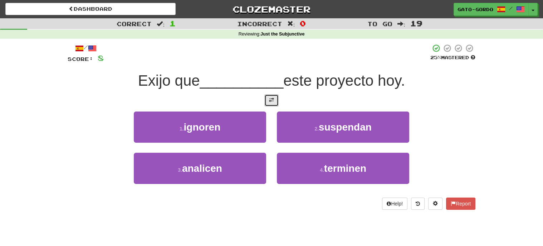
click at [270, 99] on span at bounding box center [271, 99] width 5 height 5
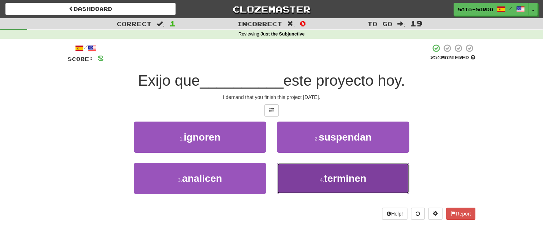
click at [346, 177] on span "terminen" at bounding box center [345, 178] width 42 height 11
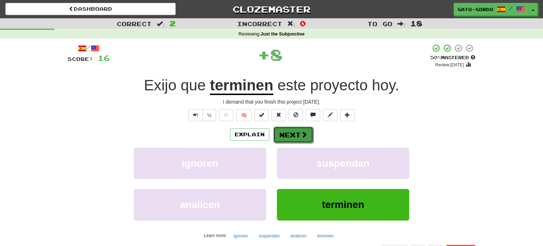
click at [285, 132] on button "Next" at bounding box center [293, 134] width 40 height 16
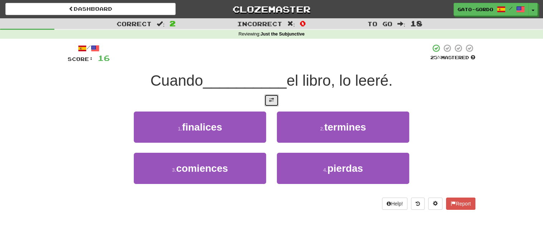
click at [272, 97] on span at bounding box center [271, 99] width 5 height 5
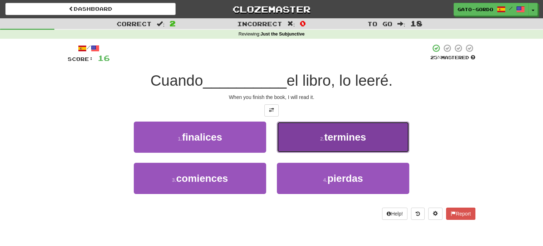
click at [351, 134] on span "termines" at bounding box center [345, 136] width 42 height 11
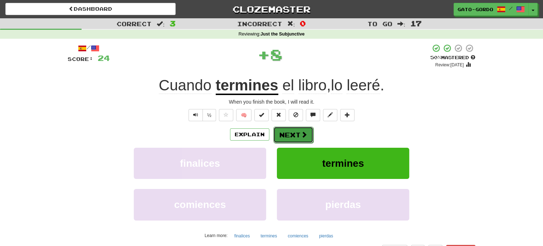
click at [294, 132] on button "Next" at bounding box center [293, 134] width 40 height 16
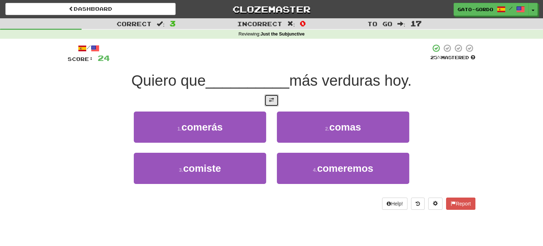
click at [267, 97] on button at bounding box center [272, 100] width 14 height 12
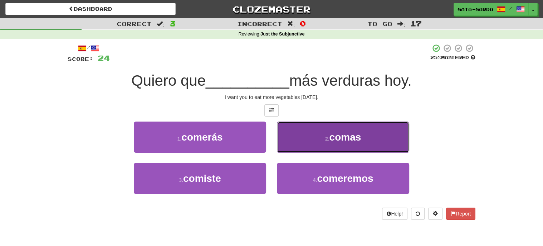
click at [313, 135] on button "2 . comas" at bounding box center [343, 136] width 132 height 31
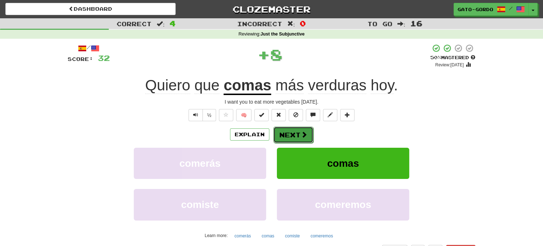
click at [292, 130] on button "Next" at bounding box center [293, 134] width 40 height 16
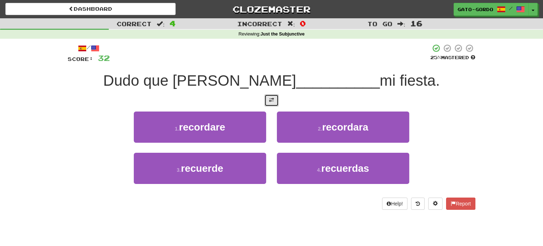
click at [272, 97] on span at bounding box center [271, 99] width 5 height 5
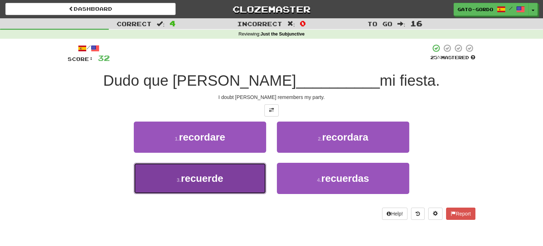
click at [181, 180] on small "3 ." at bounding box center [179, 180] width 4 height 6
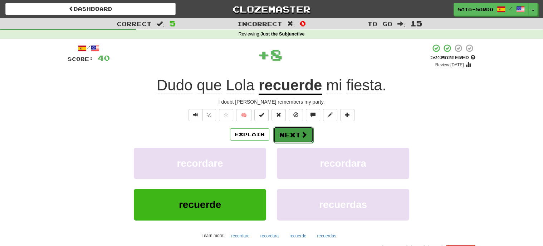
click at [284, 132] on button "Next" at bounding box center [293, 134] width 40 height 16
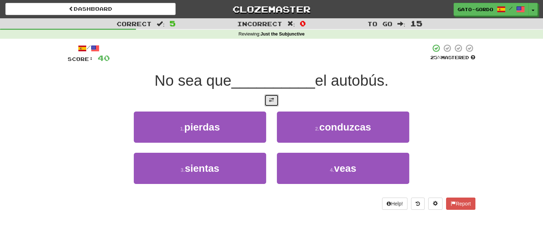
click at [275, 99] on button at bounding box center [272, 100] width 14 height 12
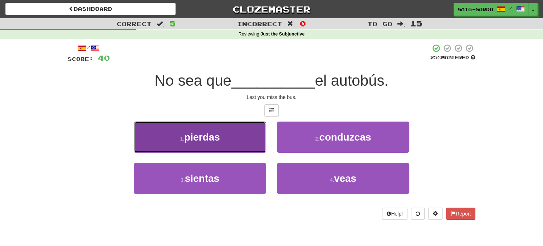
click at [198, 137] on span "pierdas" at bounding box center [202, 136] width 36 height 11
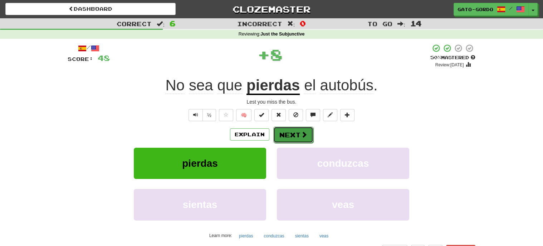
click at [299, 132] on button "Next" at bounding box center [293, 134] width 40 height 16
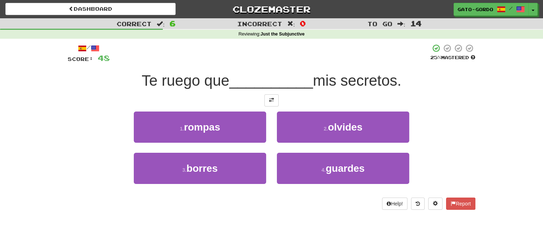
click at [280, 104] on div at bounding box center [272, 100] width 408 height 12
click at [271, 97] on span at bounding box center [271, 99] width 5 height 5
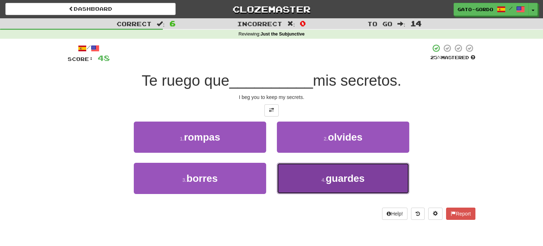
click at [341, 175] on span "guardes" at bounding box center [345, 178] width 39 height 11
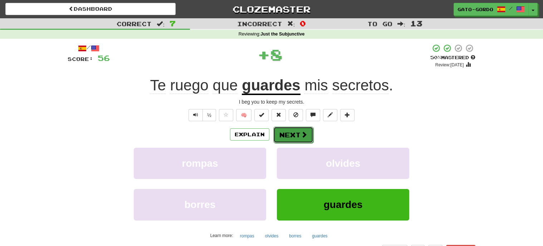
click at [294, 132] on button "Next" at bounding box center [293, 134] width 40 height 16
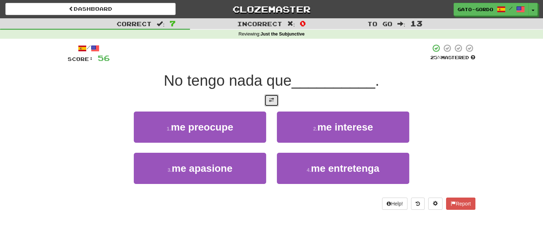
click at [277, 100] on button at bounding box center [272, 100] width 14 height 12
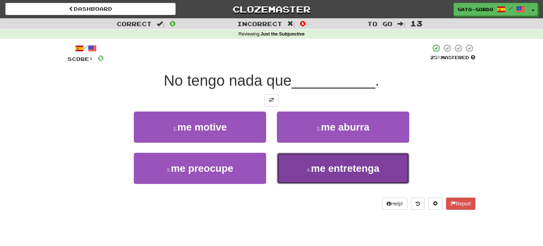
click at [337, 175] on button "4 . me entretenga" at bounding box center [343, 167] width 132 height 31
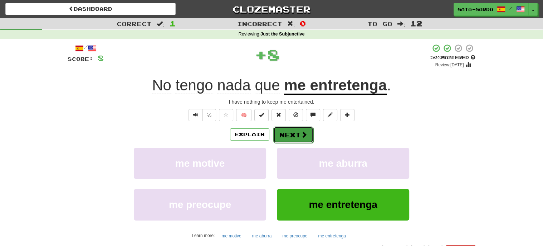
click at [292, 131] on button "Next" at bounding box center [293, 134] width 40 height 16
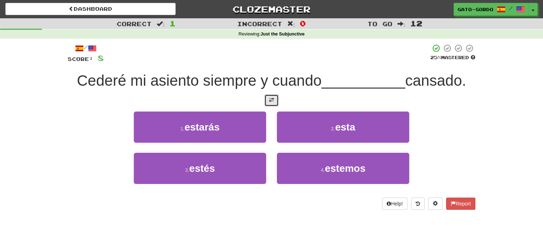
click at [270, 99] on span at bounding box center [271, 99] width 5 height 5
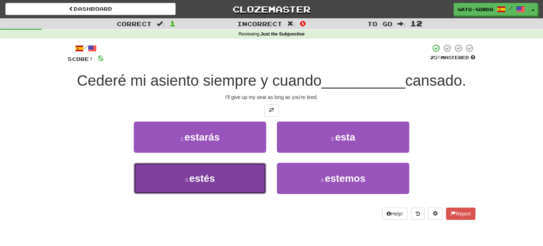
click at [204, 173] on span "estés" at bounding box center [202, 178] width 26 height 11
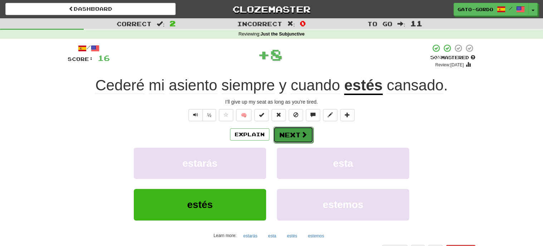
click at [288, 129] on button "Next" at bounding box center [293, 134] width 40 height 16
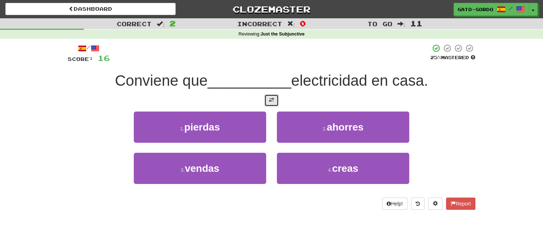
click at [271, 103] on button at bounding box center [272, 100] width 14 height 12
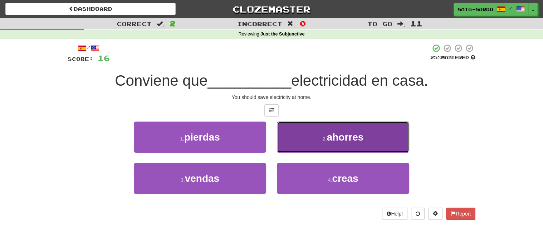
click at [344, 135] on span "ahorres" at bounding box center [345, 136] width 37 height 11
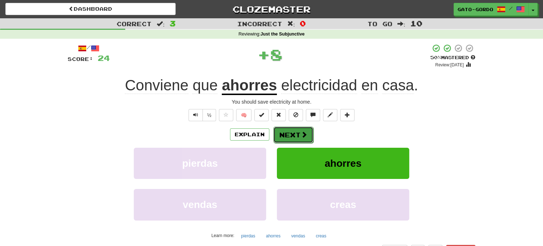
click at [292, 133] on button "Next" at bounding box center [293, 134] width 40 height 16
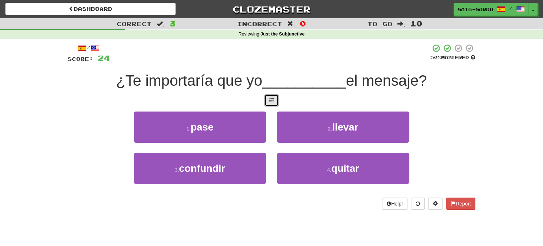
click at [272, 100] on span at bounding box center [271, 99] width 5 height 5
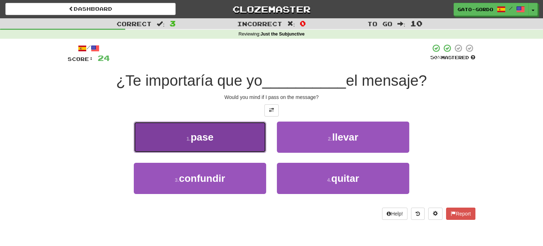
click at [192, 136] on span "pase" at bounding box center [202, 136] width 23 height 11
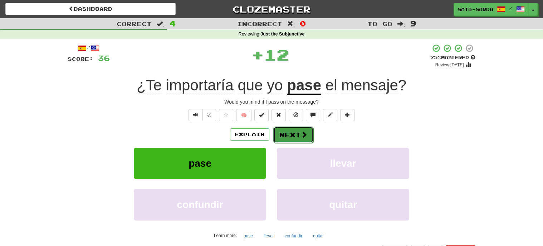
click at [295, 130] on button "Next" at bounding box center [293, 134] width 40 height 16
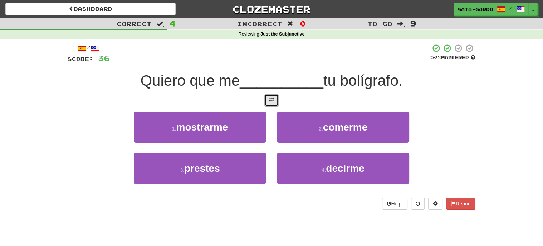
click at [273, 99] on span at bounding box center [271, 99] width 5 height 5
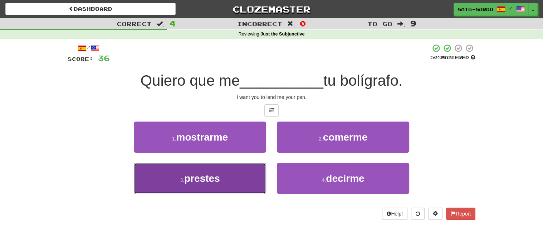
click at [190, 175] on span "prestes" at bounding box center [202, 178] width 36 height 11
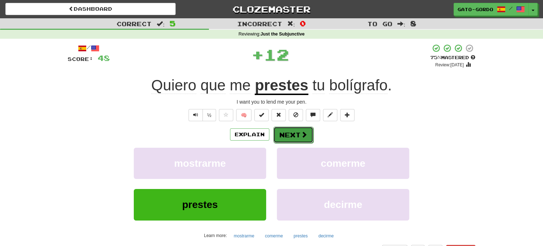
click at [290, 133] on button "Next" at bounding box center [293, 134] width 40 height 16
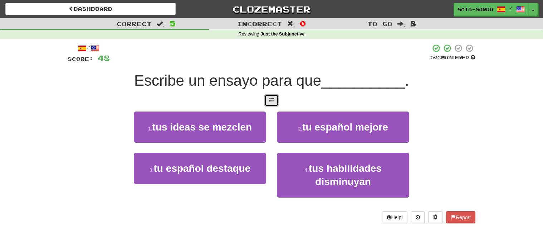
click at [271, 99] on span at bounding box center [271, 99] width 5 height 5
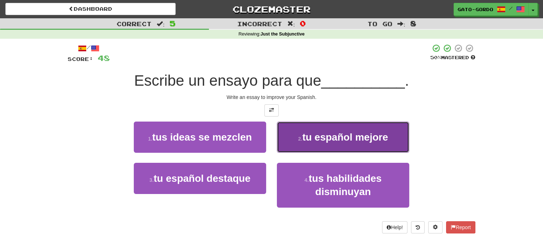
click at [341, 131] on span "tu español mejore" at bounding box center [345, 136] width 86 height 11
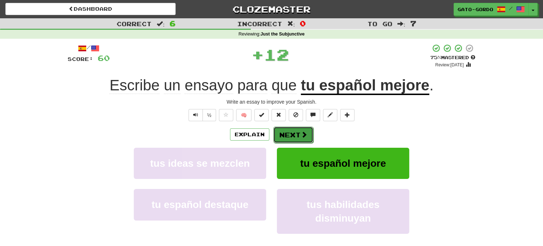
click at [285, 133] on button "Next" at bounding box center [293, 134] width 40 height 16
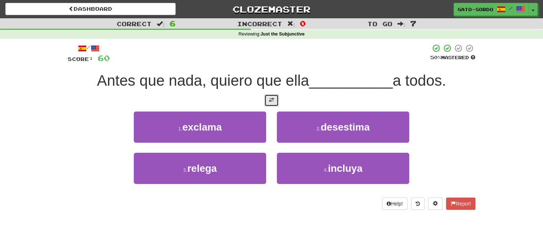
click at [271, 102] on button at bounding box center [272, 100] width 14 height 12
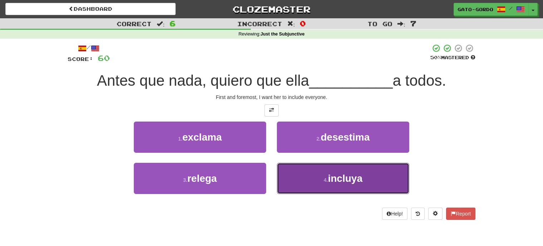
click at [353, 178] on span "incluya" at bounding box center [345, 178] width 34 height 11
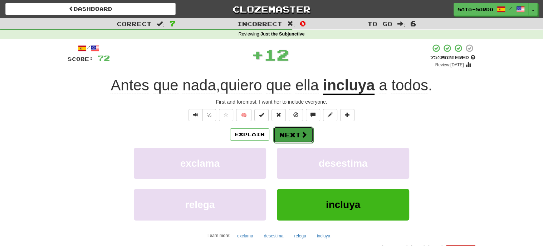
click at [286, 133] on button "Next" at bounding box center [293, 134] width 40 height 16
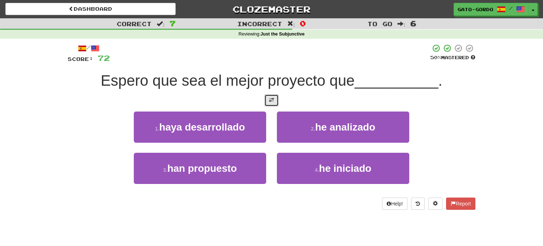
click at [269, 100] on span at bounding box center [271, 99] width 5 height 5
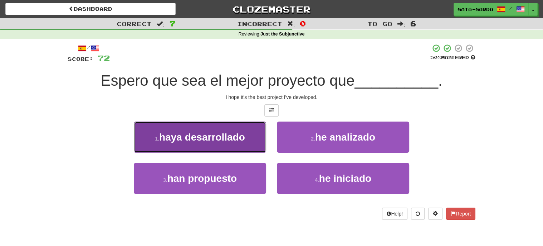
click at [171, 135] on span "haya desarrollado" at bounding box center [202, 136] width 86 height 11
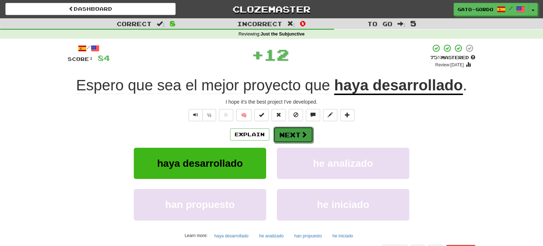
click at [292, 131] on button "Next" at bounding box center [293, 134] width 40 height 16
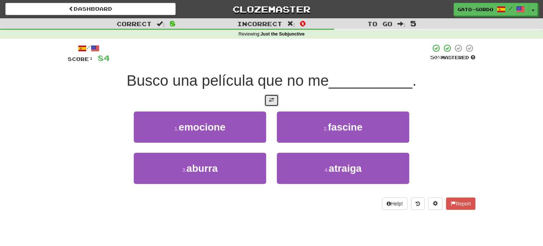
click at [270, 97] on span at bounding box center [271, 99] width 5 height 5
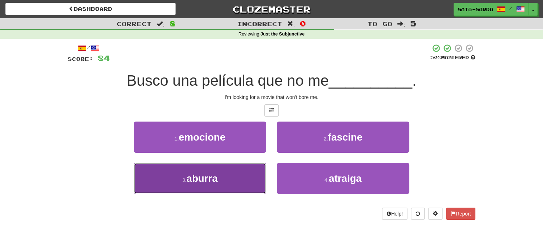
click at [200, 175] on span "aburra" at bounding box center [201, 178] width 31 height 11
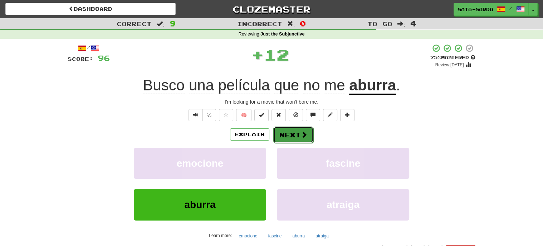
click at [289, 133] on button "Next" at bounding box center [293, 134] width 40 height 16
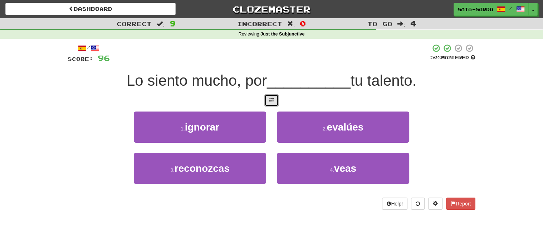
click at [272, 98] on span at bounding box center [271, 99] width 5 height 5
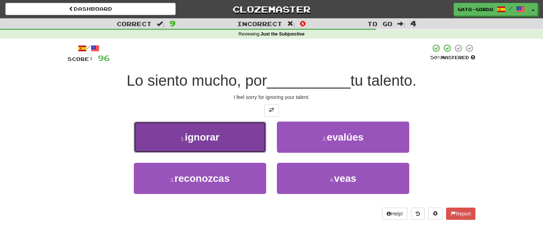
click at [208, 134] on span "ignorar" at bounding box center [202, 136] width 34 height 11
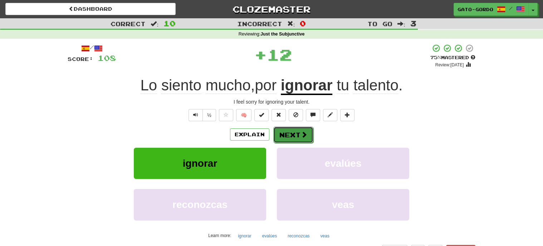
click at [292, 134] on button "Next" at bounding box center [293, 134] width 40 height 16
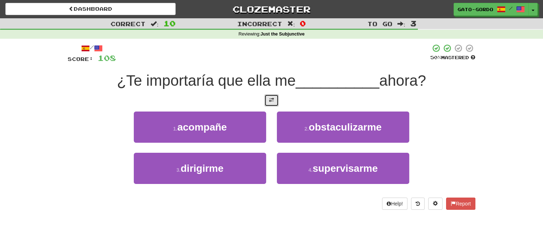
click at [272, 98] on span at bounding box center [271, 99] width 5 height 5
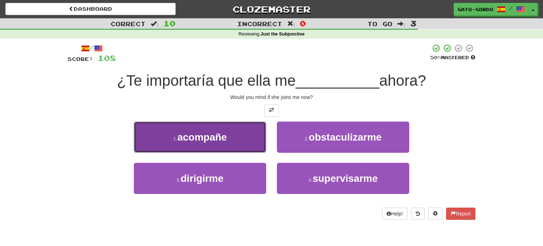
click at [216, 131] on span "acompañe" at bounding box center [203, 136] width 50 height 11
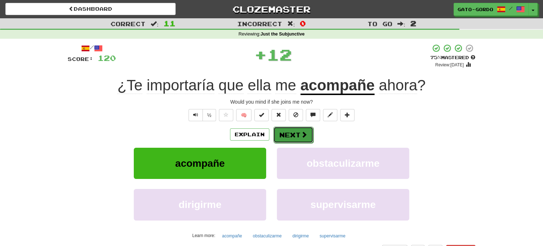
click at [294, 130] on button "Next" at bounding box center [293, 134] width 40 height 16
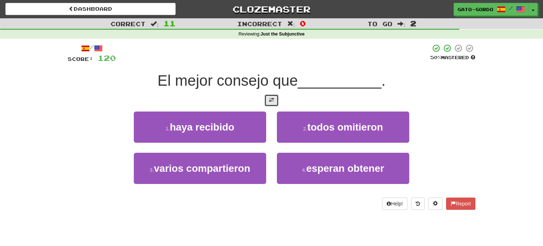
click at [273, 100] on span at bounding box center [271, 99] width 5 height 5
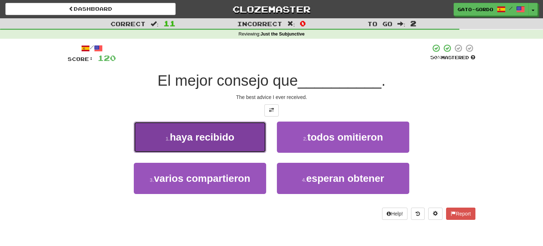
click at [203, 131] on span "haya recibido" at bounding box center [202, 136] width 65 height 11
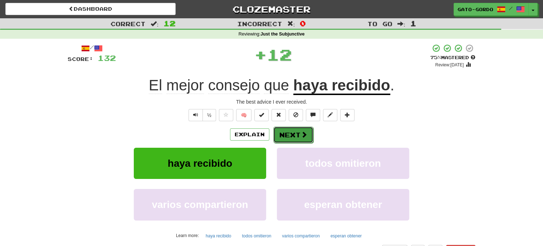
click at [292, 130] on button "Next" at bounding box center [293, 134] width 40 height 16
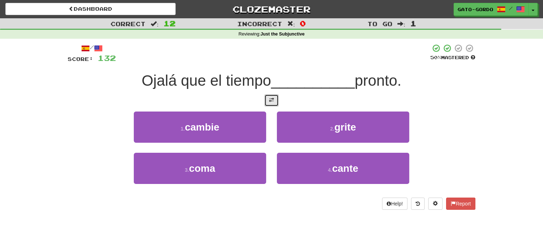
click at [268, 97] on button at bounding box center [272, 100] width 14 height 12
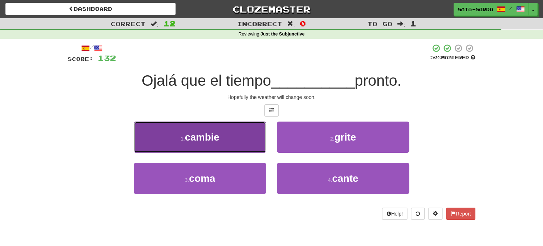
click at [191, 134] on span "cambie" at bounding box center [202, 136] width 35 height 11
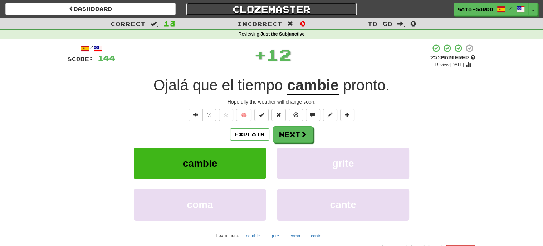
click at [278, 5] on link "Clozemaster" at bounding box center [271, 9] width 170 height 13
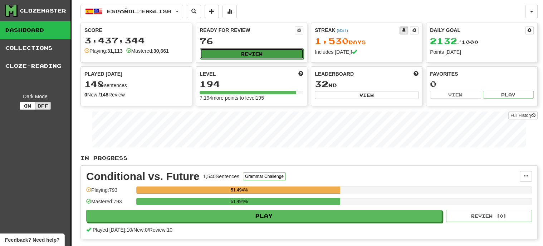
click at [254, 51] on button "Review" at bounding box center [252, 53] width 104 height 11
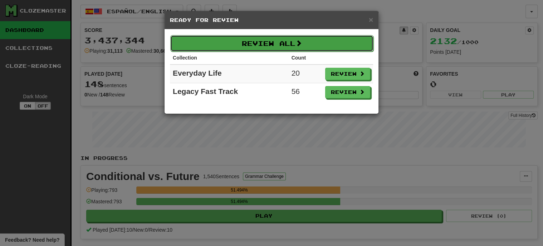
click at [263, 39] on button "Review All" at bounding box center [271, 43] width 203 height 16
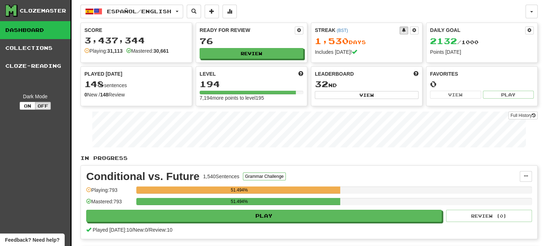
select select "***"
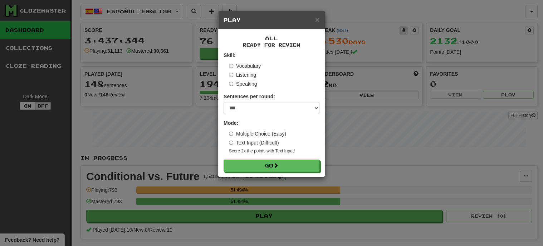
click at [248, 71] on label "Listening" at bounding box center [242, 74] width 27 height 7
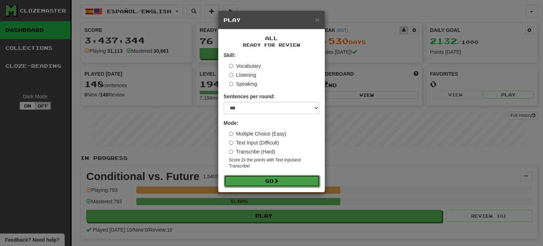
click at [275, 179] on span at bounding box center [276, 180] width 5 height 5
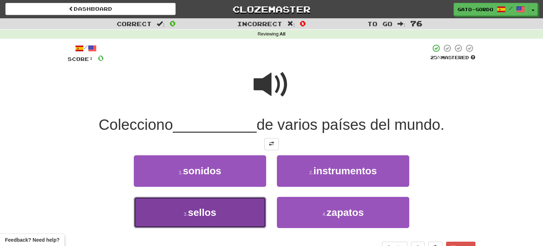
click at [211, 208] on span "sellos" at bounding box center [202, 212] width 28 height 11
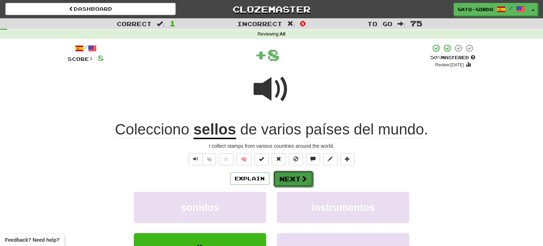
click at [289, 178] on button "Next" at bounding box center [293, 178] width 40 height 16
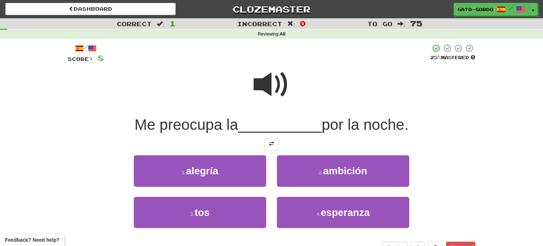
click at [276, 80] on span at bounding box center [272, 85] width 36 height 36
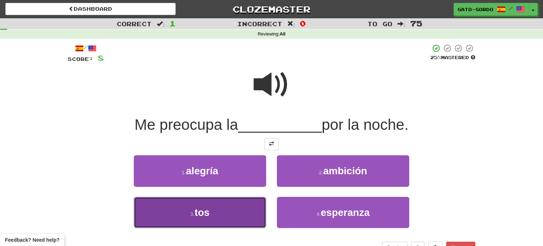
click at [198, 208] on span "tos" at bounding box center [202, 212] width 15 height 11
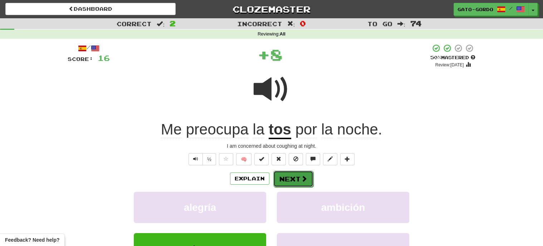
click at [294, 174] on button "Next" at bounding box center [293, 178] width 40 height 16
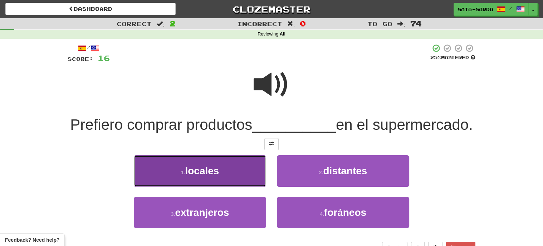
click at [212, 176] on span "locales" at bounding box center [202, 170] width 34 height 11
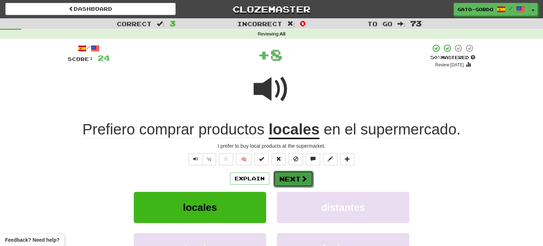
click at [290, 178] on button "Next" at bounding box center [293, 178] width 40 height 16
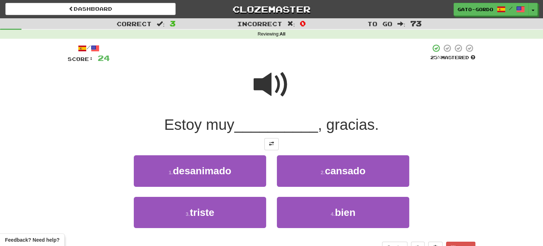
click at [272, 79] on span at bounding box center [272, 85] width 36 height 36
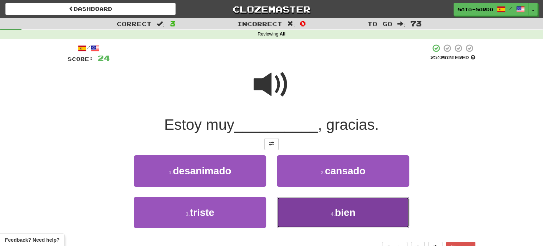
click at [330, 206] on button "4 . bien" at bounding box center [343, 212] width 132 height 31
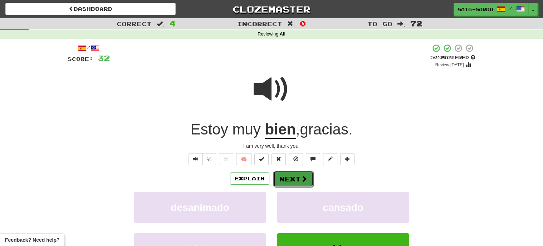
click at [298, 179] on button "Next" at bounding box center [293, 178] width 40 height 16
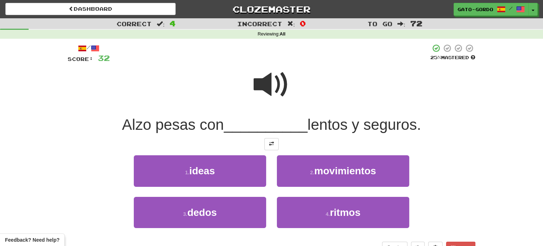
click at [274, 78] on span at bounding box center [272, 85] width 36 height 36
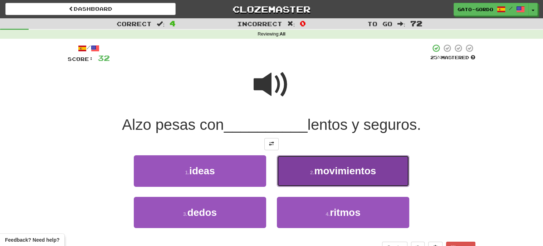
click at [347, 170] on span "movimientos" at bounding box center [345, 170] width 62 height 11
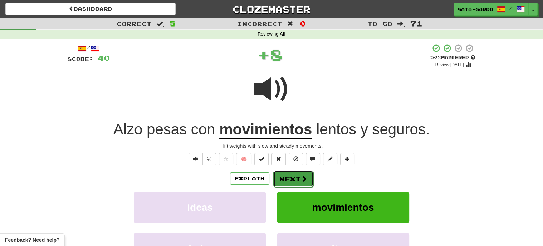
click at [288, 178] on button "Next" at bounding box center [293, 178] width 40 height 16
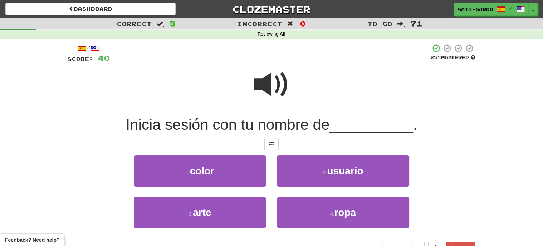
click at [267, 82] on span at bounding box center [272, 85] width 36 height 36
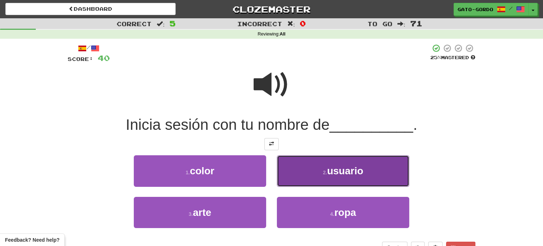
click at [331, 168] on span "usuario" at bounding box center [345, 170] width 36 height 11
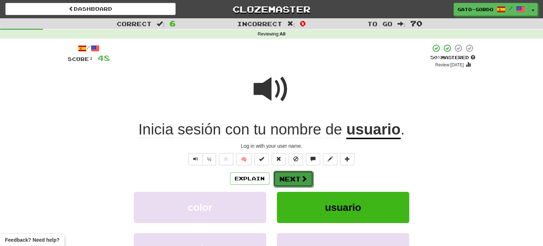
click at [285, 177] on button "Next" at bounding box center [293, 178] width 40 height 16
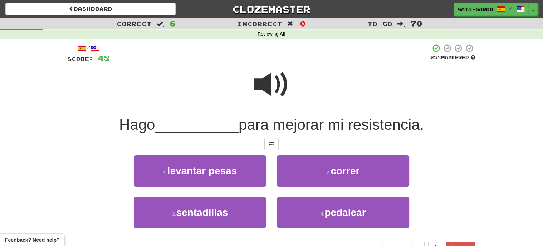
click at [265, 75] on span at bounding box center [272, 85] width 36 height 36
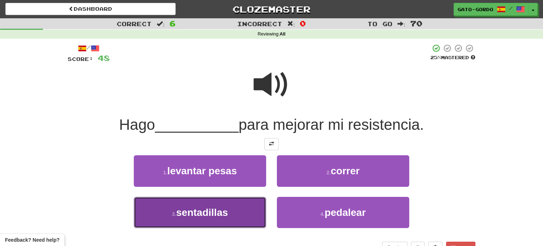
click at [216, 211] on span "sentadillas" at bounding box center [202, 212] width 52 height 11
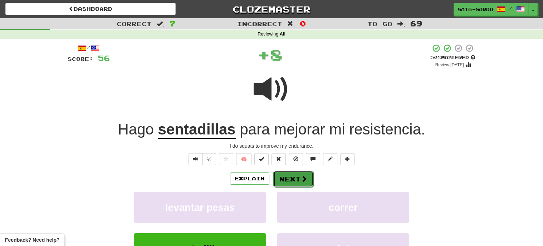
click at [296, 176] on button "Next" at bounding box center [293, 178] width 40 height 16
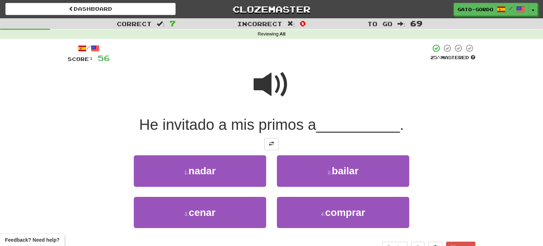
click at [272, 80] on span at bounding box center [272, 85] width 36 height 36
click at [269, 141] on span at bounding box center [271, 143] width 5 height 5
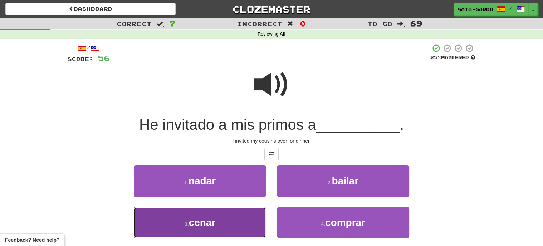
click at [203, 223] on span "cenar" at bounding box center [202, 222] width 27 height 11
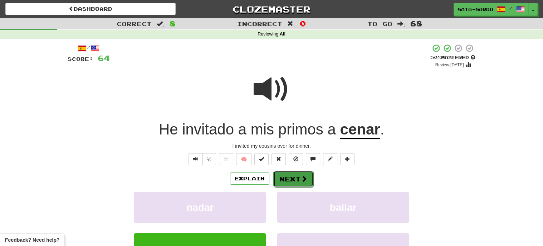
click at [294, 175] on button "Next" at bounding box center [293, 178] width 40 height 16
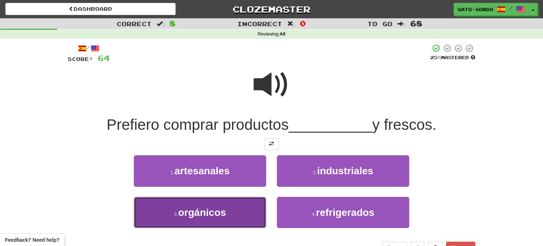
click at [199, 210] on span "orgánicos" at bounding box center [202, 212] width 48 height 11
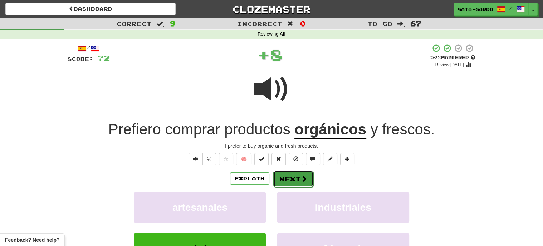
click at [301, 175] on span at bounding box center [304, 178] width 6 height 6
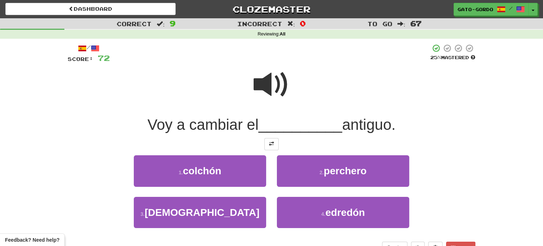
click at [267, 79] on span at bounding box center [272, 85] width 36 height 36
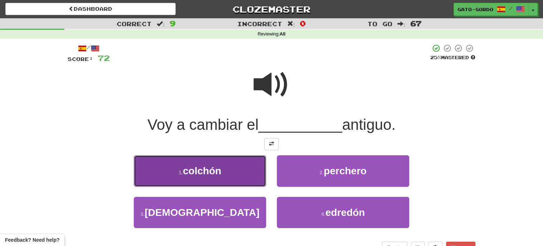
click at [191, 163] on button "1 . colchón" at bounding box center [200, 170] width 132 height 31
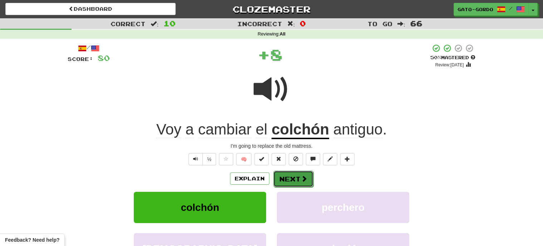
click at [289, 177] on button "Next" at bounding box center [293, 178] width 40 height 16
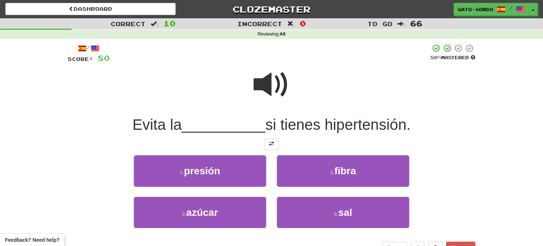
click at [269, 80] on span at bounding box center [272, 85] width 36 height 36
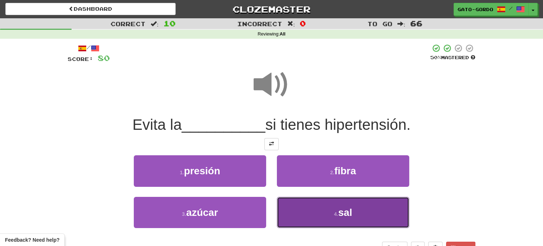
click at [335, 212] on small "4 ." at bounding box center [336, 214] width 4 height 6
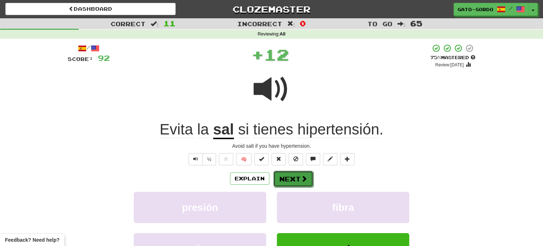
click at [289, 170] on button "Next" at bounding box center [293, 178] width 40 height 16
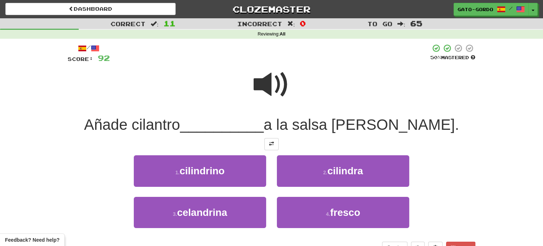
click at [281, 85] on span at bounding box center [272, 85] width 36 height 36
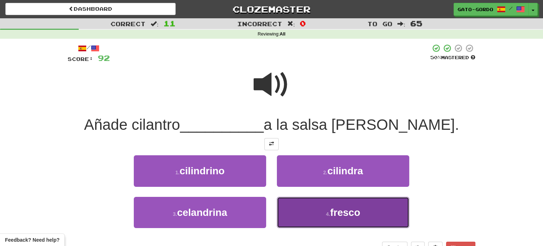
click at [338, 207] on span "fresco" at bounding box center [345, 212] width 30 height 11
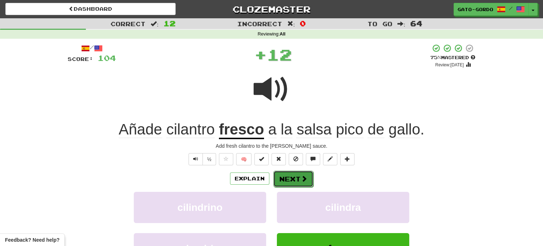
click at [297, 172] on button "Next" at bounding box center [293, 178] width 40 height 16
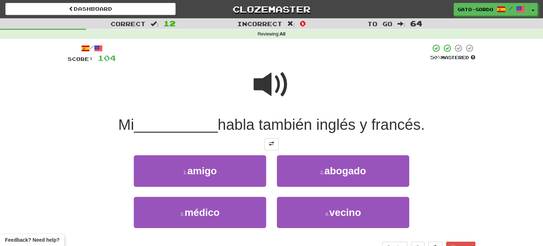
click at [272, 78] on span at bounding box center [272, 85] width 36 height 36
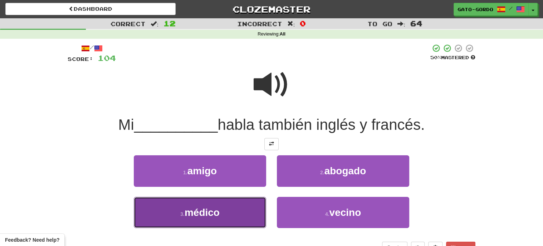
click at [188, 208] on span "médico" at bounding box center [202, 212] width 35 height 11
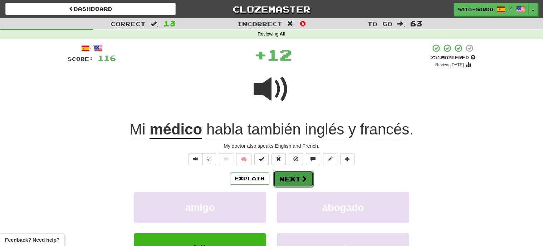
click at [296, 177] on button "Next" at bounding box center [293, 178] width 40 height 16
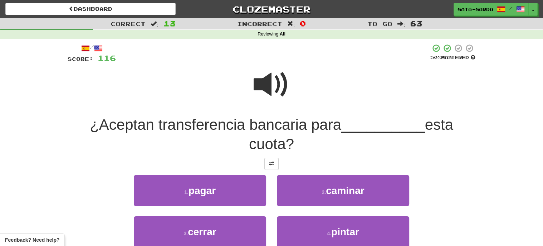
click at [268, 81] on span at bounding box center [272, 85] width 36 height 36
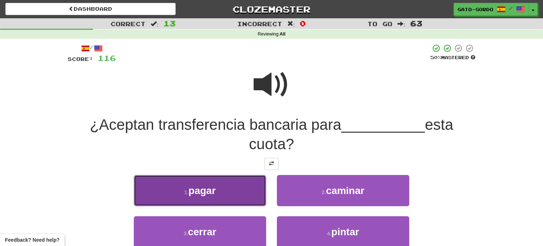
click at [193, 186] on span "pagar" at bounding box center [202, 190] width 27 height 11
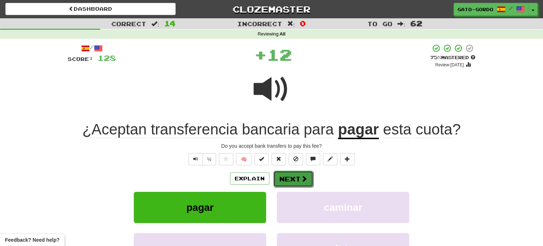
click at [295, 176] on button "Next" at bounding box center [293, 178] width 40 height 16
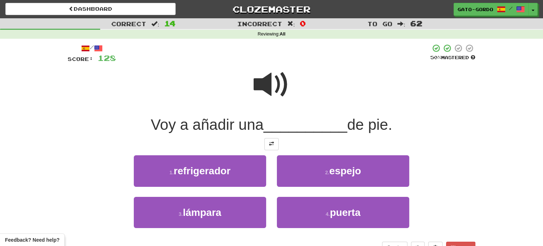
click at [271, 80] on span at bounding box center [272, 85] width 36 height 36
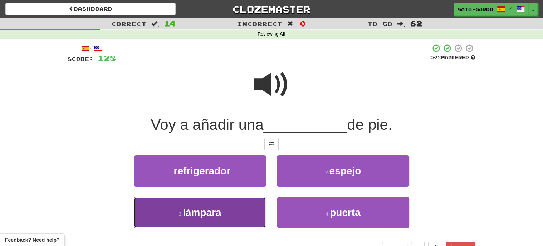
click at [184, 213] on span "lámpara" at bounding box center [202, 212] width 38 height 11
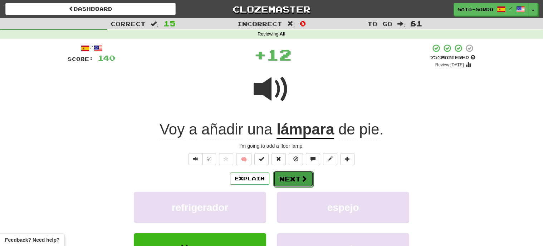
click at [299, 175] on button "Next" at bounding box center [293, 178] width 40 height 16
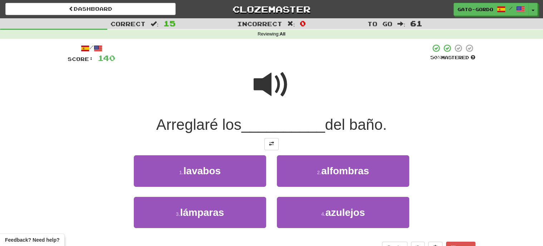
click at [269, 77] on span at bounding box center [272, 85] width 36 height 36
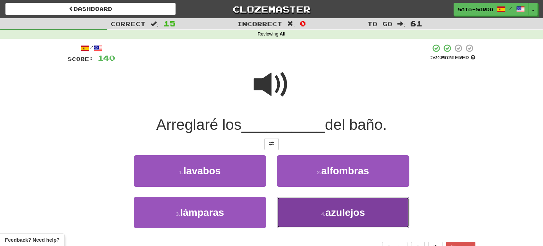
click at [343, 210] on span "azulejos" at bounding box center [345, 212] width 39 height 11
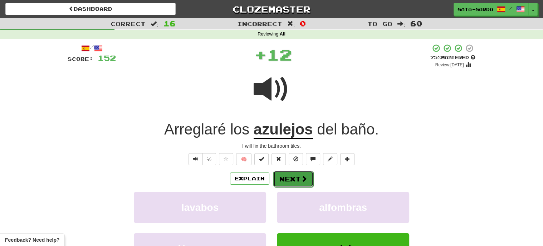
click at [291, 179] on button "Next" at bounding box center [293, 178] width 40 height 16
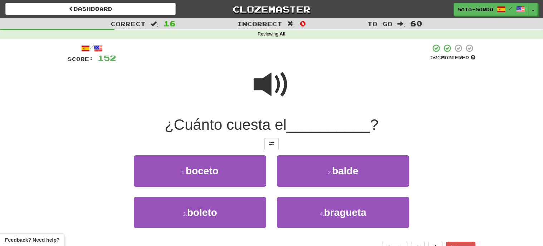
click at [272, 79] on span at bounding box center [272, 85] width 36 height 36
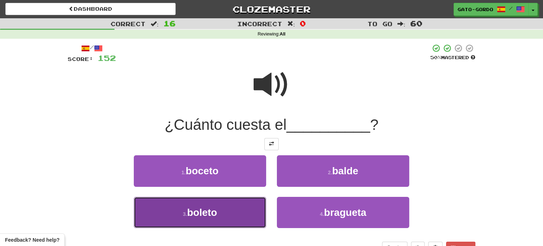
click at [198, 214] on span "boleto" at bounding box center [202, 212] width 30 height 11
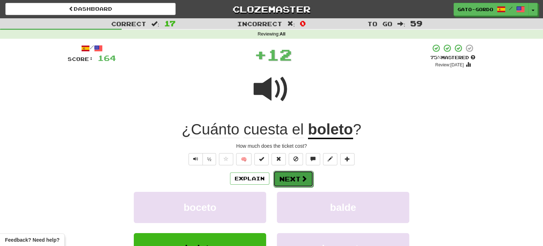
click at [290, 176] on button "Next" at bounding box center [293, 178] width 40 height 16
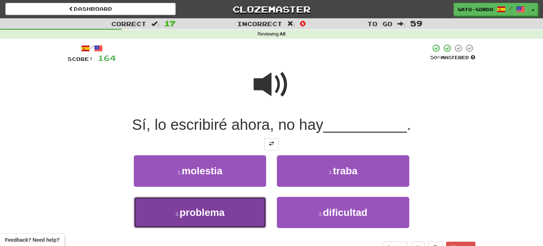
click at [196, 210] on span "problema" at bounding box center [202, 212] width 45 height 11
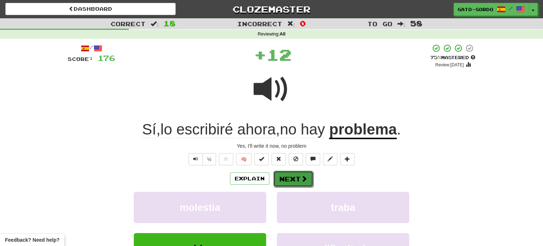
click at [291, 174] on button "Next" at bounding box center [293, 178] width 40 height 16
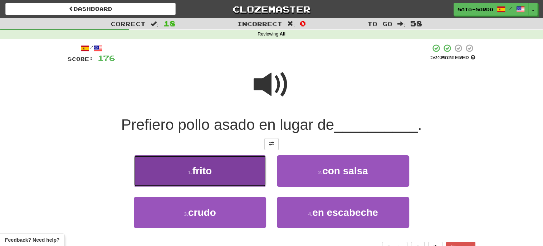
click at [207, 167] on span "frito" at bounding box center [202, 170] width 19 height 11
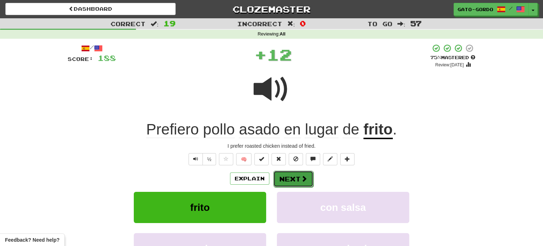
click at [296, 176] on button "Next" at bounding box center [293, 178] width 40 height 16
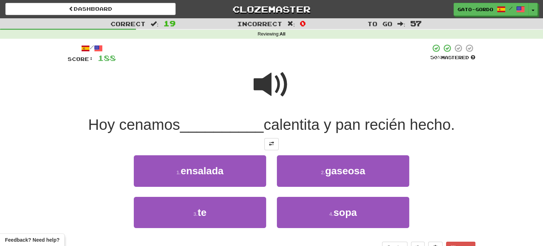
click at [273, 82] on span at bounding box center [272, 85] width 36 height 36
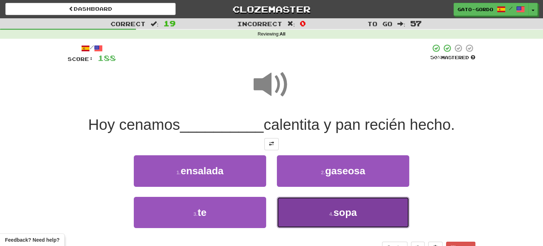
click at [335, 212] on span "sopa" at bounding box center [345, 212] width 23 height 11
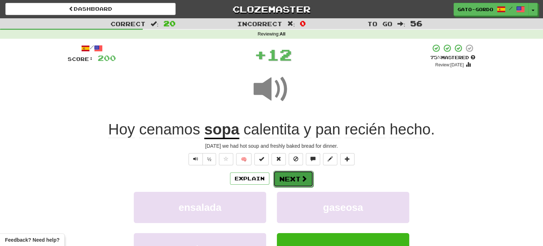
click at [294, 179] on button "Next" at bounding box center [293, 178] width 40 height 16
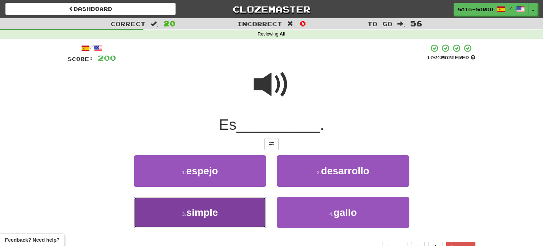
click at [204, 207] on span "simple" at bounding box center [202, 212] width 32 height 11
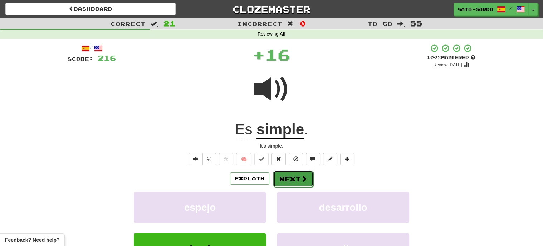
click at [292, 172] on button "Next" at bounding box center [293, 178] width 40 height 16
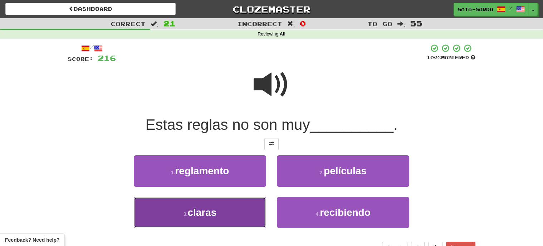
click at [202, 210] on span "claras" at bounding box center [202, 212] width 29 height 11
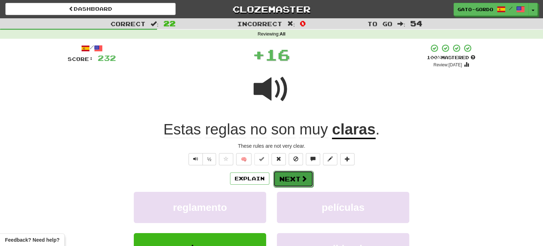
click at [291, 172] on button "Next" at bounding box center [293, 178] width 40 height 16
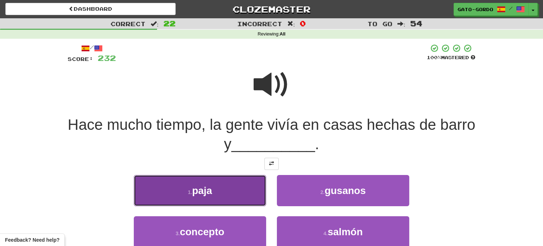
click at [208, 189] on span "paja" at bounding box center [202, 190] width 20 height 11
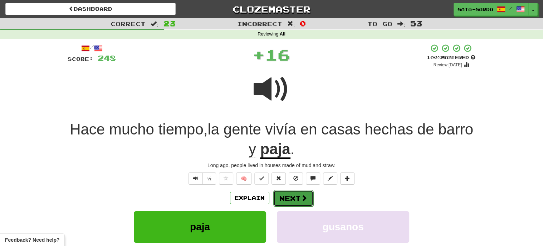
click at [292, 193] on button "Next" at bounding box center [293, 198] width 40 height 16
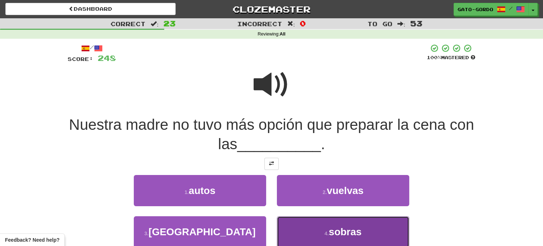
click at [323, 222] on button "4 . sobras" at bounding box center [343, 231] width 132 height 31
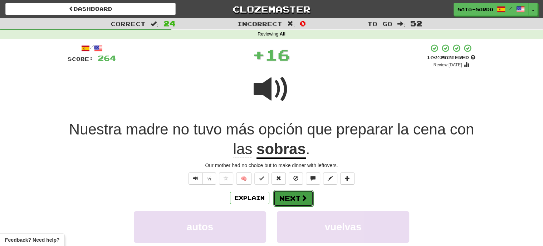
click at [292, 194] on button "Next" at bounding box center [293, 198] width 40 height 16
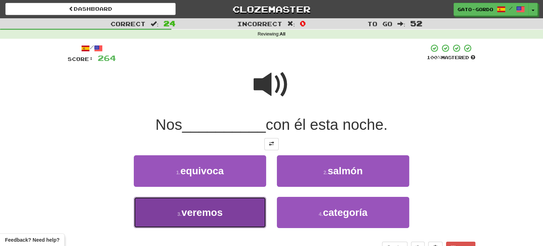
click at [213, 208] on span "veremos" at bounding box center [201, 212] width 41 height 11
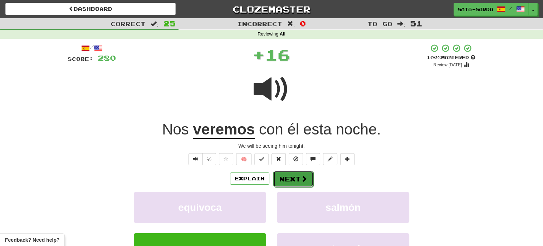
click at [290, 174] on button "Next" at bounding box center [293, 178] width 40 height 16
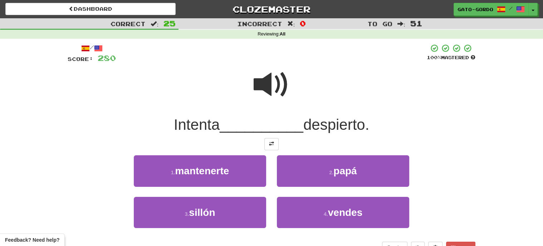
click at [270, 74] on span at bounding box center [272, 85] width 36 height 36
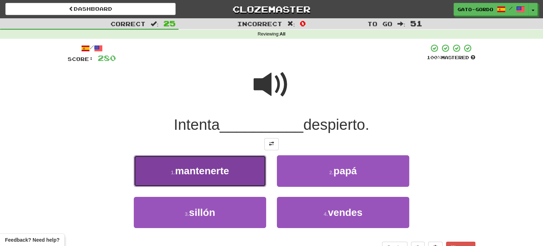
click at [190, 168] on span "mantenerte" at bounding box center [202, 170] width 54 height 11
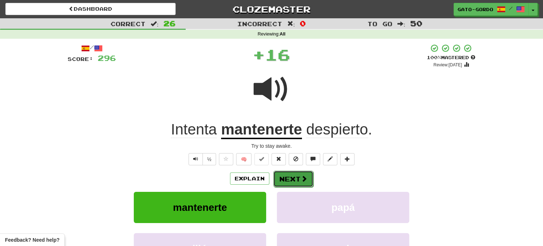
click at [303, 180] on span at bounding box center [304, 178] width 6 height 6
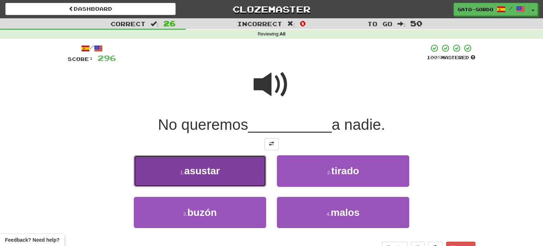
click at [185, 168] on span "asustar" at bounding box center [202, 170] width 36 height 11
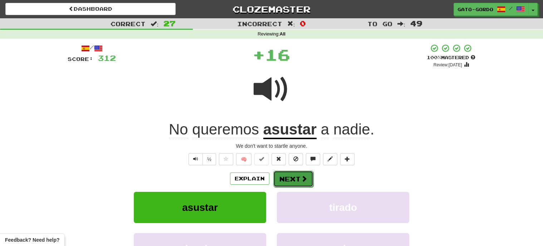
click at [295, 178] on button "Next" at bounding box center [293, 178] width 40 height 16
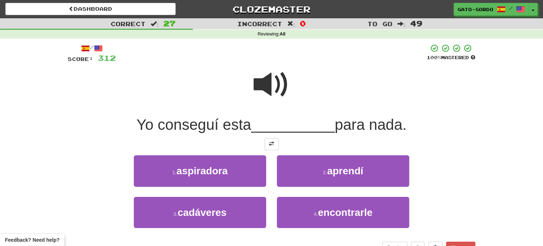
click at [275, 79] on span at bounding box center [272, 85] width 36 height 36
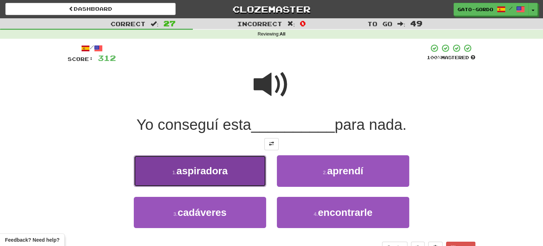
click at [209, 169] on span "aspiradora" at bounding box center [201, 170] width 51 height 11
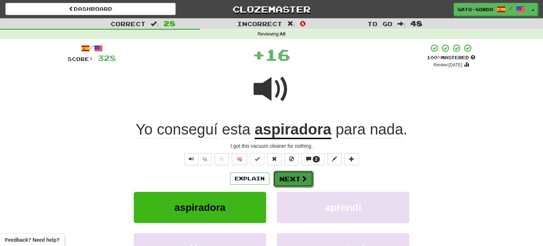
click at [295, 179] on button "Next" at bounding box center [293, 178] width 40 height 16
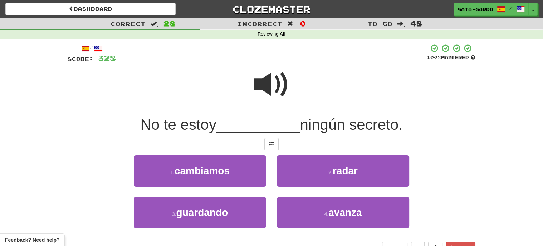
click at [276, 79] on span at bounding box center [272, 85] width 36 height 36
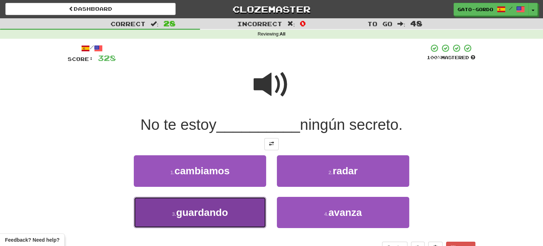
click at [208, 210] on span "guardando" at bounding box center [202, 212] width 52 height 11
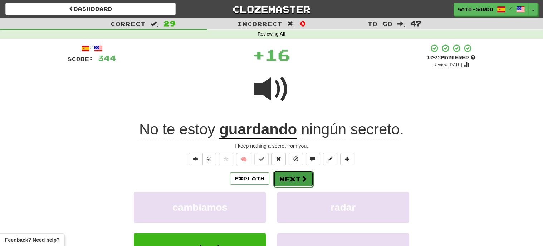
click at [296, 176] on button "Next" at bounding box center [293, 178] width 40 height 16
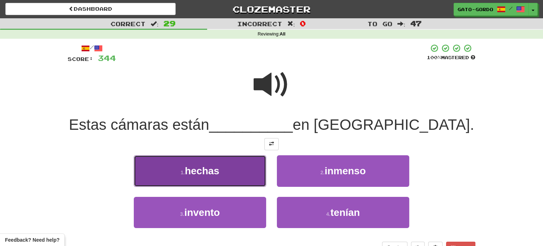
click at [197, 170] on span "hechas" at bounding box center [202, 170] width 35 height 11
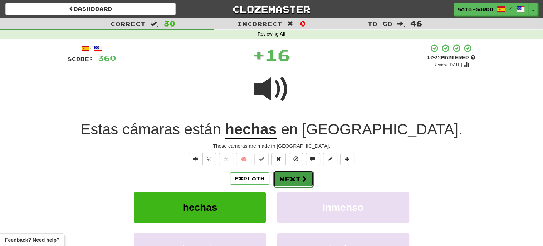
click at [293, 176] on button "Next" at bounding box center [293, 178] width 40 height 16
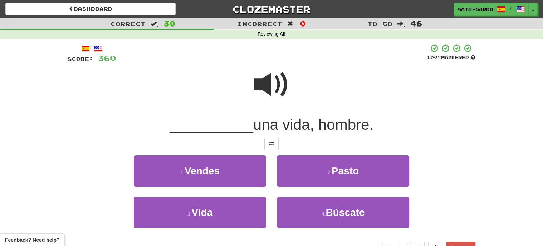
click at [275, 80] on span at bounding box center [272, 85] width 36 height 36
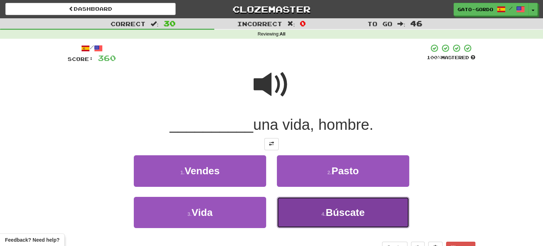
click at [350, 212] on span "Búscate" at bounding box center [345, 212] width 39 height 11
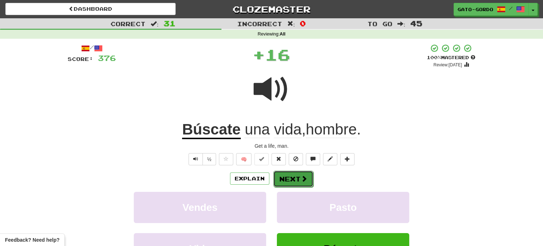
click at [293, 175] on button "Next" at bounding box center [293, 178] width 40 height 16
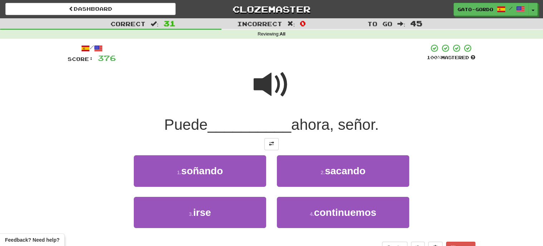
click at [273, 83] on span at bounding box center [272, 85] width 36 height 36
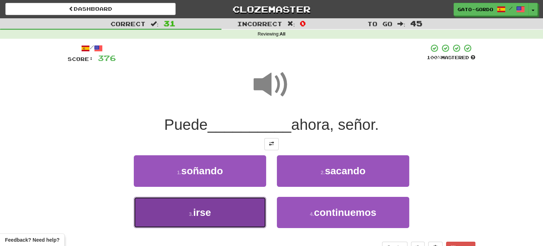
click at [218, 204] on button "3 . irse" at bounding box center [200, 212] width 132 height 31
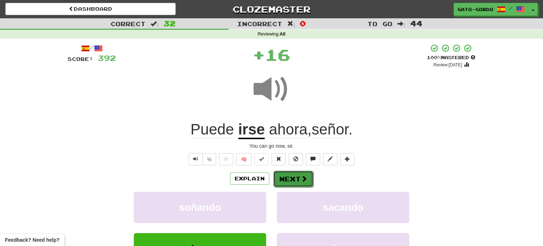
click at [289, 179] on button "Next" at bounding box center [293, 178] width 40 height 16
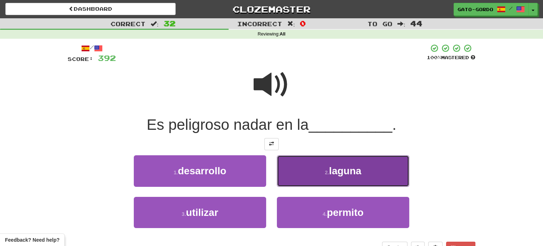
click at [338, 165] on span "laguna" at bounding box center [345, 170] width 32 height 11
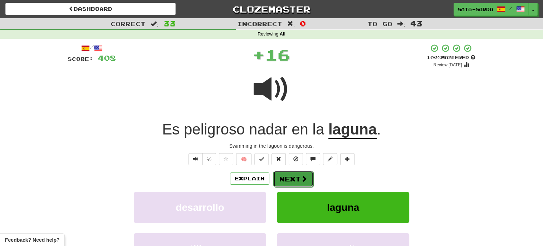
click at [294, 175] on button "Next" at bounding box center [293, 178] width 40 height 16
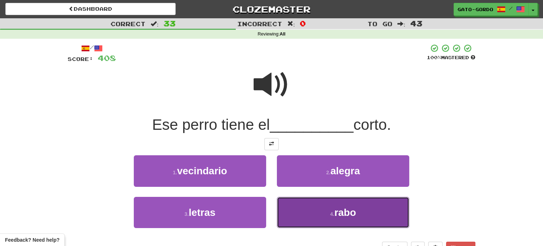
click at [344, 207] on span "rabo" at bounding box center [346, 212] width 22 height 11
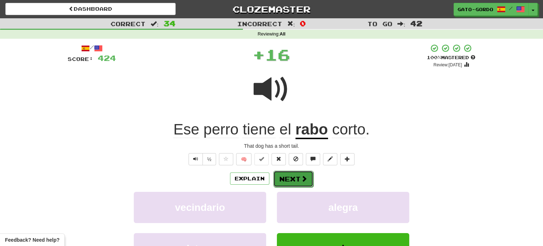
click at [301, 175] on span at bounding box center [304, 178] width 6 height 6
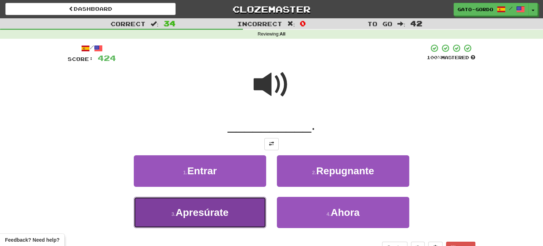
click at [202, 214] on span "Apresúrate" at bounding box center [202, 212] width 53 height 11
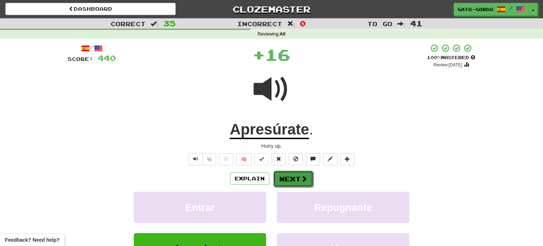
click at [292, 174] on button "Next" at bounding box center [293, 178] width 40 height 16
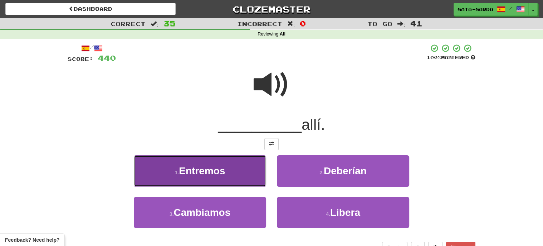
click at [214, 171] on span "Entremos" at bounding box center [202, 170] width 46 height 11
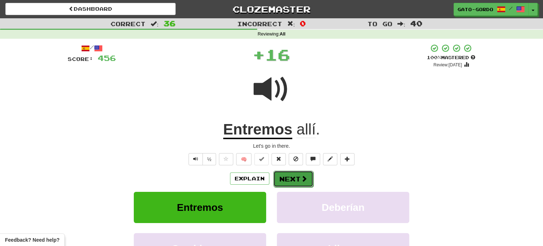
click at [285, 176] on button "Next" at bounding box center [293, 178] width 40 height 16
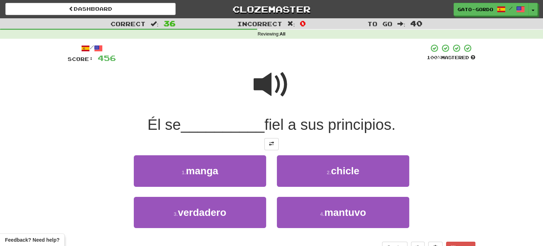
click at [265, 81] on span at bounding box center [272, 85] width 36 height 36
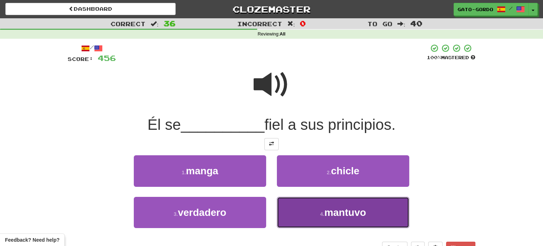
click at [333, 210] on span "mantuvo" at bounding box center [346, 212] width 42 height 11
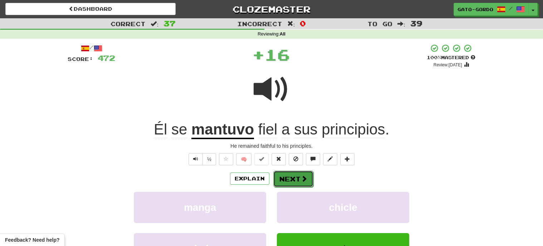
click at [297, 174] on button "Next" at bounding box center [293, 178] width 40 height 16
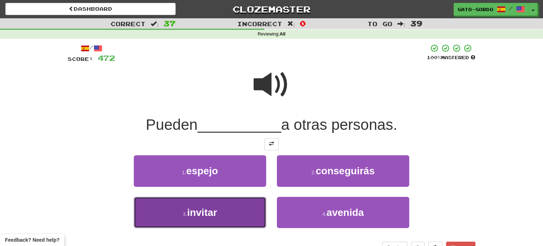
click at [195, 212] on span "invitar" at bounding box center [202, 212] width 30 height 11
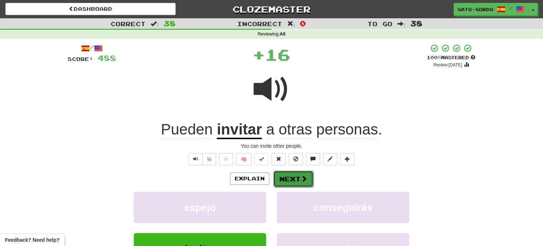
click at [292, 176] on button "Next" at bounding box center [293, 178] width 40 height 16
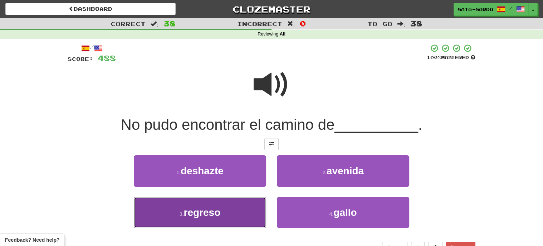
click at [195, 213] on span "regreso" at bounding box center [202, 212] width 37 height 11
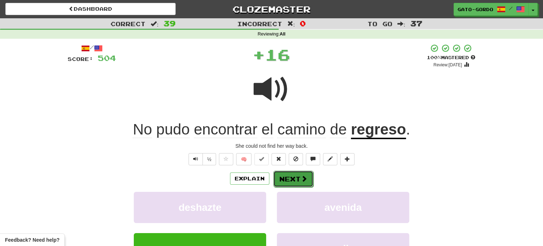
click at [299, 172] on button "Next" at bounding box center [293, 178] width 40 height 16
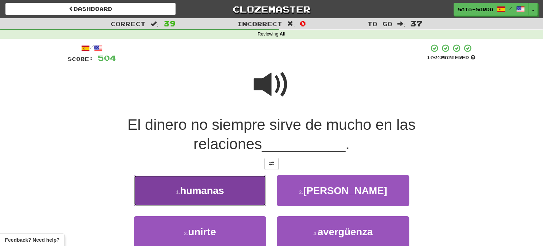
click at [209, 189] on span "humanas" at bounding box center [202, 190] width 44 height 11
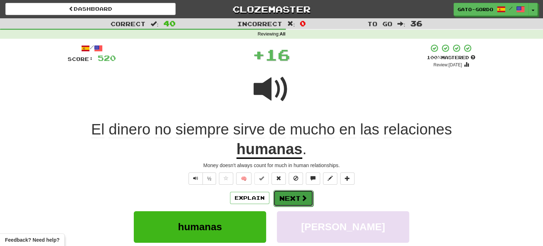
click at [294, 193] on button "Next" at bounding box center [293, 198] width 40 height 16
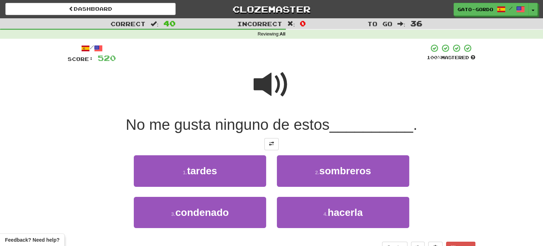
click at [266, 83] on span at bounding box center [272, 85] width 36 height 36
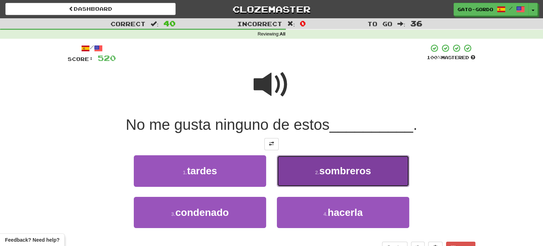
click at [341, 169] on span "sombreros" at bounding box center [345, 170] width 52 height 11
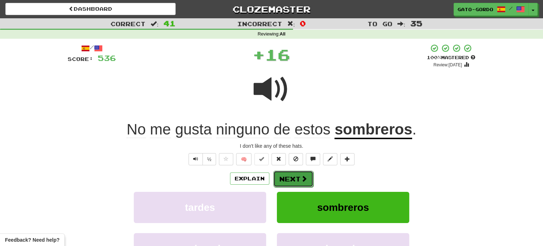
click at [294, 178] on button "Next" at bounding box center [293, 178] width 40 height 16
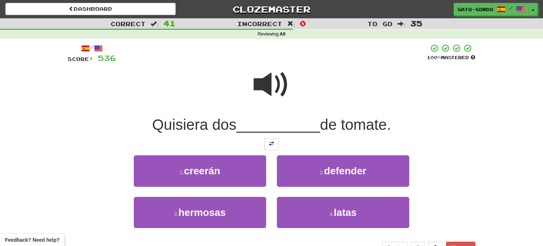
click at [273, 84] on span at bounding box center [272, 85] width 36 height 36
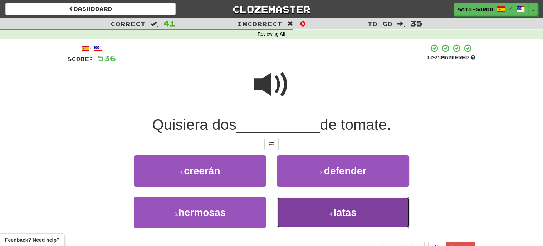
click at [318, 209] on button "4 . latas" at bounding box center [343, 212] width 132 height 31
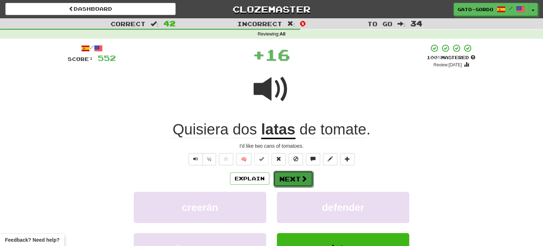
click at [285, 175] on button "Next" at bounding box center [293, 178] width 40 height 16
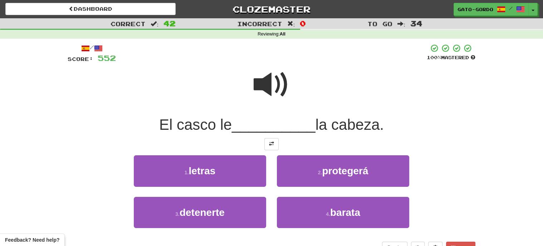
click at [265, 81] on span at bounding box center [272, 85] width 36 height 36
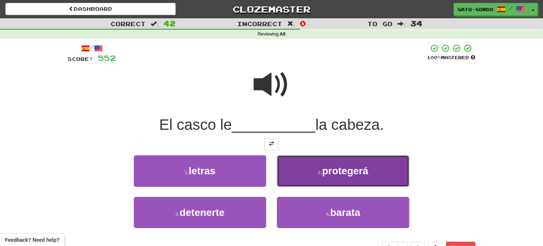
click at [339, 169] on span "protegerá" at bounding box center [345, 170] width 46 height 11
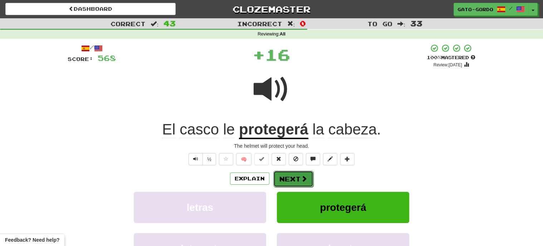
click at [292, 175] on button "Next" at bounding box center [293, 178] width 40 height 16
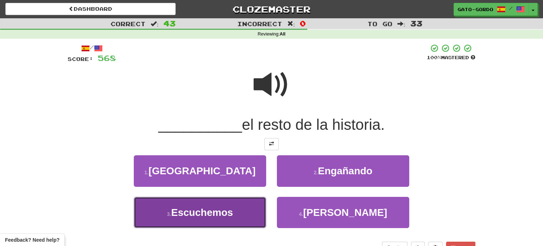
click at [193, 209] on span "Escuchemos" at bounding box center [202, 212] width 62 height 11
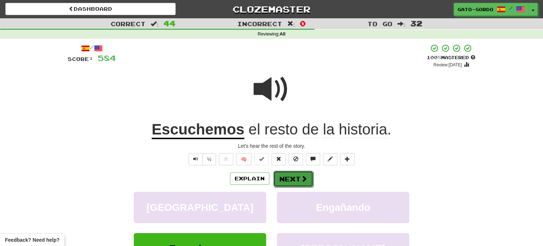
click at [286, 173] on button "Next" at bounding box center [293, 178] width 40 height 16
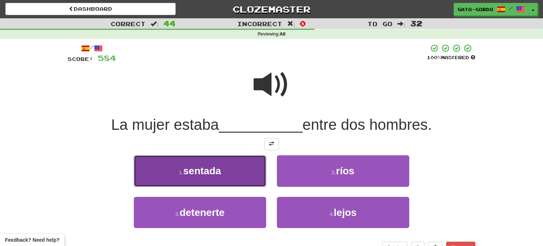
click at [207, 167] on span "sentada" at bounding box center [202, 170] width 38 height 11
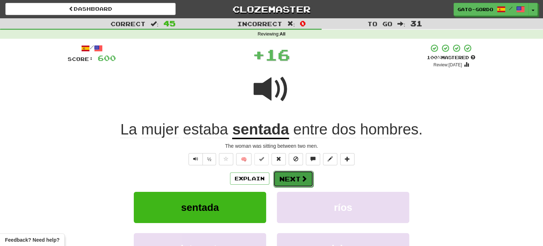
click at [290, 176] on button "Next" at bounding box center [293, 178] width 40 height 16
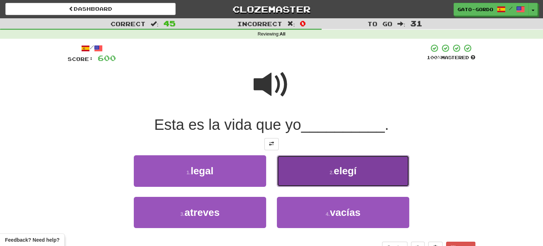
click at [338, 173] on span "elegí" at bounding box center [345, 170] width 23 height 11
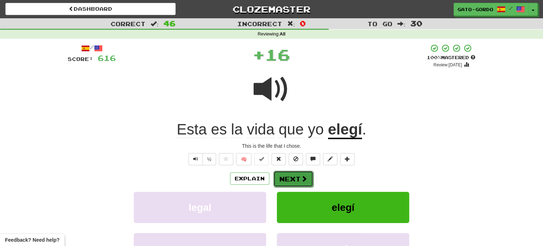
click at [288, 174] on button "Next" at bounding box center [293, 178] width 40 height 16
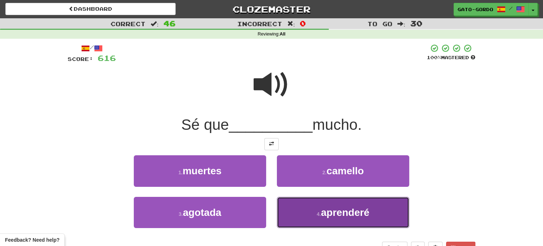
click at [324, 207] on span "aprenderé" at bounding box center [345, 212] width 48 height 11
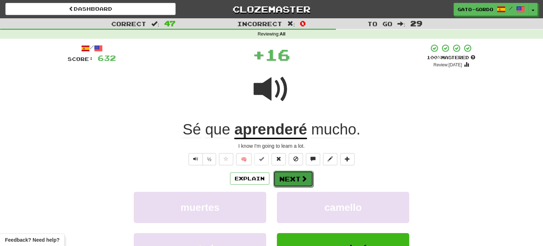
click at [292, 180] on button "Next" at bounding box center [293, 178] width 40 height 16
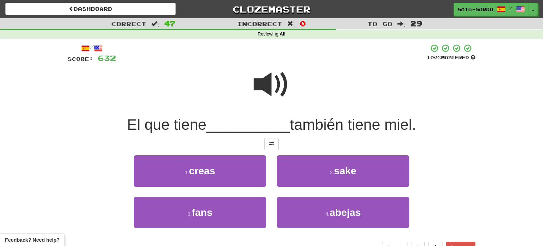
click at [276, 75] on span at bounding box center [272, 85] width 36 height 36
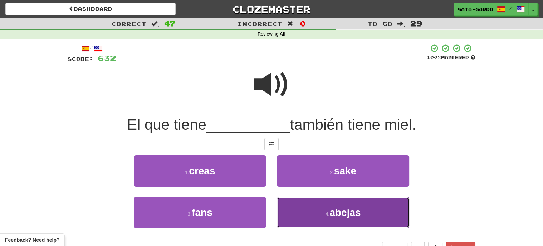
click at [349, 207] on span "abejas" at bounding box center [345, 212] width 31 height 11
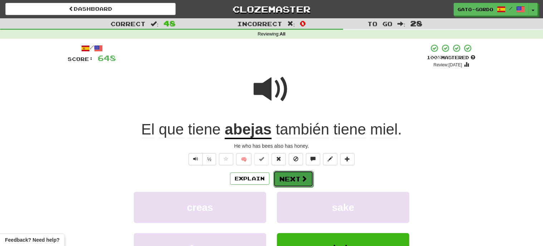
click at [299, 173] on button "Next" at bounding box center [293, 178] width 40 height 16
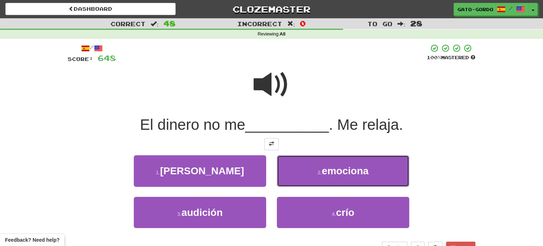
click at [299, 173] on button "2 . emociona" at bounding box center [343, 170] width 132 height 31
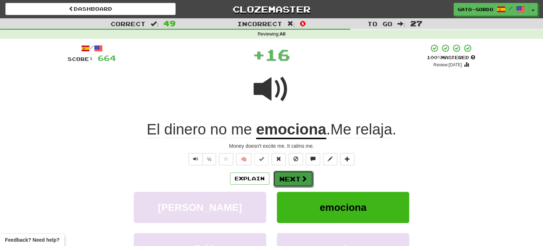
click at [289, 178] on button "Next" at bounding box center [293, 178] width 40 height 16
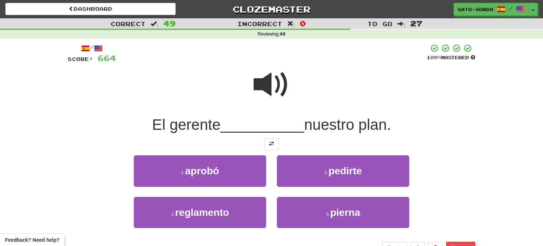
click at [274, 77] on span at bounding box center [272, 85] width 36 height 36
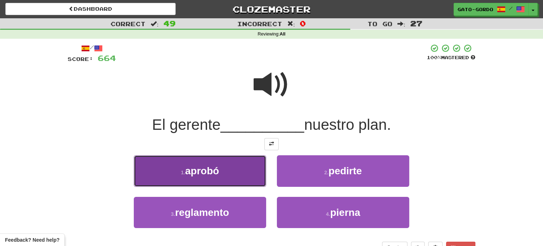
click at [201, 168] on span "aprobó" at bounding box center [202, 170] width 34 height 11
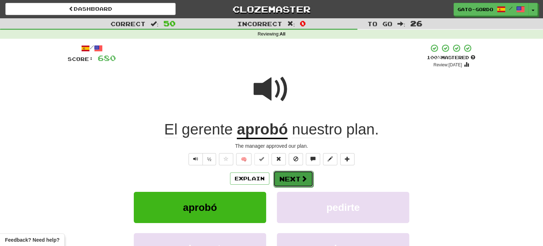
click at [288, 173] on button "Next" at bounding box center [293, 178] width 40 height 16
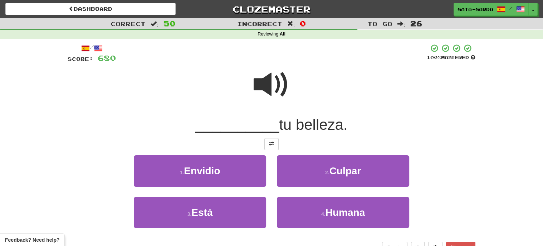
click at [269, 82] on span at bounding box center [272, 85] width 36 height 36
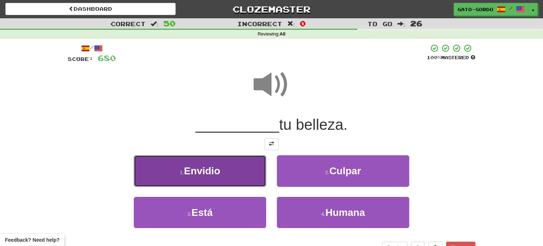
click at [206, 171] on span "Envidio" at bounding box center [202, 170] width 36 height 11
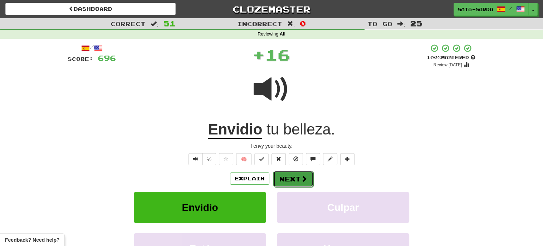
click at [301, 180] on span at bounding box center [304, 178] width 6 height 6
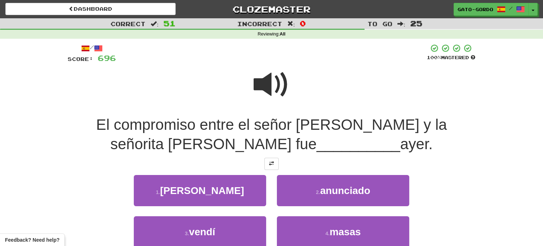
click at [270, 81] on span at bounding box center [272, 85] width 36 height 36
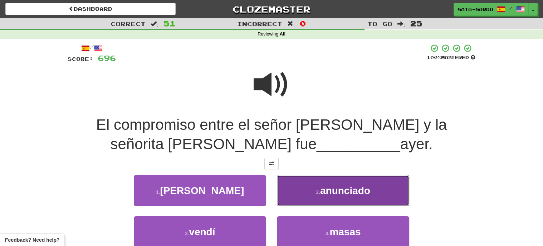
click at [338, 190] on span "anunciado" at bounding box center [345, 190] width 50 height 11
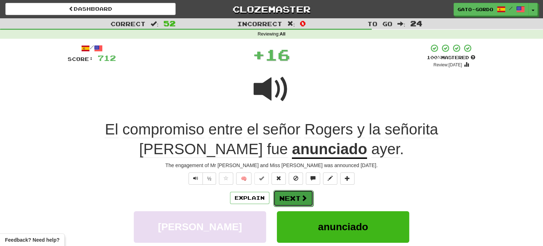
click at [285, 195] on button "Next" at bounding box center [293, 198] width 40 height 16
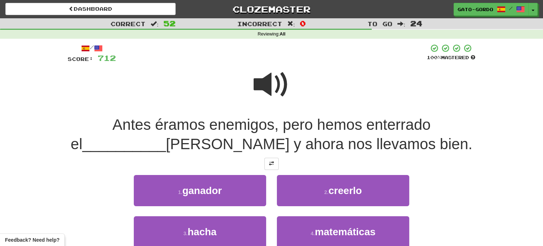
click at [267, 79] on span at bounding box center [272, 85] width 36 height 36
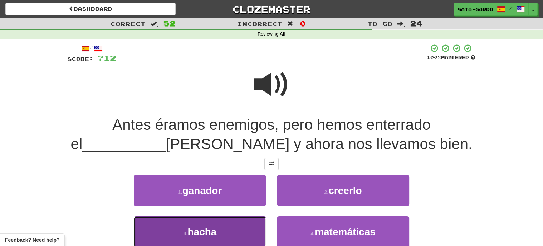
click at [220, 229] on button "3 . hacha" at bounding box center [200, 231] width 132 height 31
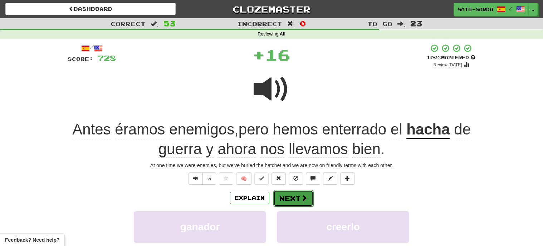
click at [290, 200] on button "Next" at bounding box center [293, 198] width 40 height 16
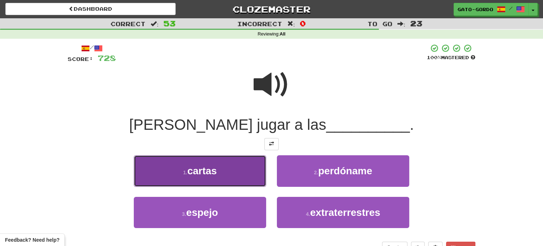
click at [204, 168] on span "cartas" at bounding box center [203, 170] width 30 height 11
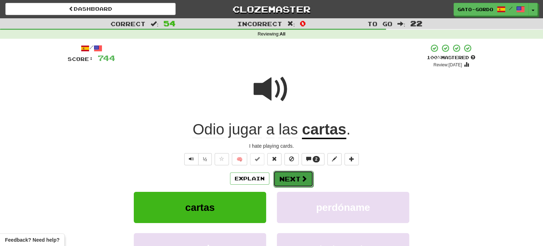
click at [282, 171] on button "Next" at bounding box center [293, 178] width 40 height 16
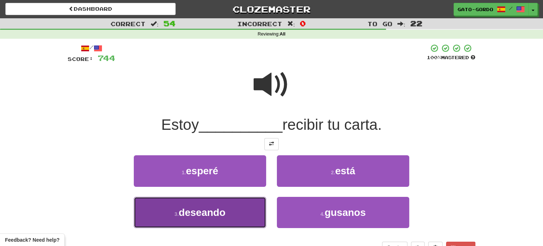
click at [214, 209] on span "deseando" at bounding box center [202, 212] width 47 height 11
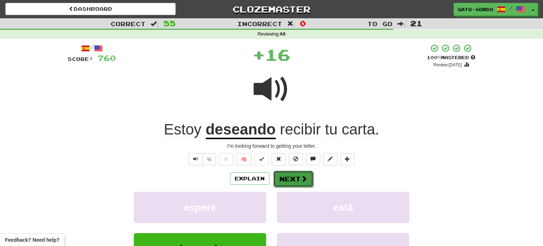
click at [294, 173] on button "Next" at bounding box center [293, 178] width 40 height 16
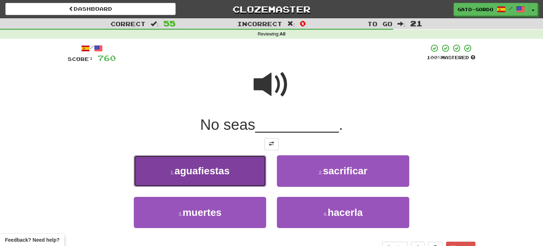
click at [217, 169] on span "aguafiestas" at bounding box center [202, 170] width 55 height 11
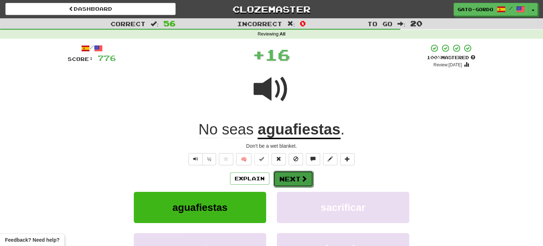
click at [291, 175] on button "Next" at bounding box center [293, 178] width 40 height 16
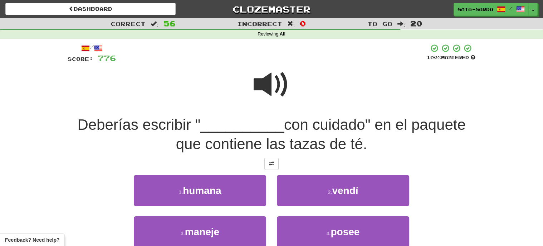
click at [268, 82] on span at bounding box center [272, 85] width 36 height 36
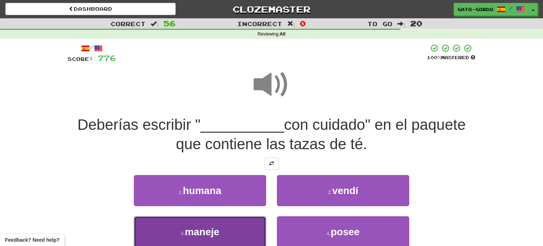
click at [221, 217] on button "3 . maneje" at bounding box center [200, 231] width 132 height 31
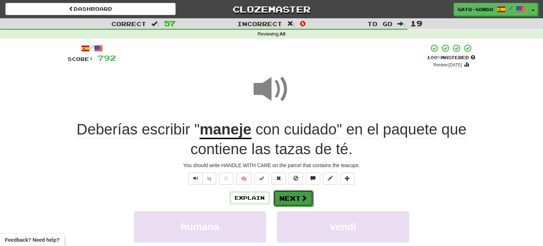
click at [292, 194] on button "Next" at bounding box center [293, 198] width 40 height 16
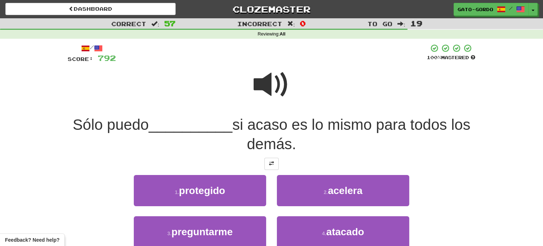
click at [285, 86] on span at bounding box center [272, 85] width 36 height 36
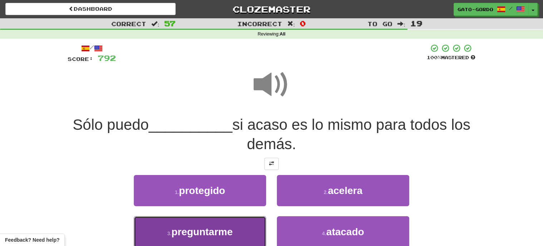
click at [223, 226] on span "preguntarme" at bounding box center [201, 231] width 61 height 11
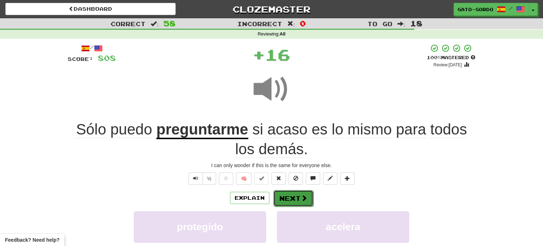
click at [291, 197] on button "Next" at bounding box center [293, 198] width 40 height 16
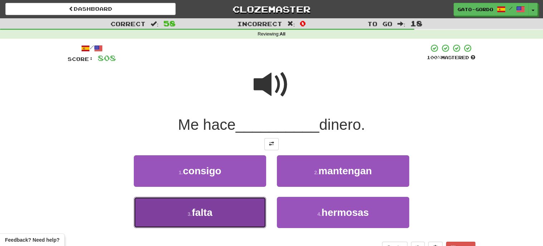
click at [215, 214] on button "3 . falta" at bounding box center [200, 212] width 132 height 31
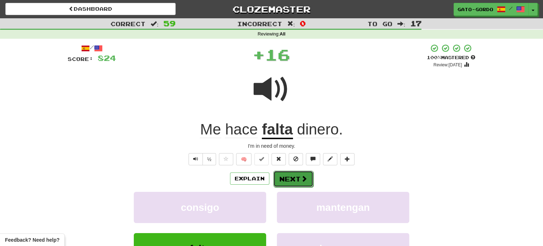
click at [285, 176] on button "Next" at bounding box center [293, 178] width 40 height 16
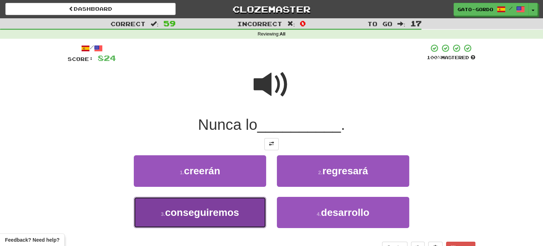
click at [201, 213] on span "conseguiremos" at bounding box center [202, 212] width 74 height 11
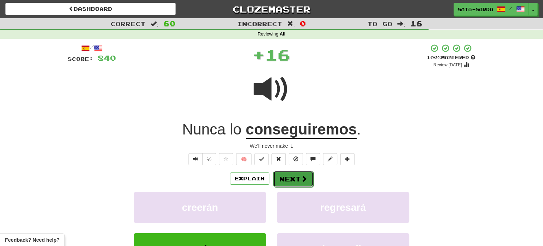
click at [287, 175] on button "Next" at bounding box center [293, 178] width 40 height 16
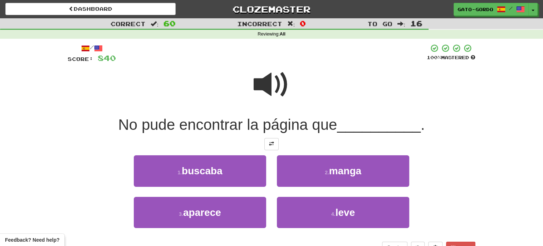
click at [277, 85] on span at bounding box center [272, 85] width 36 height 36
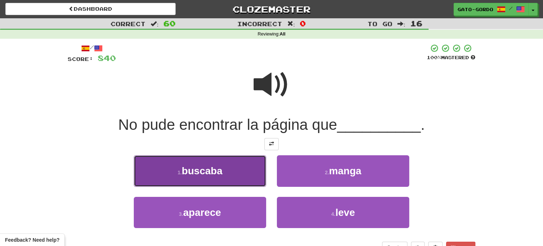
click at [226, 166] on button "1 . buscaba" at bounding box center [200, 170] width 132 height 31
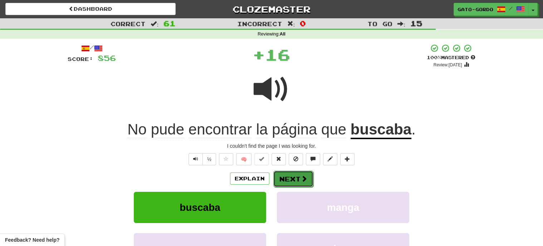
click at [297, 175] on button "Next" at bounding box center [293, 178] width 40 height 16
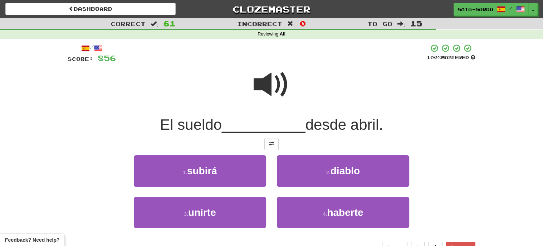
click at [269, 79] on span at bounding box center [272, 85] width 36 height 36
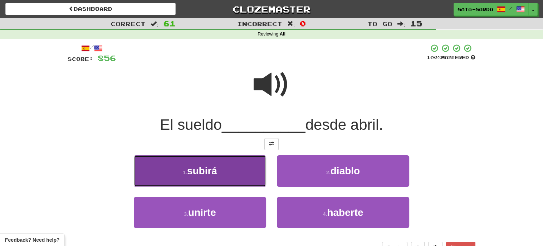
click at [221, 169] on button "1 . subirá" at bounding box center [200, 170] width 132 height 31
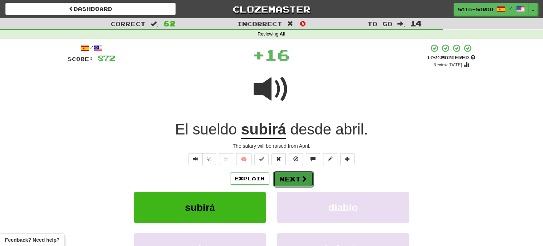
click at [297, 175] on button "Next" at bounding box center [293, 178] width 40 height 16
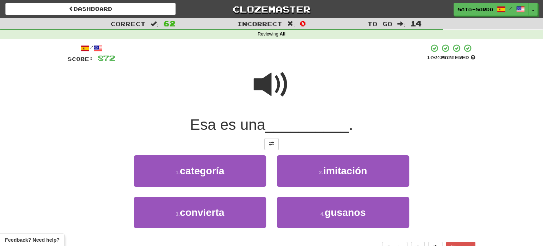
click at [273, 74] on span at bounding box center [272, 85] width 36 height 36
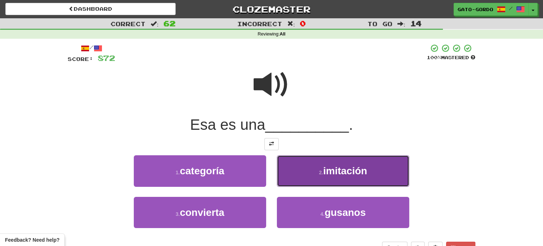
click at [347, 168] on span "imitación" at bounding box center [345, 170] width 44 height 11
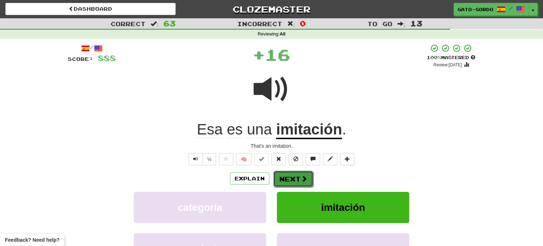
click at [285, 179] on button "Next" at bounding box center [293, 178] width 40 height 16
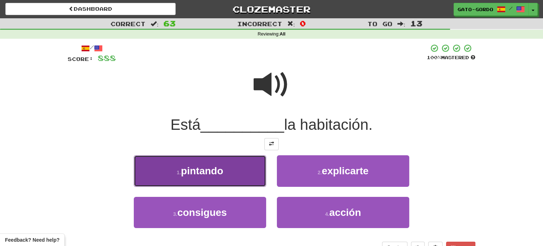
click at [204, 166] on span "pintando" at bounding box center [202, 170] width 42 height 11
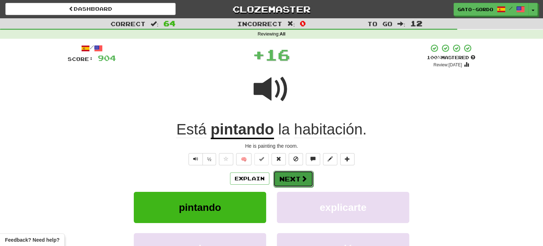
click at [293, 174] on button "Next" at bounding box center [293, 178] width 40 height 16
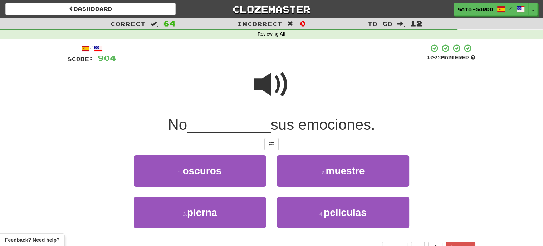
click at [271, 78] on span at bounding box center [272, 85] width 36 height 36
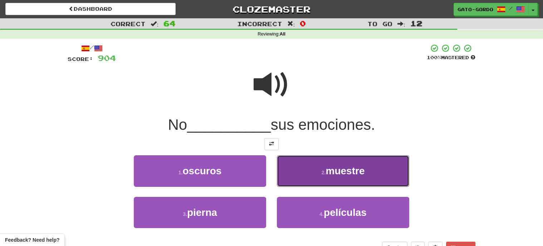
click at [326, 168] on span "muestre" at bounding box center [345, 170] width 39 height 11
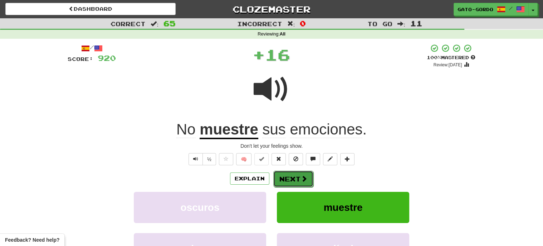
click at [289, 180] on button "Next" at bounding box center [293, 178] width 40 height 16
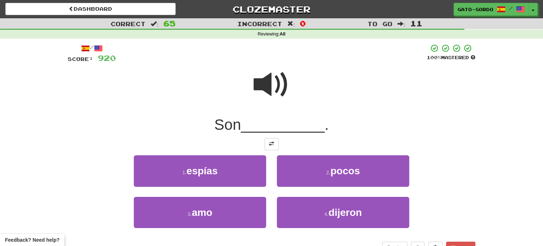
click at [275, 74] on span at bounding box center [272, 85] width 36 height 36
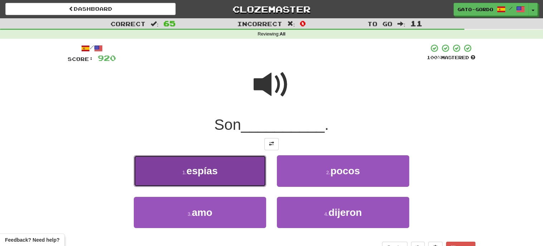
click at [209, 167] on span "espías" at bounding box center [201, 170] width 31 height 11
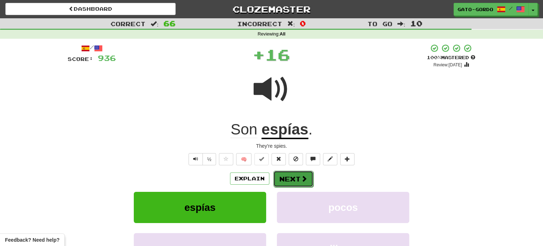
click at [291, 178] on button "Next" at bounding box center [293, 178] width 40 height 16
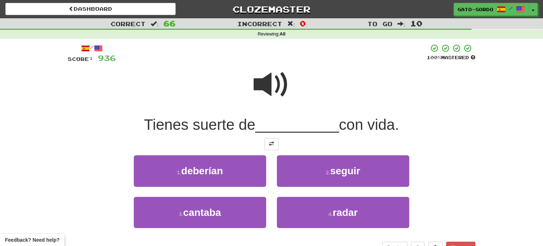
click at [272, 85] on span at bounding box center [272, 85] width 36 height 36
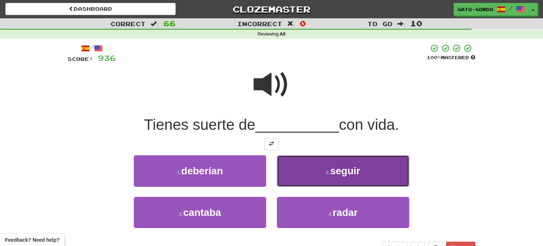
click at [323, 168] on button "2 . seguir" at bounding box center [343, 170] width 132 height 31
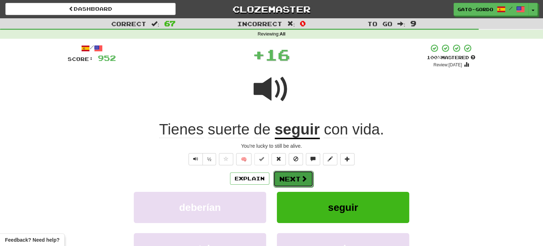
click at [289, 178] on button "Next" at bounding box center [293, 178] width 40 height 16
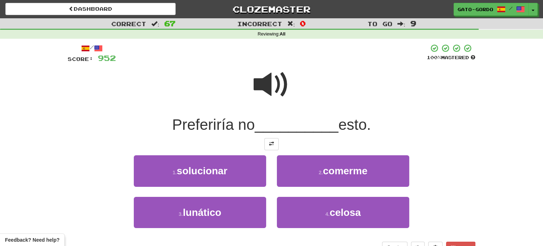
click at [273, 84] on span at bounding box center [272, 85] width 36 height 36
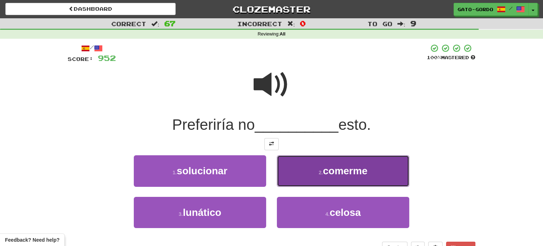
click at [325, 167] on span "comerme" at bounding box center [345, 170] width 45 height 11
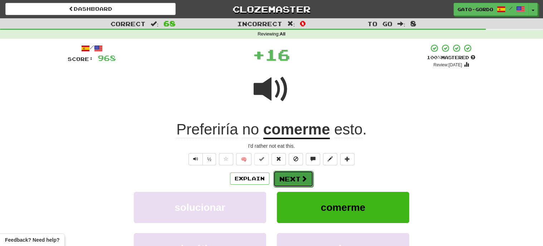
click at [291, 178] on button "Next" at bounding box center [293, 178] width 40 height 16
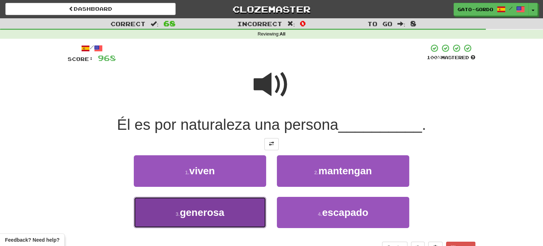
click at [179, 211] on small "3 ." at bounding box center [178, 214] width 4 height 6
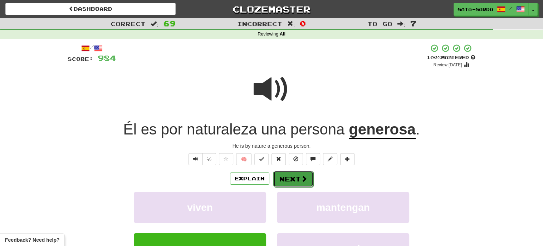
click at [295, 173] on button "Next" at bounding box center [293, 178] width 40 height 16
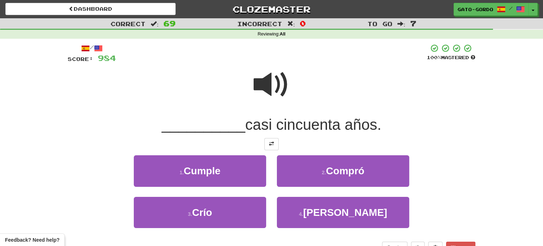
click at [275, 80] on span at bounding box center [272, 85] width 36 height 36
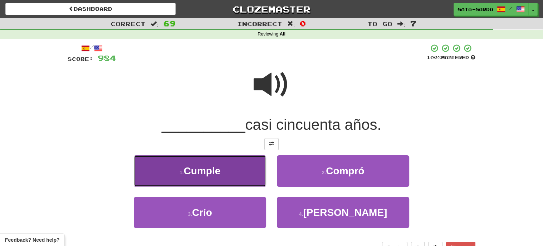
click at [185, 168] on span "Cumple" at bounding box center [202, 170] width 37 height 11
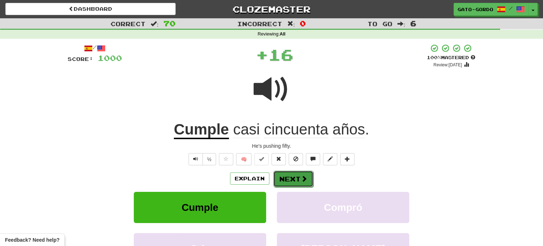
click at [292, 176] on button "Next" at bounding box center [293, 178] width 40 height 16
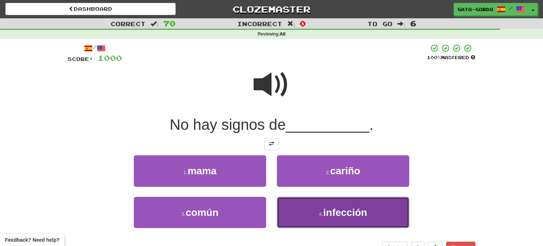
click at [319, 211] on small "4 ." at bounding box center [321, 214] width 4 height 6
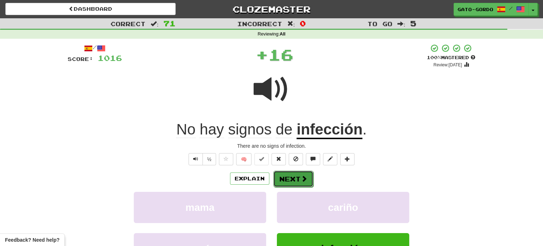
click at [294, 175] on button "Next" at bounding box center [293, 178] width 40 height 16
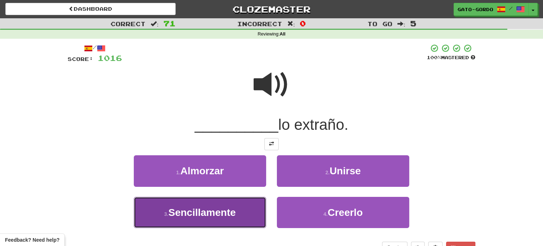
click at [196, 211] on span "Sencillamente" at bounding box center [202, 212] width 67 height 11
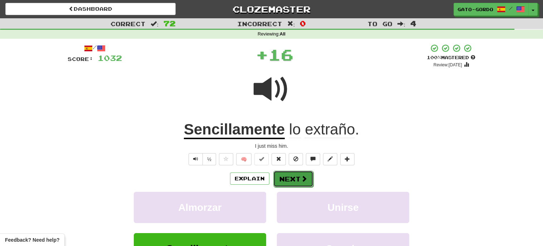
click at [289, 178] on button "Next" at bounding box center [293, 178] width 40 height 16
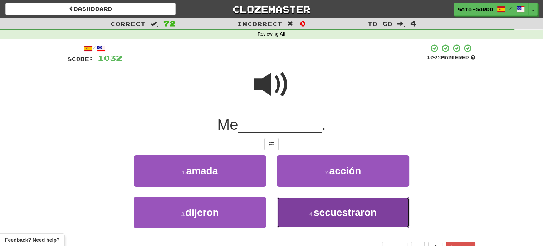
click at [342, 212] on span "secuestraron" at bounding box center [345, 212] width 63 height 11
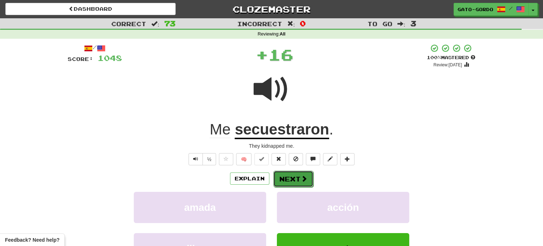
click at [291, 176] on button "Next" at bounding box center [293, 178] width 40 height 16
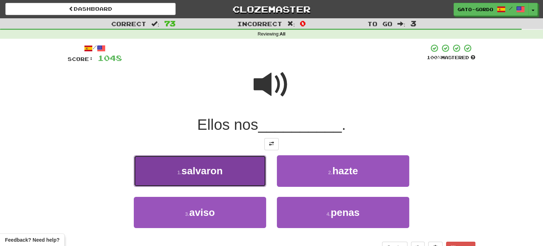
click at [201, 166] on span "salvaron" at bounding box center [201, 170] width 41 height 11
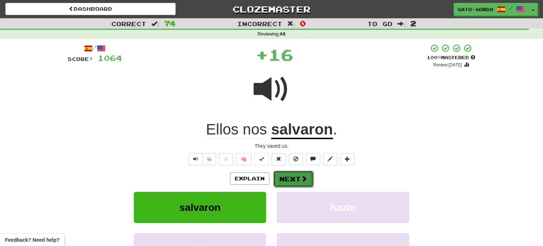
click at [292, 178] on button "Next" at bounding box center [293, 178] width 40 height 16
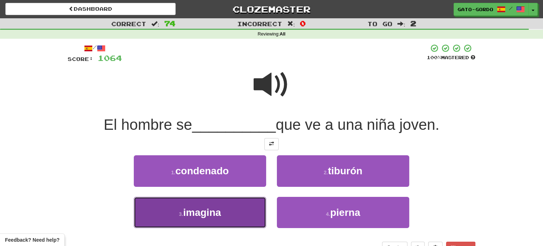
click at [174, 217] on button "3 . imagina" at bounding box center [200, 212] width 132 height 31
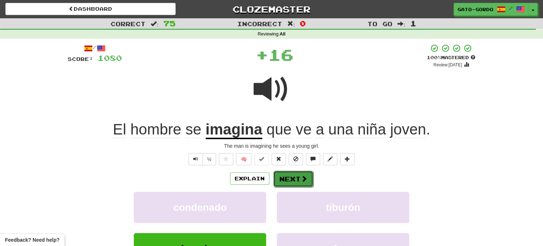
click at [289, 174] on button "Next" at bounding box center [293, 178] width 40 height 16
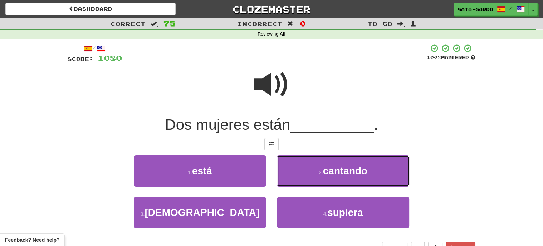
click at [289, 174] on button "2 . cantando" at bounding box center [343, 170] width 132 height 31
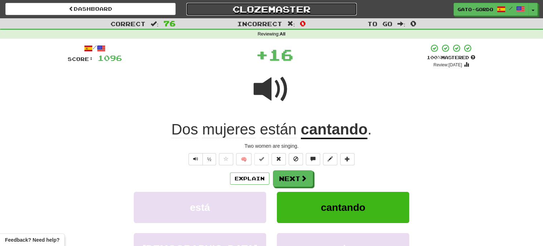
click at [257, 3] on link "Clozemaster" at bounding box center [271, 9] width 170 height 13
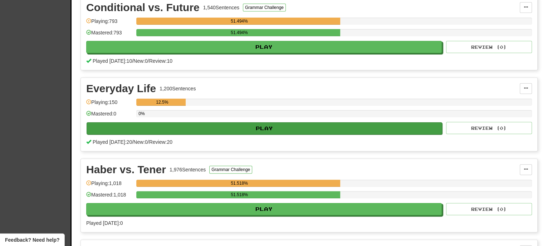
scroll to position [169, 0]
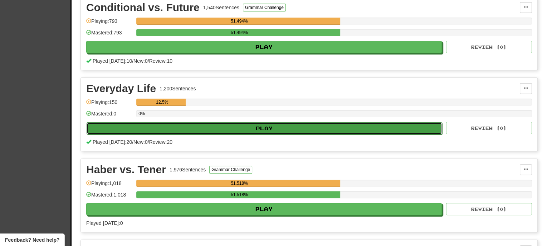
click at [267, 125] on button "Play" at bounding box center [265, 128] width 356 height 12
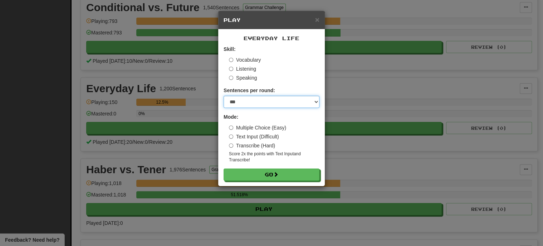
click at [257, 101] on select "* ** ** ** ** ** *** ********" at bounding box center [272, 102] width 96 height 12
select select "**"
click at [224, 96] on select "* ** ** ** ** ** *** ********" at bounding box center [272, 102] width 96 height 12
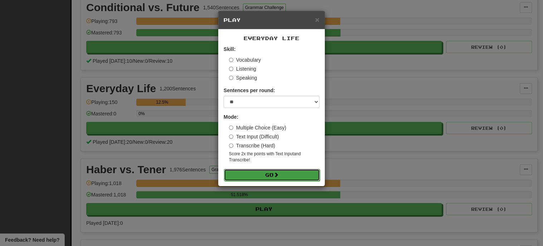
click at [269, 173] on button "Go" at bounding box center [272, 175] width 96 height 12
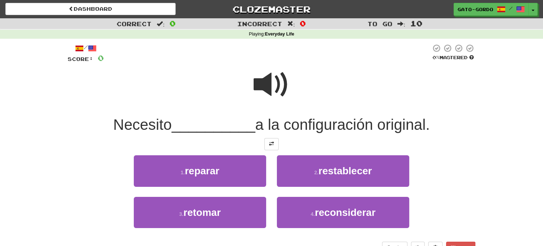
click at [276, 80] on span at bounding box center [272, 85] width 36 height 36
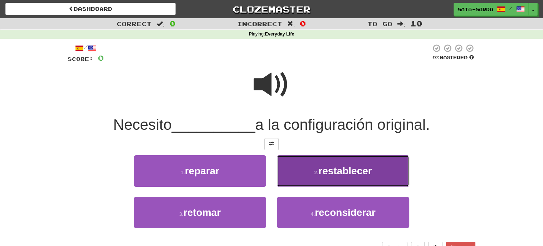
click at [308, 164] on button "2 . restablecer" at bounding box center [343, 170] width 132 height 31
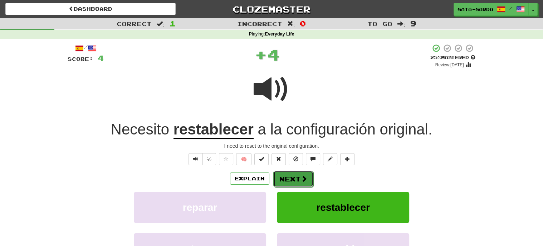
click at [286, 181] on button "Next" at bounding box center [293, 178] width 40 height 16
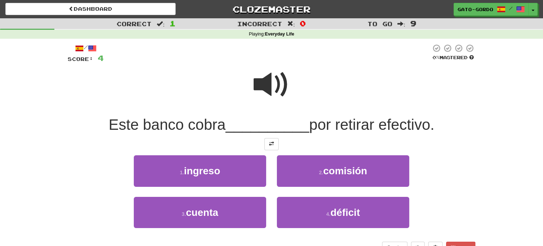
click at [268, 83] on span at bounding box center [272, 85] width 36 height 36
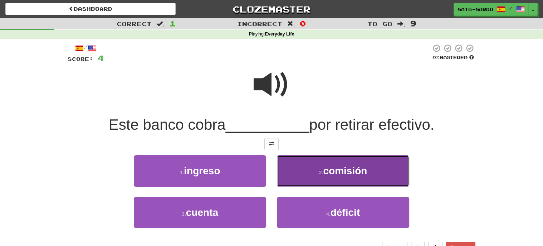
click at [317, 170] on button "2 . comisión" at bounding box center [343, 170] width 132 height 31
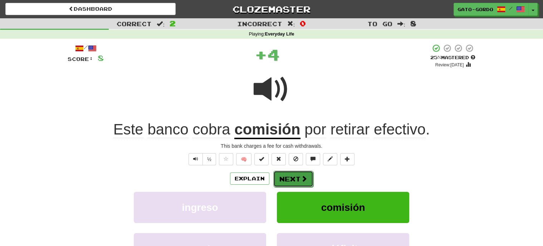
click at [285, 181] on button "Next" at bounding box center [293, 178] width 40 height 16
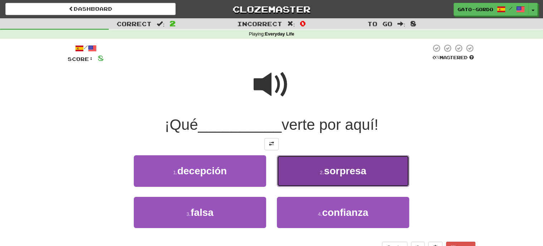
click at [320, 170] on small "2 ." at bounding box center [322, 172] width 4 height 6
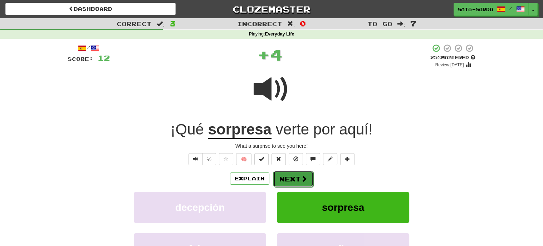
click at [291, 176] on button "Next" at bounding box center [293, 178] width 40 height 16
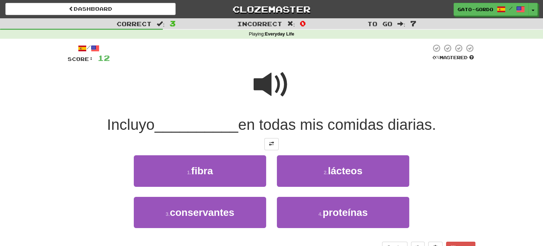
click at [269, 79] on span at bounding box center [272, 85] width 36 height 36
click at [268, 144] on button at bounding box center [272, 144] width 14 height 12
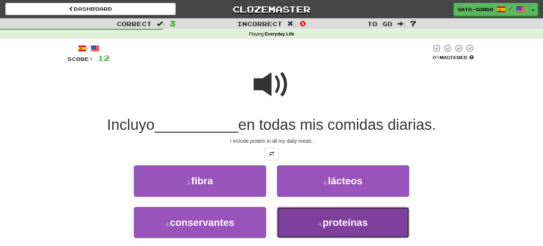
click at [321, 231] on button "4 . proteínas" at bounding box center [343, 222] width 132 height 31
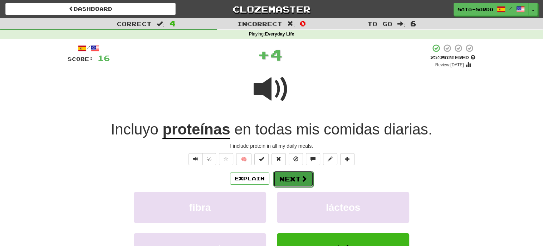
click at [293, 177] on button "Next" at bounding box center [293, 178] width 40 height 16
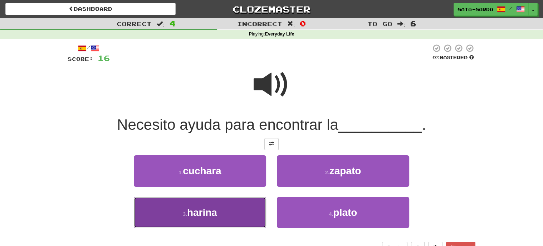
click at [210, 213] on span "harina" at bounding box center [202, 212] width 30 height 11
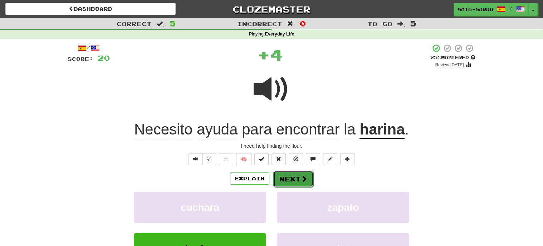
click at [287, 175] on button "Next" at bounding box center [293, 178] width 40 height 16
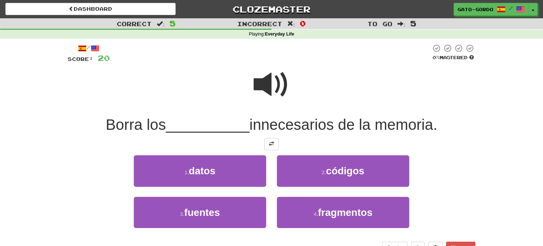
click at [273, 85] on span at bounding box center [272, 85] width 36 height 36
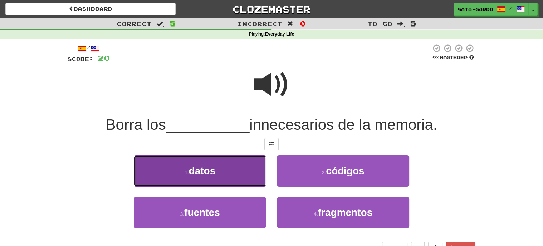
click at [219, 166] on button "1 . datos" at bounding box center [200, 170] width 132 height 31
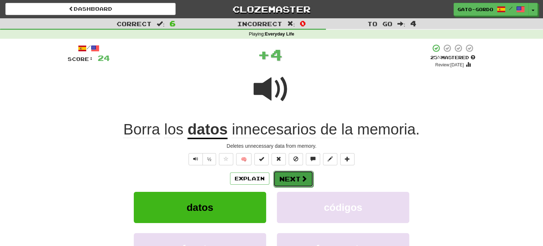
click at [294, 177] on button "Next" at bounding box center [293, 178] width 40 height 16
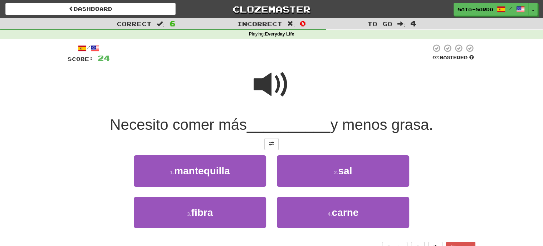
click at [268, 78] on span at bounding box center [272, 85] width 36 height 36
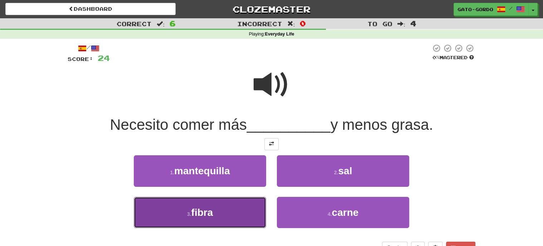
click at [211, 207] on span "fibra" at bounding box center [203, 212] width 22 height 11
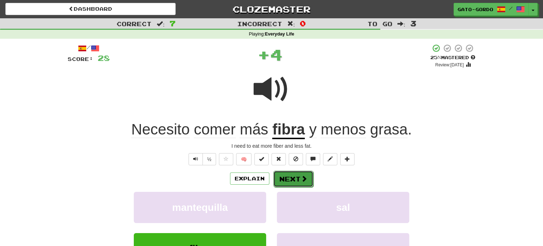
click at [295, 177] on button "Next" at bounding box center [293, 178] width 40 height 16
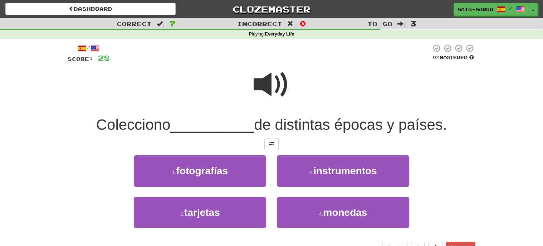
click at [268, 74] on span at bounding box center [272, 85] width 36 height 36
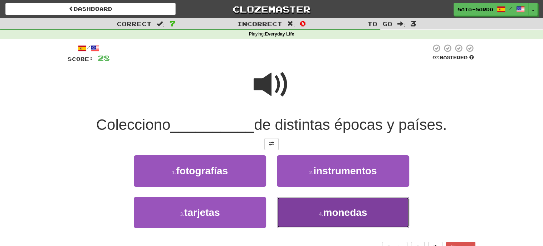
click at [364, 210] on span "monedas" at bounding box center [345, 212] width 44 height 11
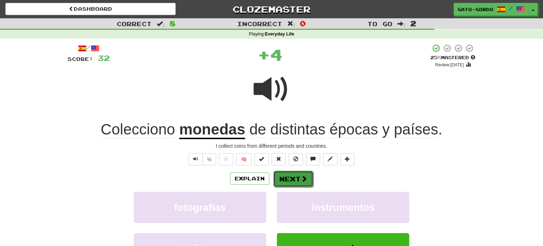
click at [292, 173] on button "Next" at bounding box center [293, 178] width 40 height 16
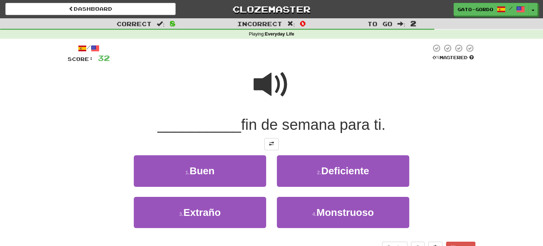
click at [268, 79] on span at bounding box center [272, 85] width 36 height 36
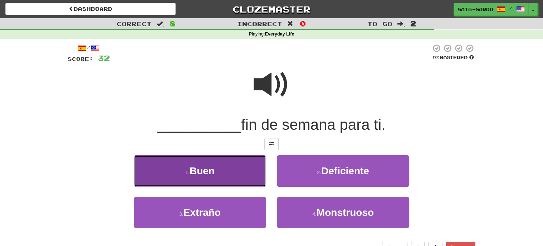
click at [201, 165] on span "Buen" at bounding box center [202, 170] width 25 height 11
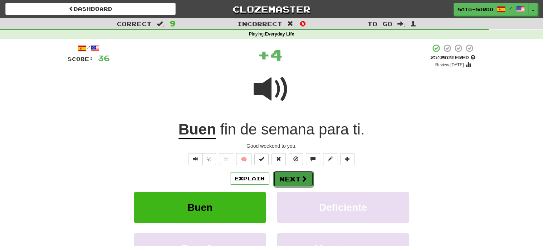
click at [291, 180] on button "Next" at bounding box center [293, 178] width 40 height 16
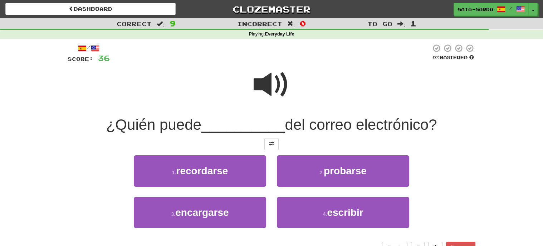
click at [271, 81] on span at bounding box center [272, 85] width 36 height 36
click at [271, 141] on span at bounding box center [271, 143] width 5 height 5
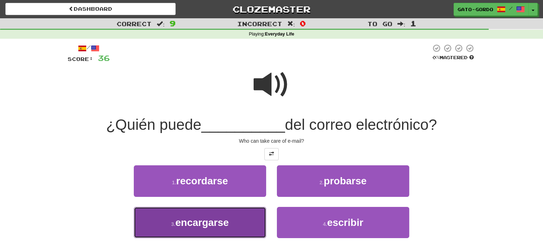
click at [219, 217] on span "encargarse" at bounding box center [201, 222] width 53 height 11
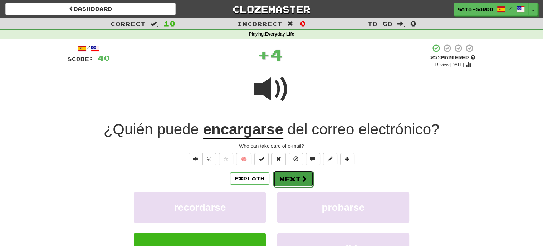
click at [301, 175] on span at bounding box center [304, 178] width 6 height 6
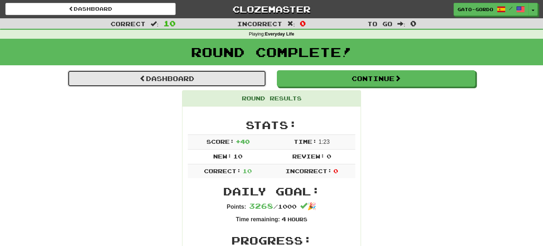
click at [205, 77] on link "Dashboard" at bounding box center [167, 78] width 199 height 16
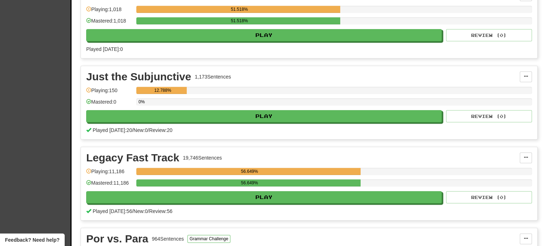
scroll to position [346, 0]
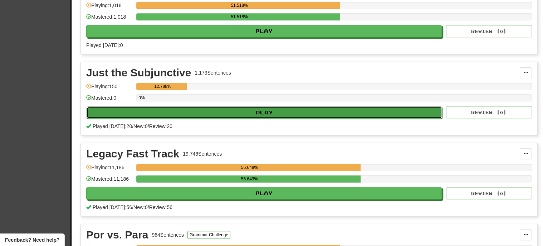
click at [262, 113] on button "Play" at bounding box center [265, 112] width 356 height 12
select select "**"
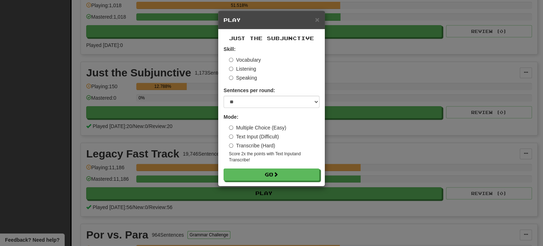
click at [243, 58] on label "Vocabulary" at bounding box center [245, 59] width 32 height 7
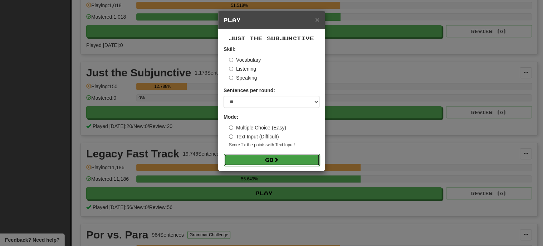
click at [268, 154] on button "Go" at bounding box center [272, 160] width 96 height 12
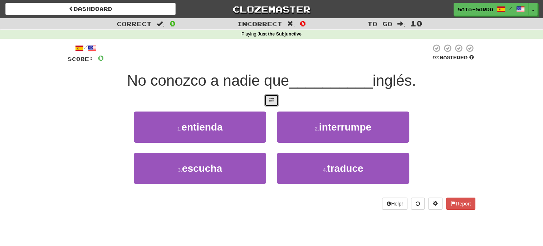
click at [273, 97] on span at bounding box center [271, 99] width 5 height 5
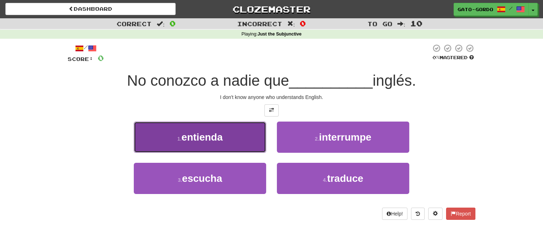
click at [195, 135] on span "entienda" at bounding box center [201, 136] width 41 height 11
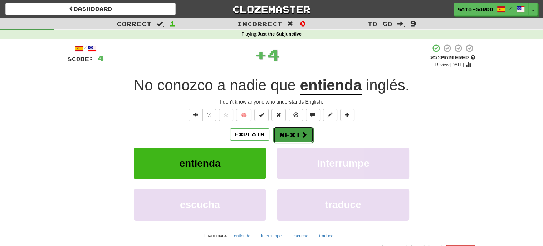
click at [287, 132] on button "Next" at bounding box center [293, 134] width 40 height 16
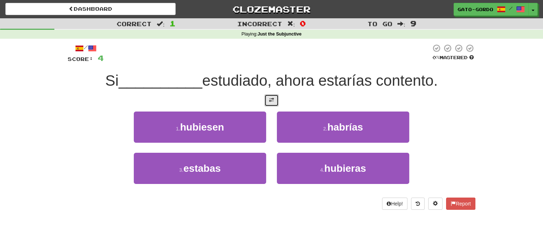
click at [271, 101] on span at bounding box center [271, 99] width 5 height 5
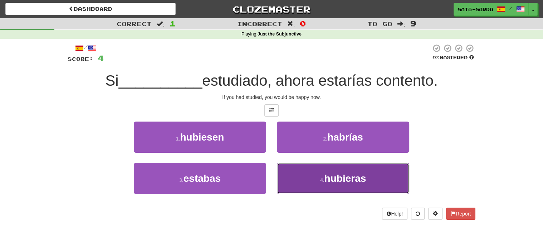
click at [340, 180] on span "hubieras" at bounding box center [345, 178] width 42 height 11
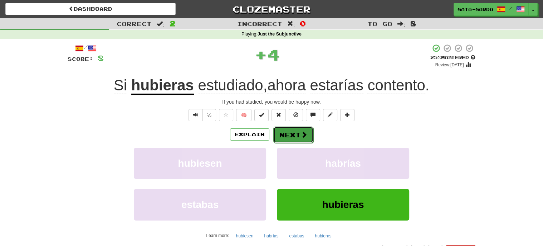
click at [292, 131] on button "Next" at bounding box center [293, 134] width 40 height 16
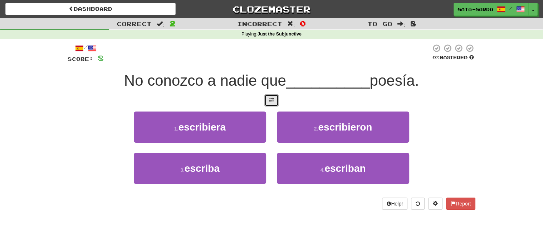
click at [268, 97] on button at bounding box center [272, 100] width 14 height 12
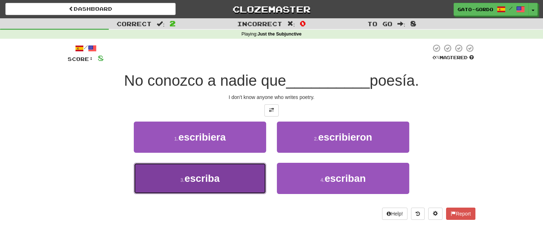
click at [194, 181] on span "escriba" at bounding box center [202, 178] width 35 height 11
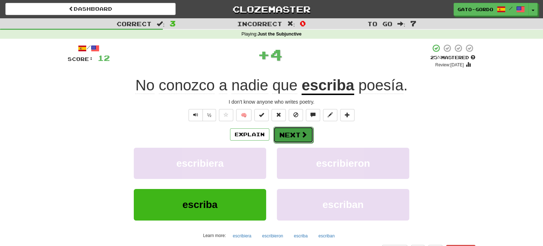
click at [295, 130] on button "Next" at bounding box center [293, 134] width 40 height 16
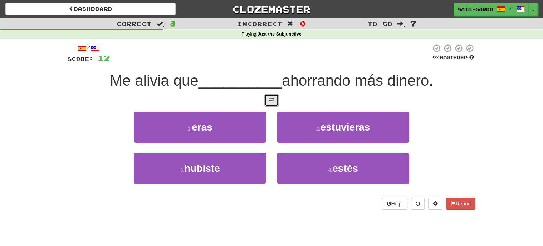
click at [272, 101] on span at bounding box center [271, 99] width 5 height 5
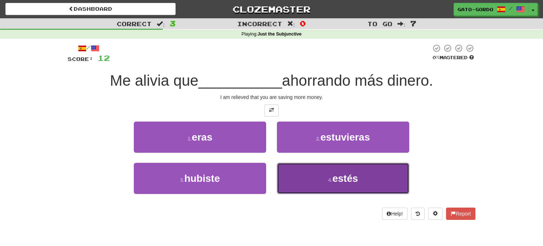
click at [333, 180] on span "estés" at bounding box center [346, 178] width 26 height 11
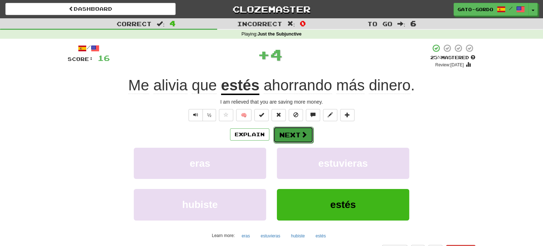
click at [297, 136] on button "Next" at bounding box center [293, 134] width 40 height 16
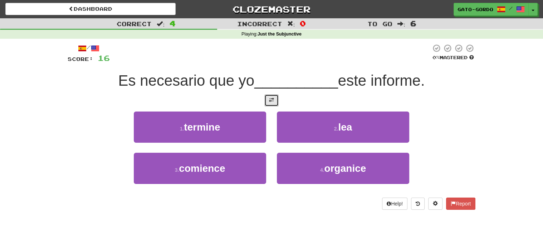
click at [274, 100] on span at bounding box center [271, 99] width 5 height 5
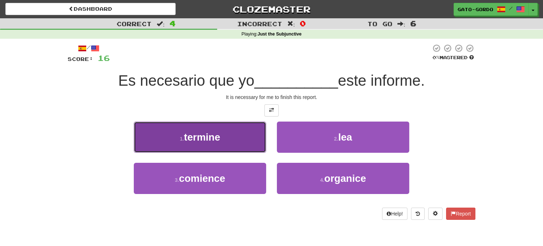
click at [197, 138] on span "termine" at bounding box center [202, 136] width 36 height 11
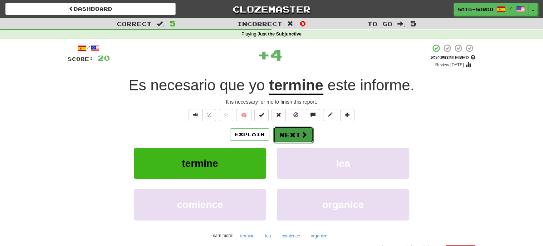
click at [292, 136] on button "Next" at bounding box center [293, 134] width 40 height 16
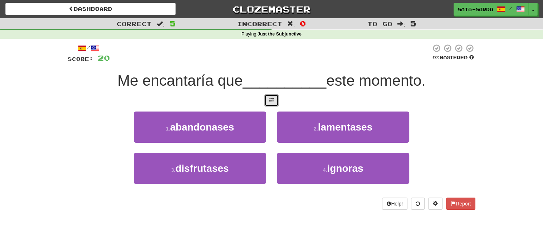
click at [273, 101] on span at bounding box center [271, 99] width 5 height 5
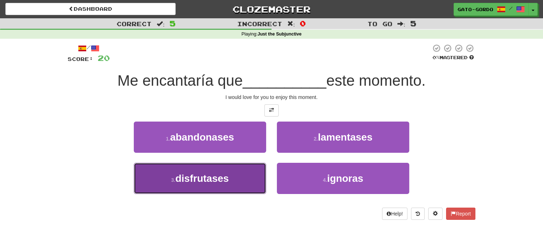
click at [161, 178] on button "3 . disfrutases" at bounding box center [200, 178] width 132 height 31
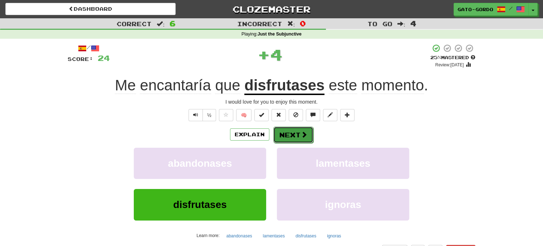
click at [301, 134] on span at bounding box center [304, 134] width 6 height 6
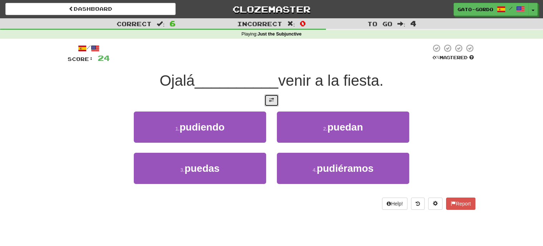
click at [268, 99] on button at bounding box center [272, 100] width 14 height 12
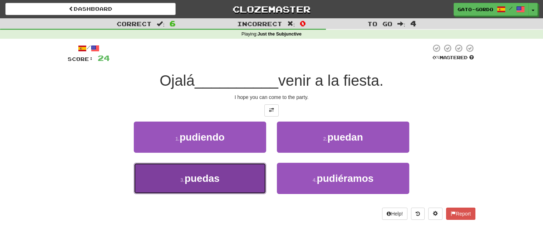
click at [214, 176] on span "puedas" at bounding box center [202, 178] width 35 height 11
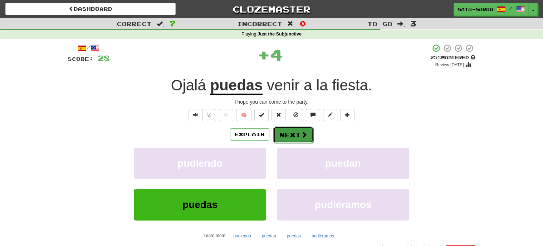
click at [294, 131] on button "Next" at bounding box center [293, 134] width 40 height 16
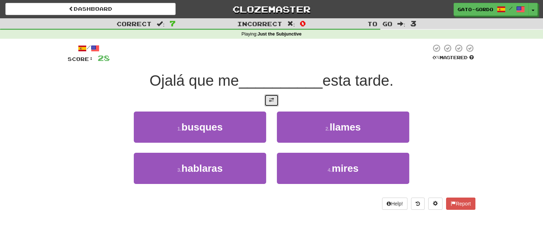
click at [273, 101] on span at bounding box center [271, 99] width 5 height 5
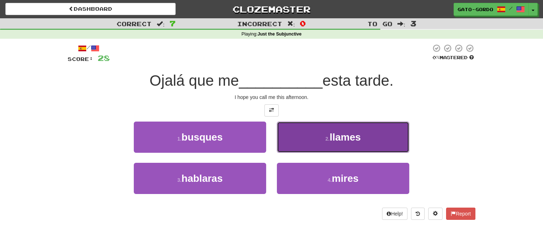
click at [352, 141] on button "2 . [GEOGRAPHIC_DATA]" at bounding box center [343, 136] width 132 height 31
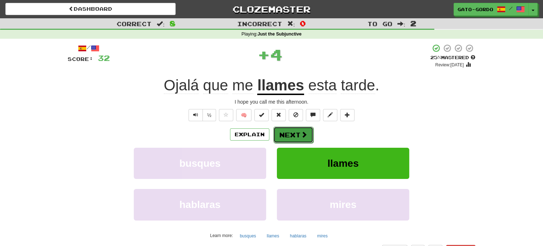
click at [302, 137] on button "Next" at bounding box center [293, 134] width 40 height 16
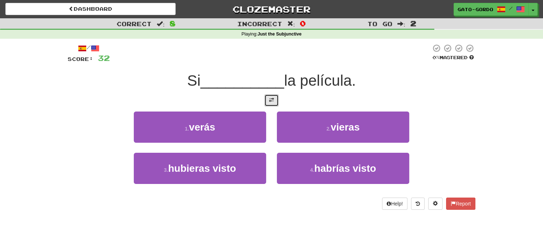
click at [271, 98] on span at bounding box center [271, 99] width 5 height 5
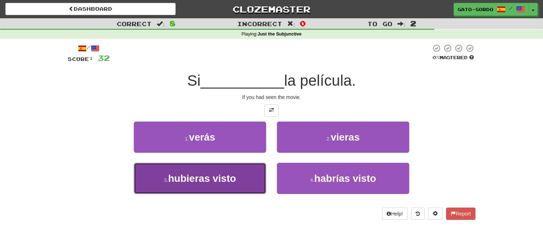
click at [205, 181] on span "hubieras visto" at bounding box center [202, 178] width 68 height 11
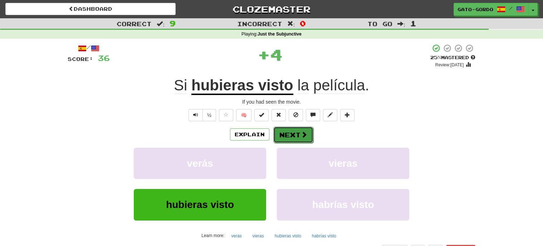
click at [300, 131] on button "Next" at bounding box center [293, 134] width 40 height 16
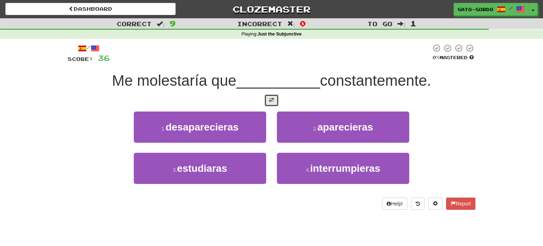
click at [274, 98] on span at bounding box center [271, 99] width 5 height 5
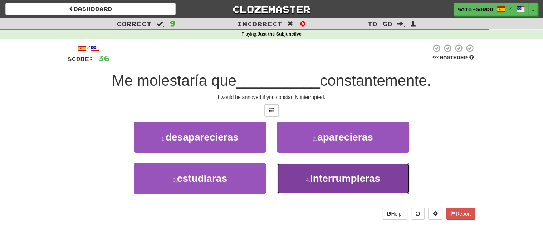
click at [378, 173] on span "interrumpieras" at bounding box center [345, 178] width 70 height 11
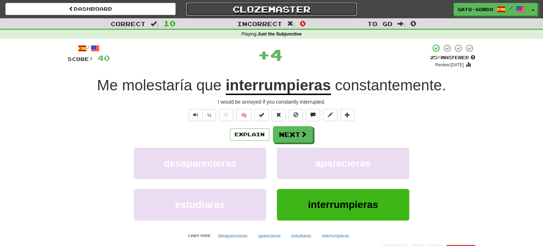
click at [292, 6] on link "Clozemaster" at bounding box center [271, 9] width 170 height 13
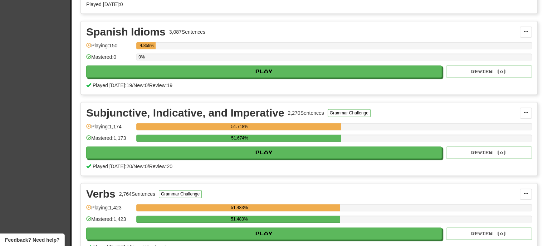
scroll to position [954, 0]
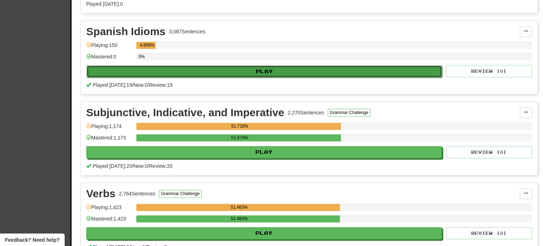
click at [253, 68] on button "Play" at bounding box center [265, 71] width 356 height 12
select select "**"
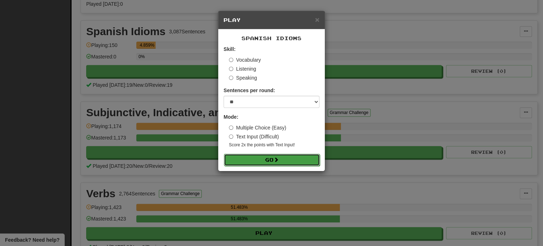
click at [264, 159] on button "Go" at bounding box center [272, 160] width 96 height 12
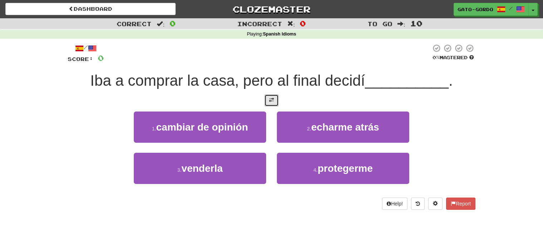
click at [270, 100] on span at bounding box center [271, 99] width 5 height 5
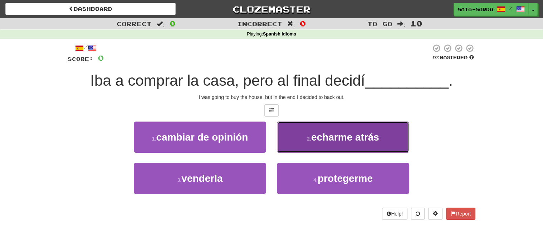
click at [322, 136] on span "echarme atrás" at bounding box center [345, 136] width 68 height 11
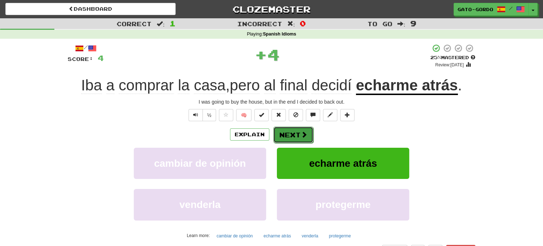
click at [289, 132] on button "Next" at bounding box center [293, 134] width 40 height 16
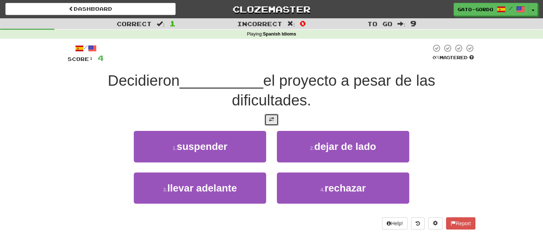
click at [275, 121] on button at bounding box center [272, 119] width 14 height 12
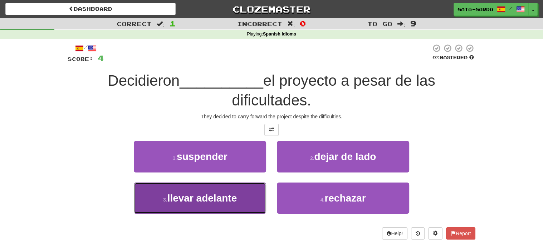
click at [186, 194] on span "llevar adelante" at bounding box center [203, 197] width 70 height 11
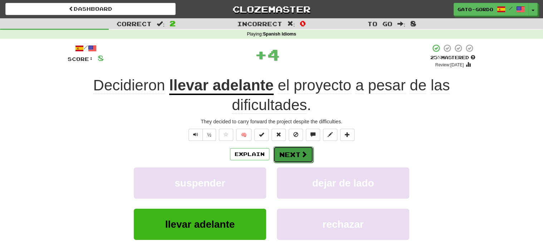
click at [294, 152] on button "Next" at bounding box center [293, 154] width 40 height 16
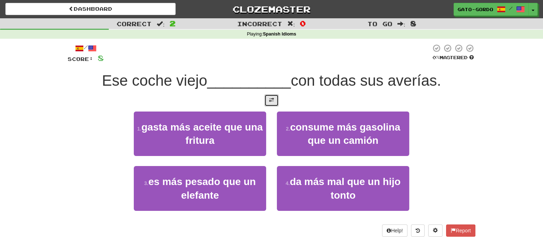
click at [270, 100] on span at bounding box center [271, 99] width 5 height 5
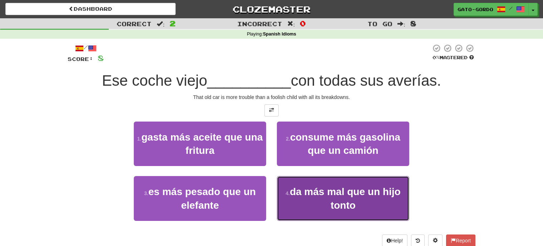
click at [330, 200] on button "4 . da más mal que un hijo tonto" at bounding box center [343, 198] width 132 height 45
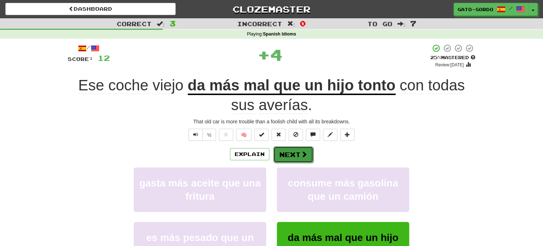
click at [287, 154] on button "Next" at bounding box center [293, 154] width 40 height 16
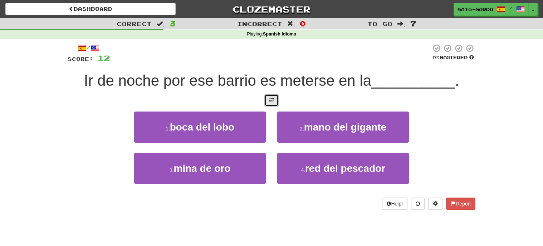
click at [272, 95] on button at bounding box center [272, 100] width 14 height 12
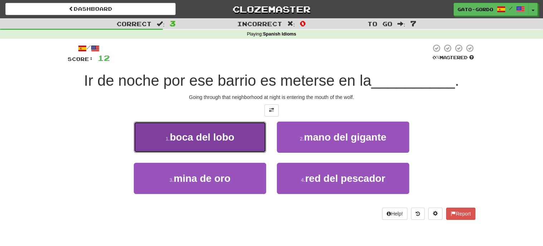
click at [177, 137] on span "boca del lobo" at bounding box center [202, 136] width 64 height 11
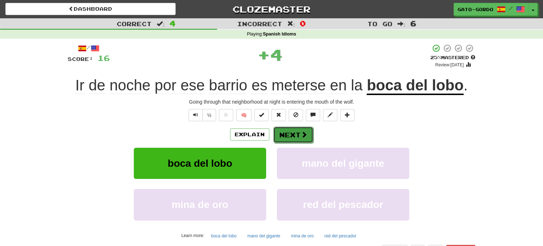
click at [295, 131] on button "Next" at bounding box center [293, 134] width 40 height 16
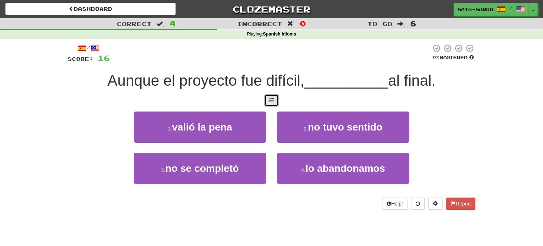
click at [273, 100] on span at bounding box center [271, 99] width 5 height 5
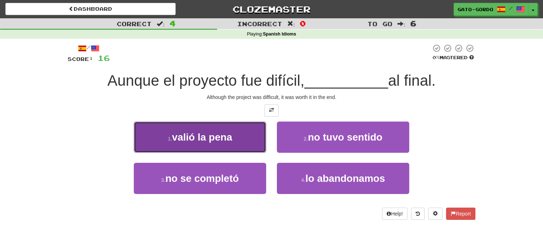
click at [192, 137] on span "valió la pena" at bounding box center [202, 136] width 60 height 11
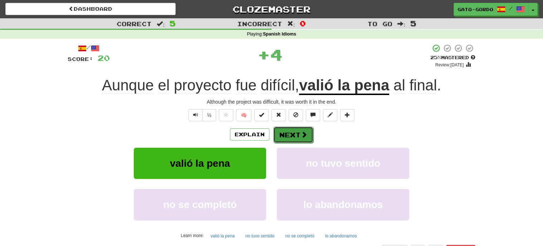
click at [293, 134] on button "Next" at bounding box center [293, 134] width 40 height 16
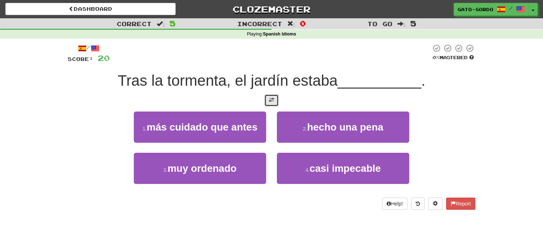
click at [270, 98] on span at bounding box center [271, 99] width 5 height 5
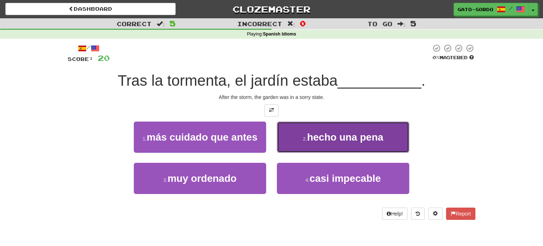
click at [352, 136] on span "hecho una pena" at bounding box center [345, 136] width 76 height 11
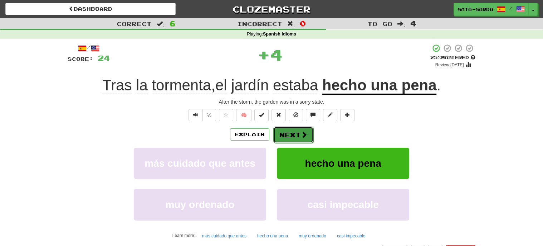
click at [283, 132] on button "Next" at bounding box center [293, 134] width 40 height 16
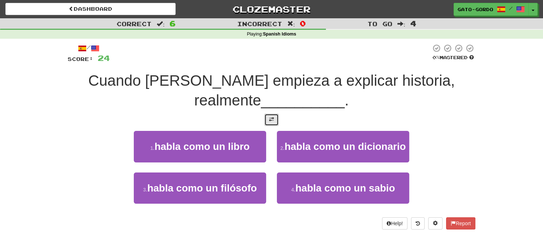
click at [272, 118] on span at bounding box center [271, 119] width 5 height 5
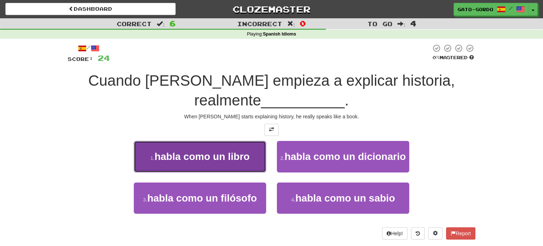
click at [213, 155] on span "habla como un libro" at bounding box center [202, 156] width 95 height 11
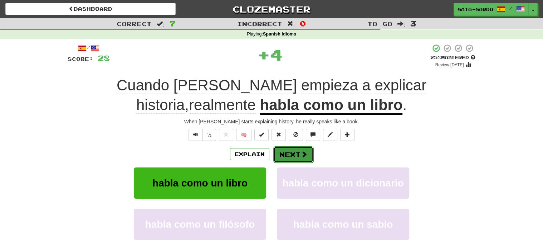
click at [291, 153] on button "Next" at bounding box center [293, 154] width 40 height 16
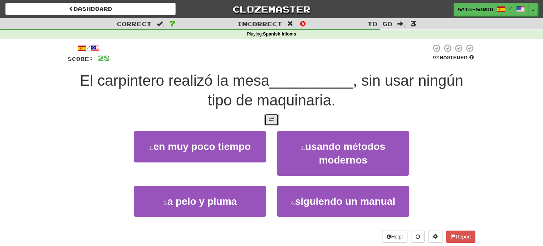
click at [275, 121] on button at bounding box center [272, 119] width 14 height 12
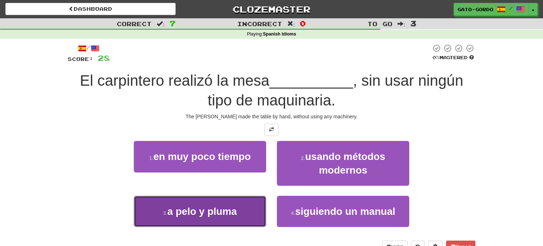
click at [199, 209] on span "a pelo y pluma" at bounding box center [203, 210] width 70 height 11
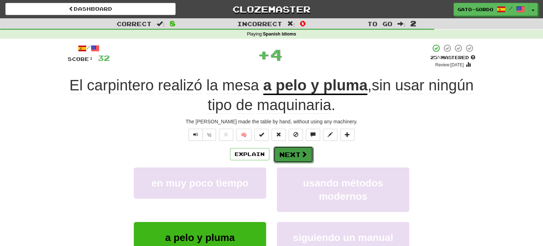
click at [294, 151] on button "Next" at bounding box center [293, 154] width 40 height 16
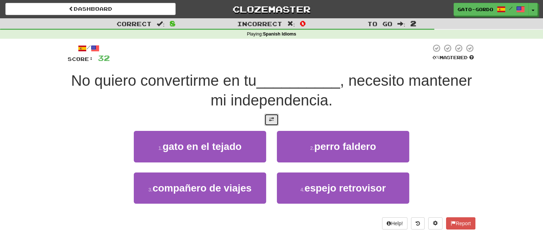
click at [276, 118] on button at bounding box center [272, 119] width 14 height 12
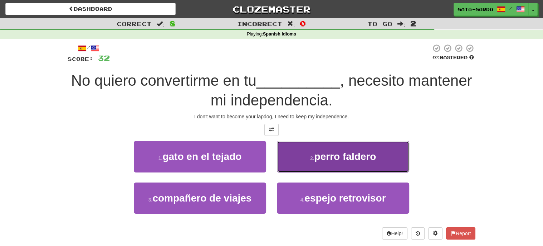
click at [357, 152] on span "perro faldero" at bounding box center [345, 156] width 62 height 11
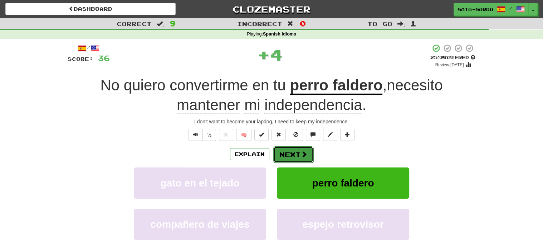
click at [291, 152] on button "Next" at bounding box center [293, 154] width 40 height 16
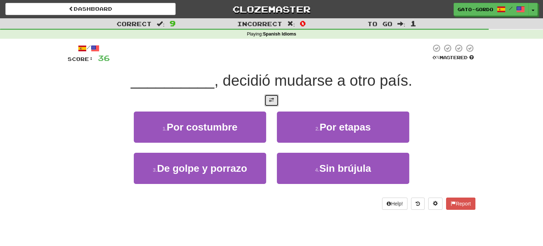
click at [271, 97] on span at bounding box center [271, 99] width 5 height 5
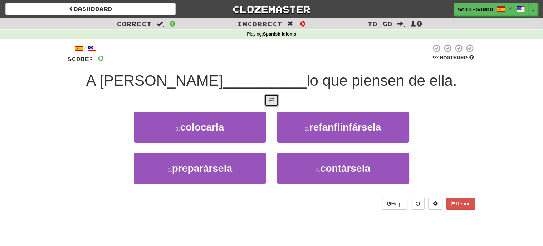
click at [274, 99] on span at bounding box center [271, 99] width 5 height 5
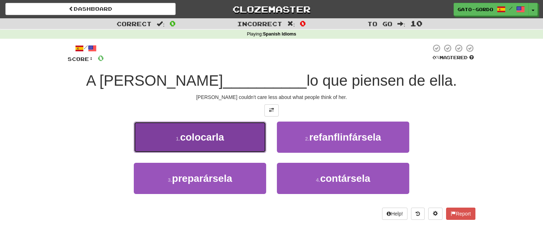
click at [194, 136] on span "colocarla" at bounding box center [202, 136] width 44 height 11
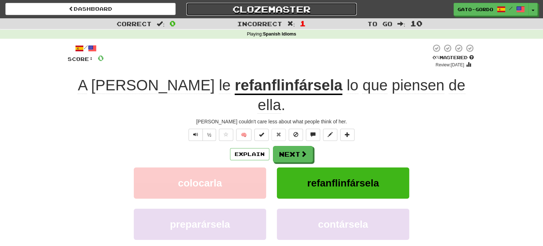
click at [254, 9] on link "Clozemaster" at bounding box center [271, 9] width 170 height 13
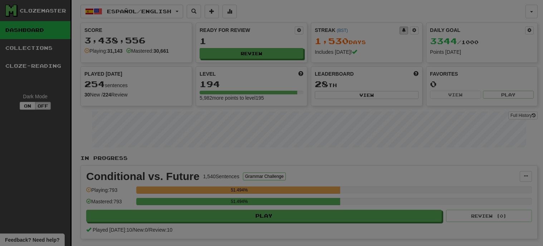
select select "**"
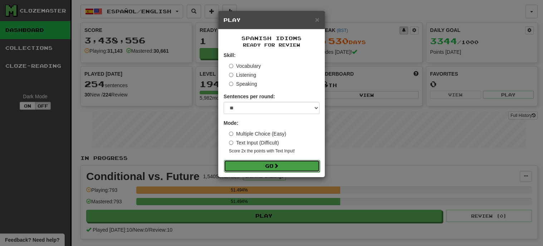
click at [271, 164] on button "Go" at bounding box center [272, 166] width 96 height 12
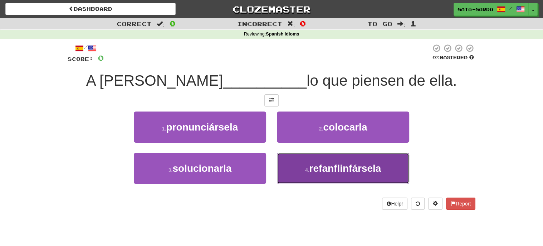
click at [359, 165] on span "refanflinfársela" at bounding box center [345, 168] width 72 height 11
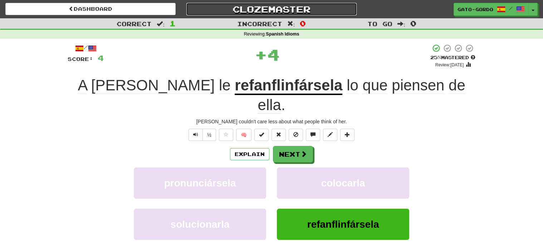
click at [275, 6] on link "Clozemaster" at bounding box center [271, 9] width 170 height 13
